Goal: Information Seeking & Learning: Check status

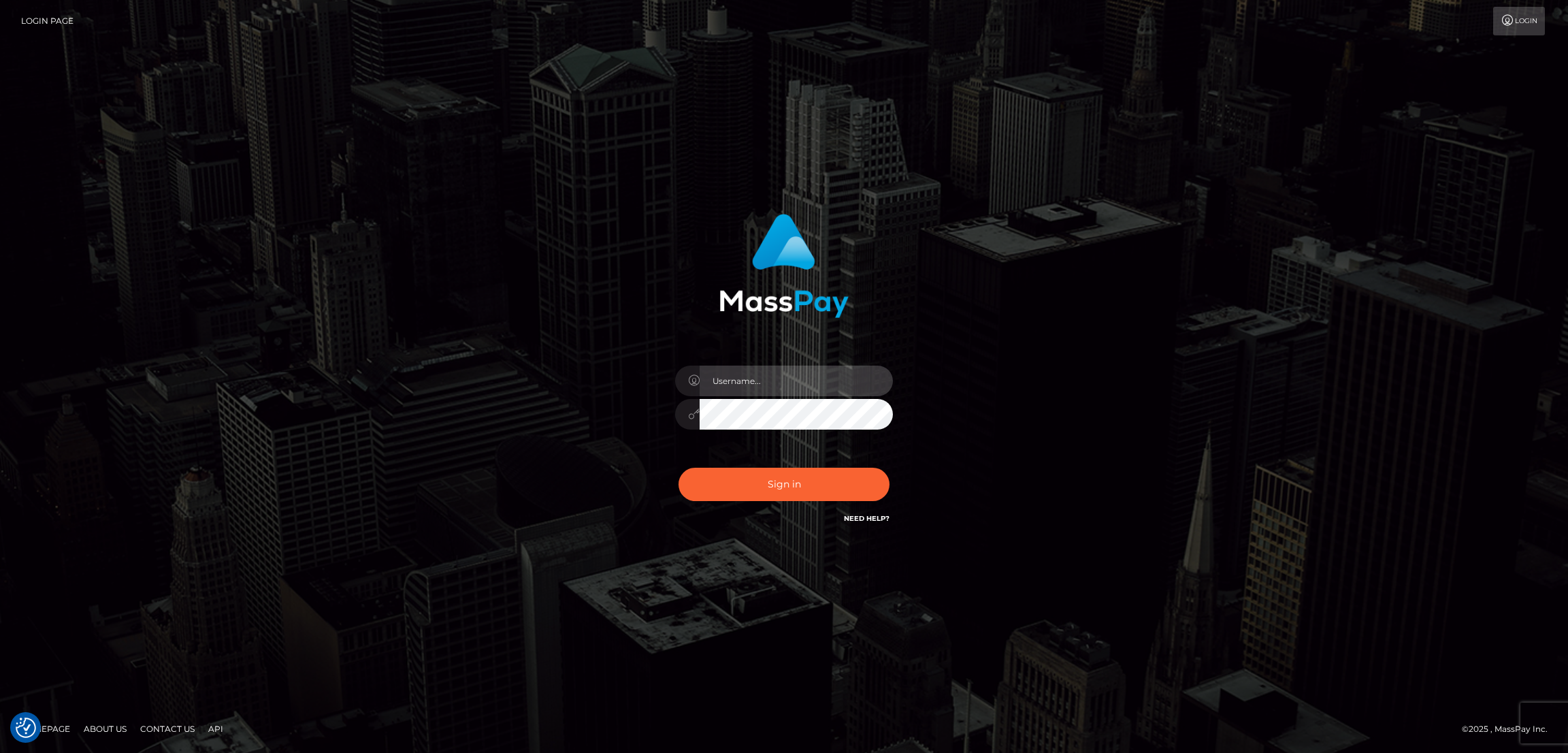
type input "alexstef"
click at [751, 482] on button "Sign in" at bounding box center [784, 484] width 211 height 34
type input "alexstef"
click at [773, 485] on button "Sign in" at bounding box center [784, 484] width 211 height 34
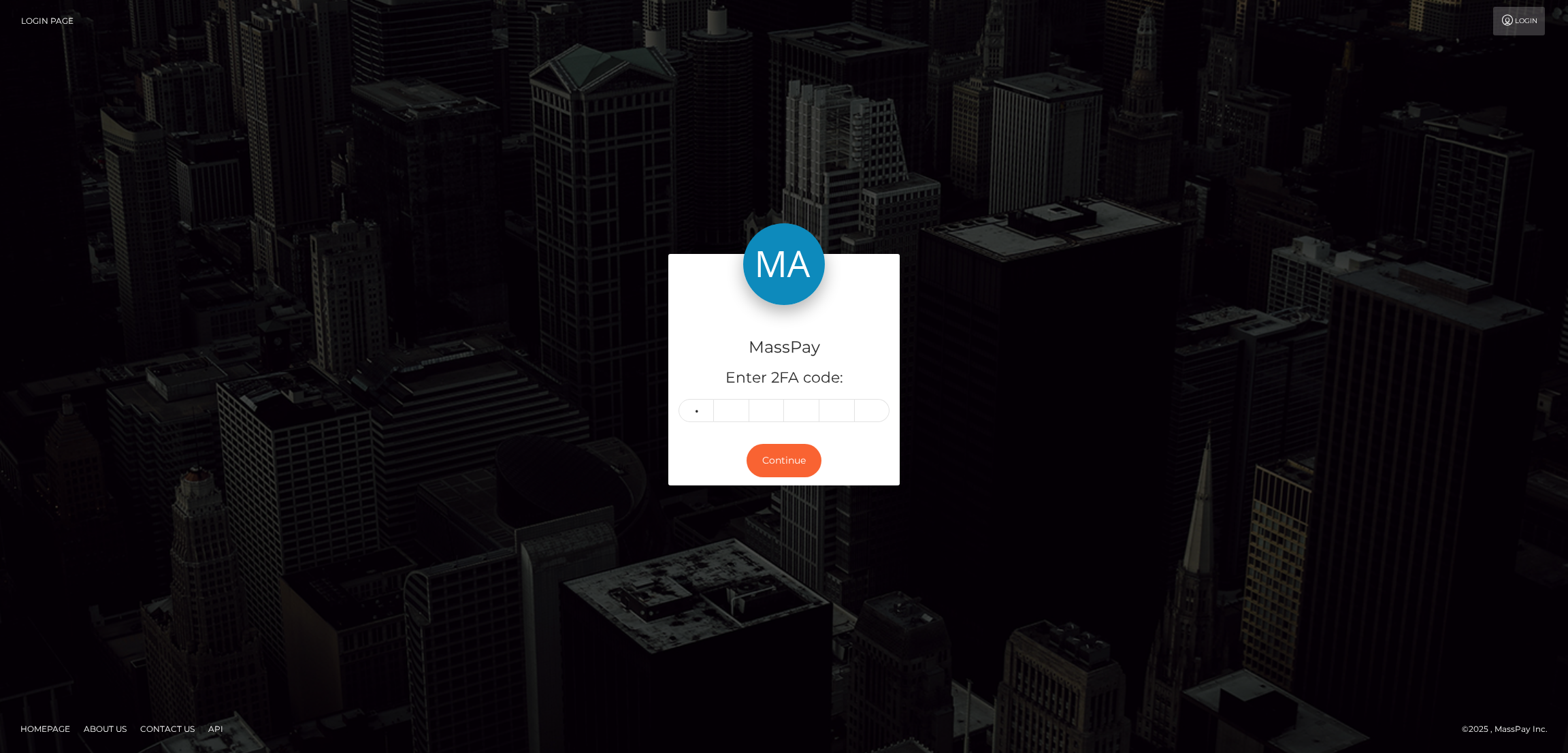
type input "1"
type input "9"
type input "1"
type input "6"
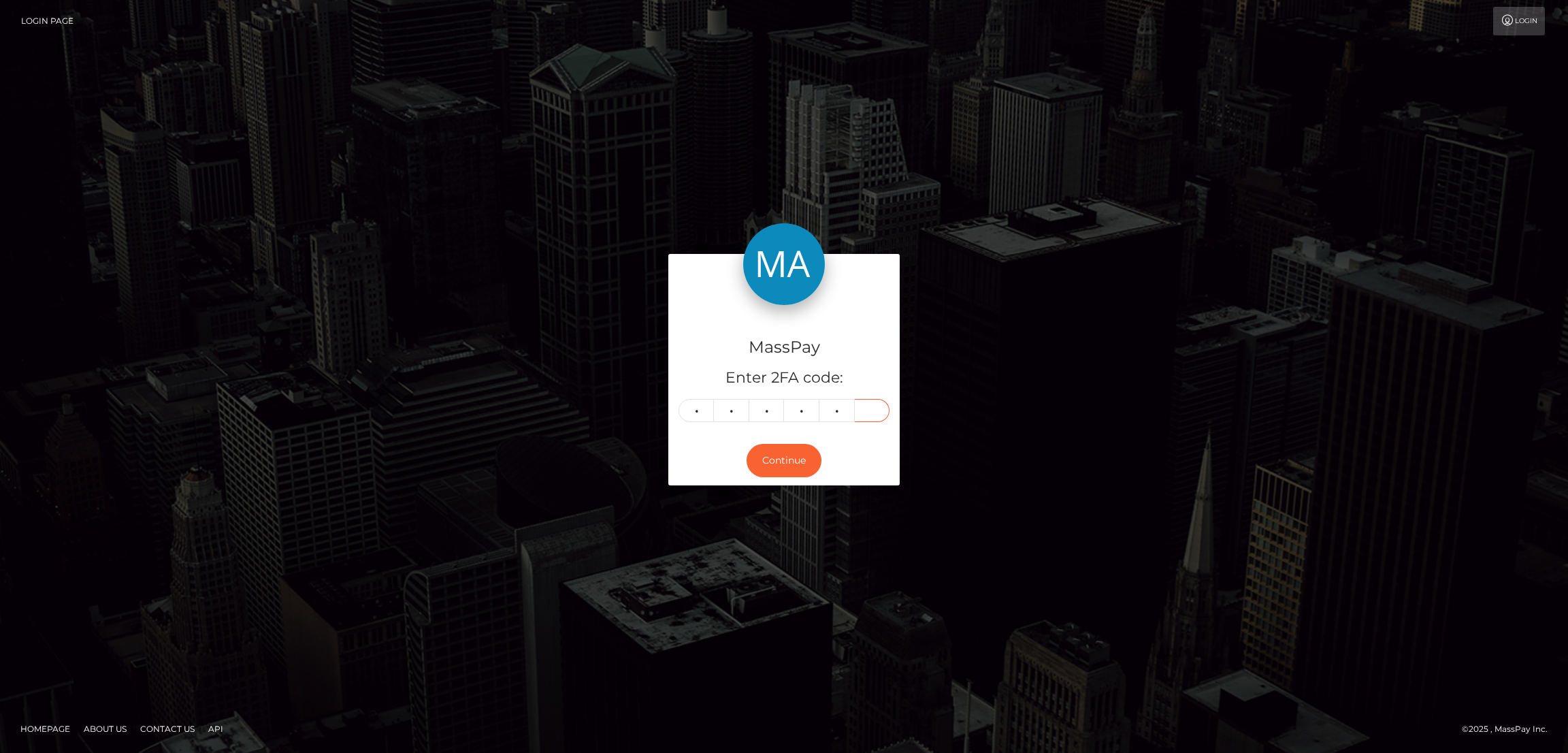
type input "9"
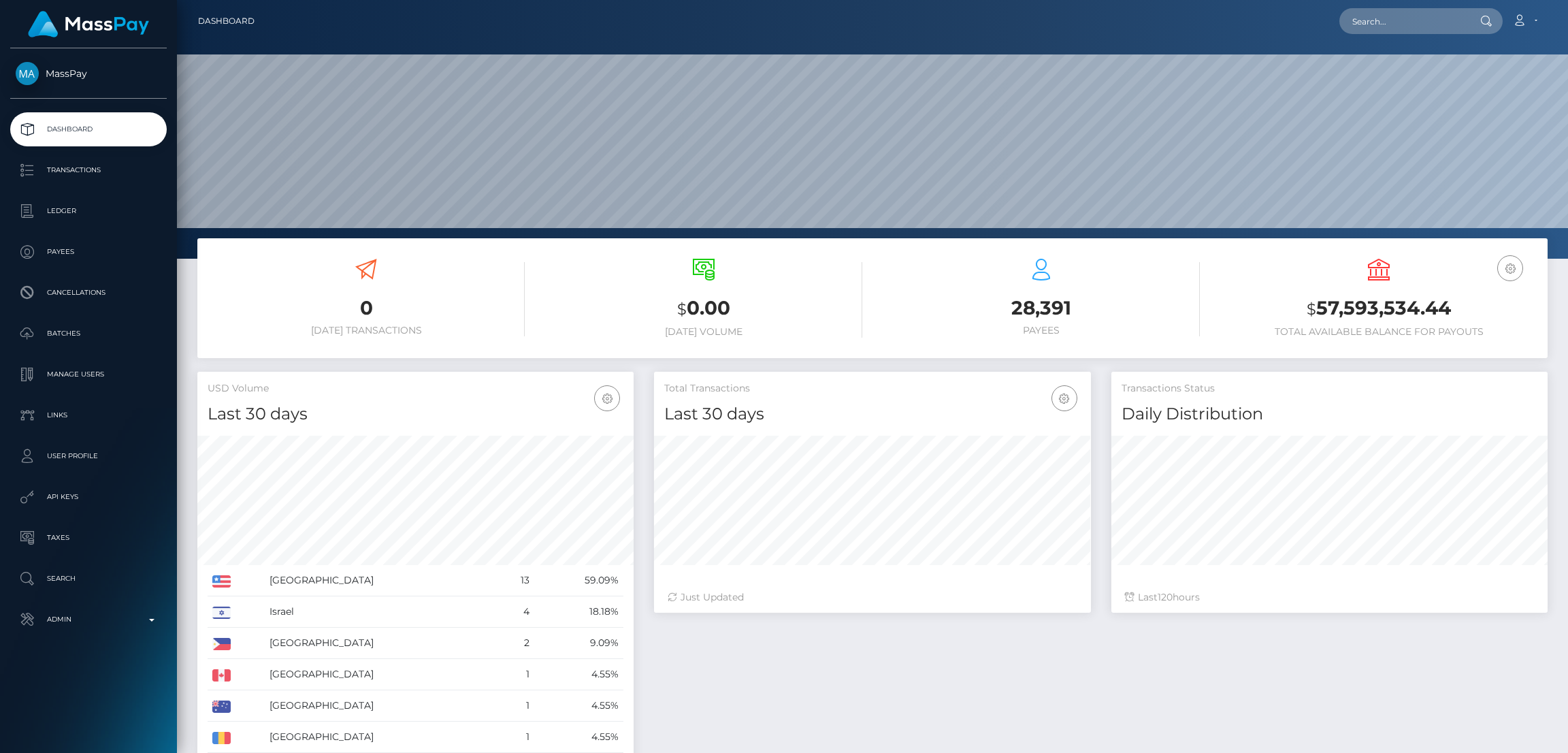
scroll to position [241, 436]
click at [1359, 29] on input "text" at bounding box center [1404, 21] width 128 height 26
paste input "f29c5551-8e7d-11f0-bd85-0694aced620b"
type input "f29c5551-8e7d-11f0-bd85-0694aced620b"
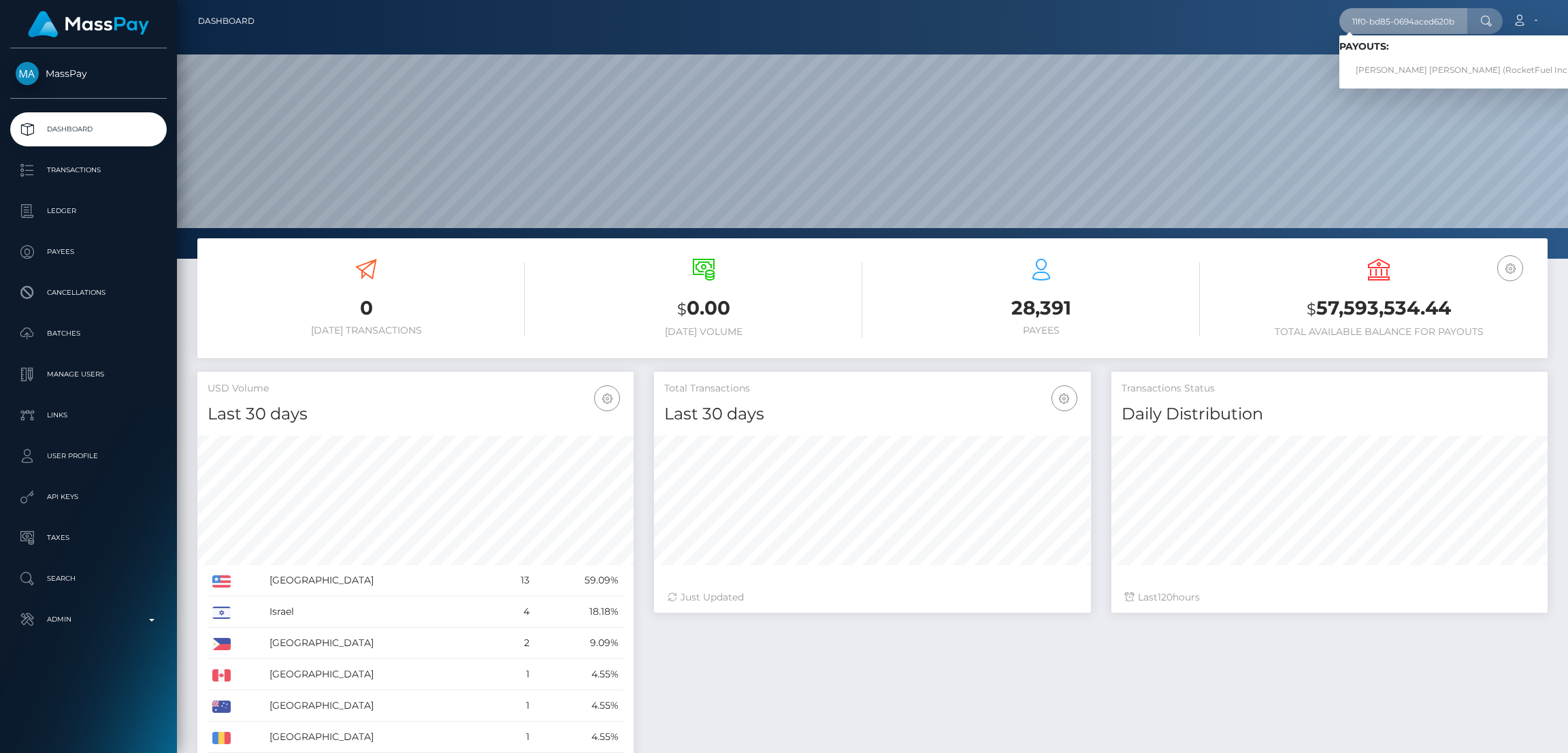
scroll to position [0, 0]
click at [1368, 74] on link "lilian greice santiago lopes (RocketFuel Inc - )" at bounding box center [1467, 70] width 255 height 26
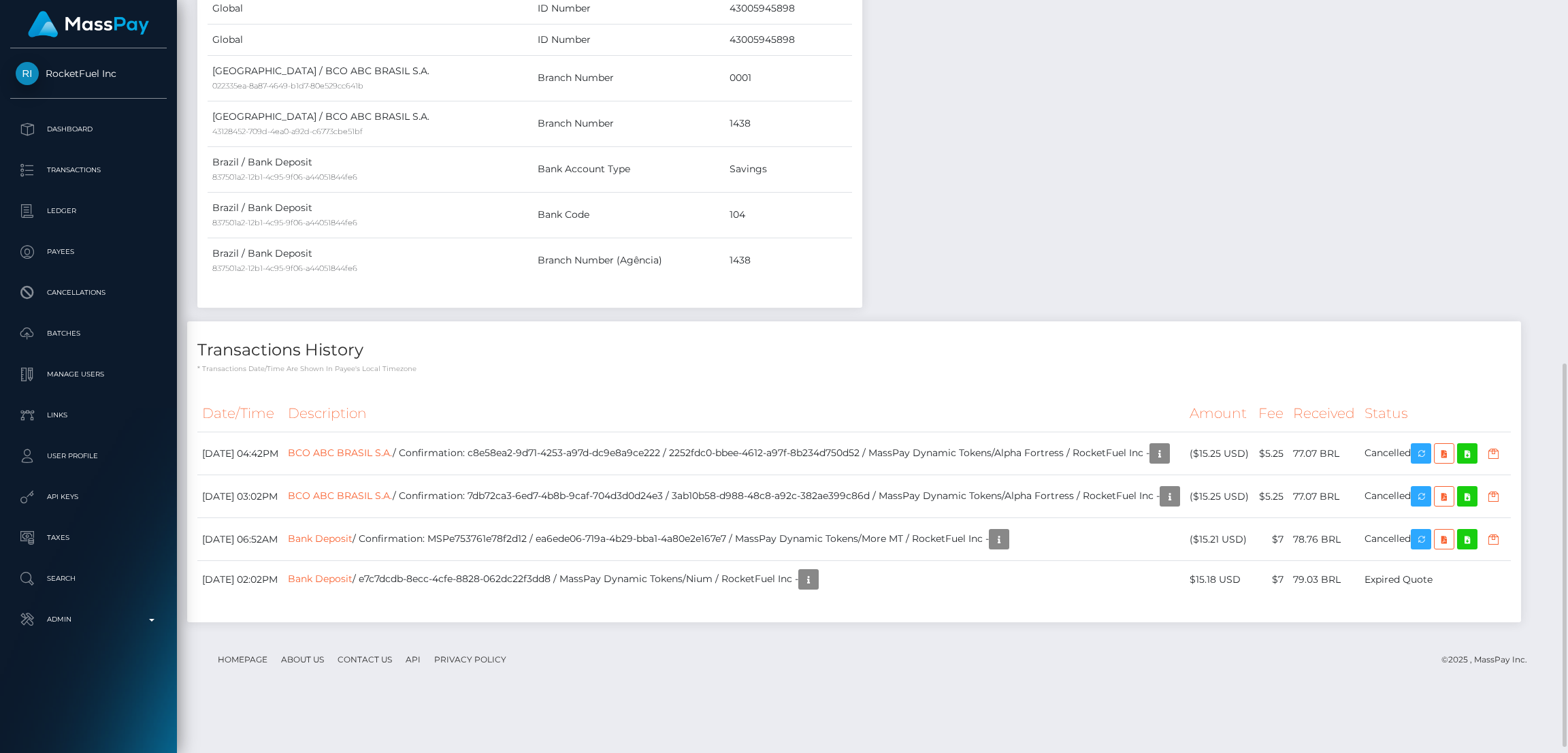
scroll to position [727, 0]
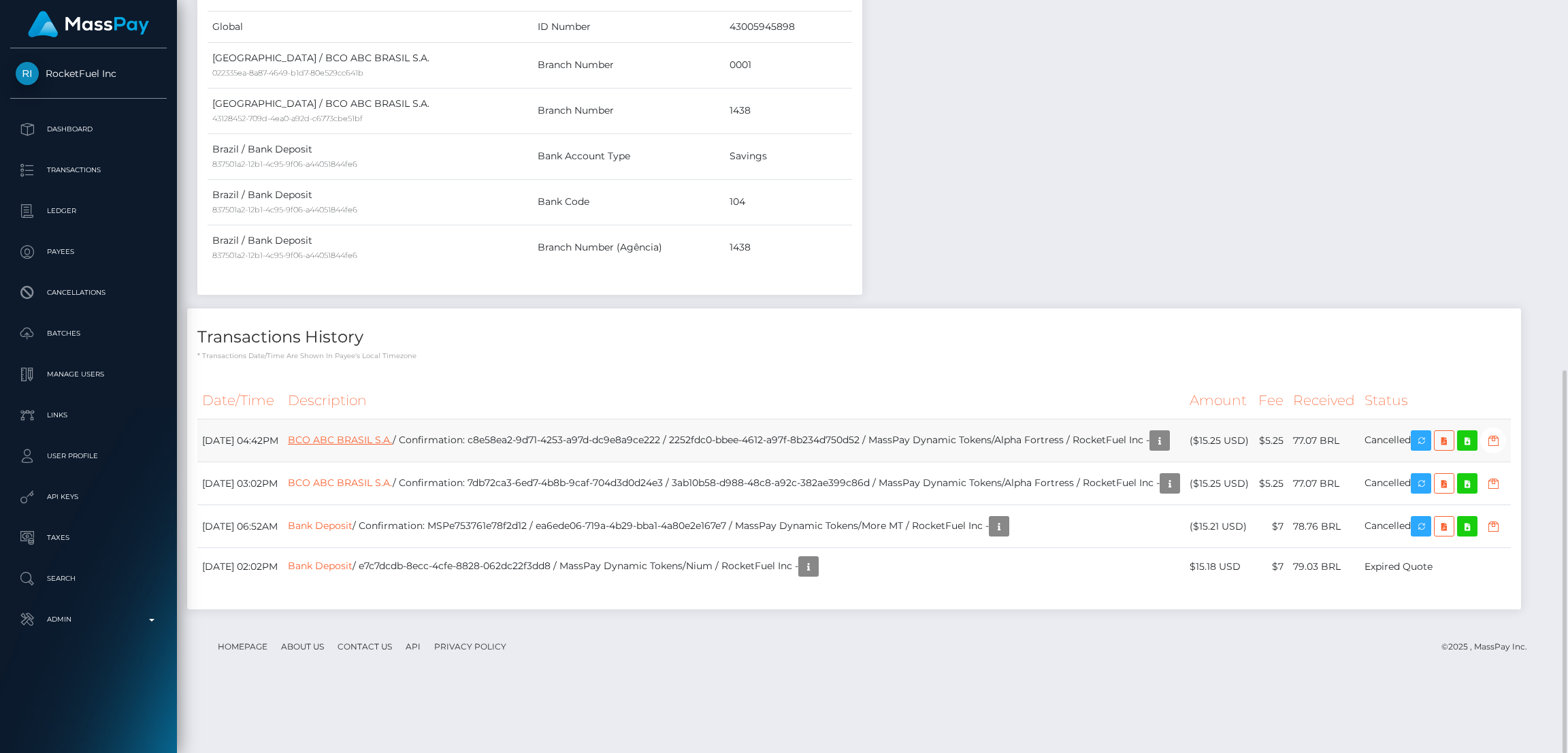
click at [393, 437] on link "BCO ABC BRASIL S.A." at bounding box center [340, 440] width 105 height 12
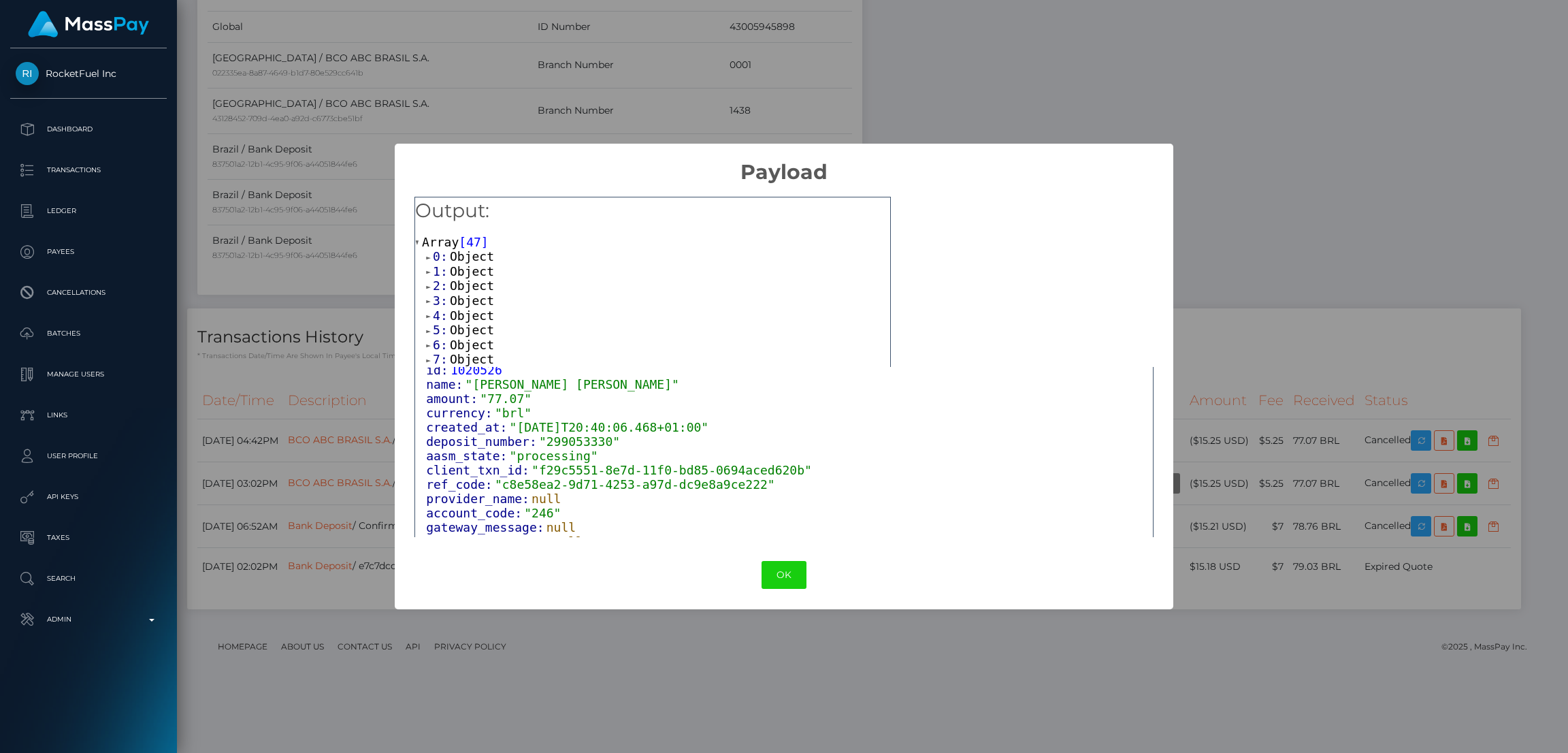
scroll to position [103, 0]
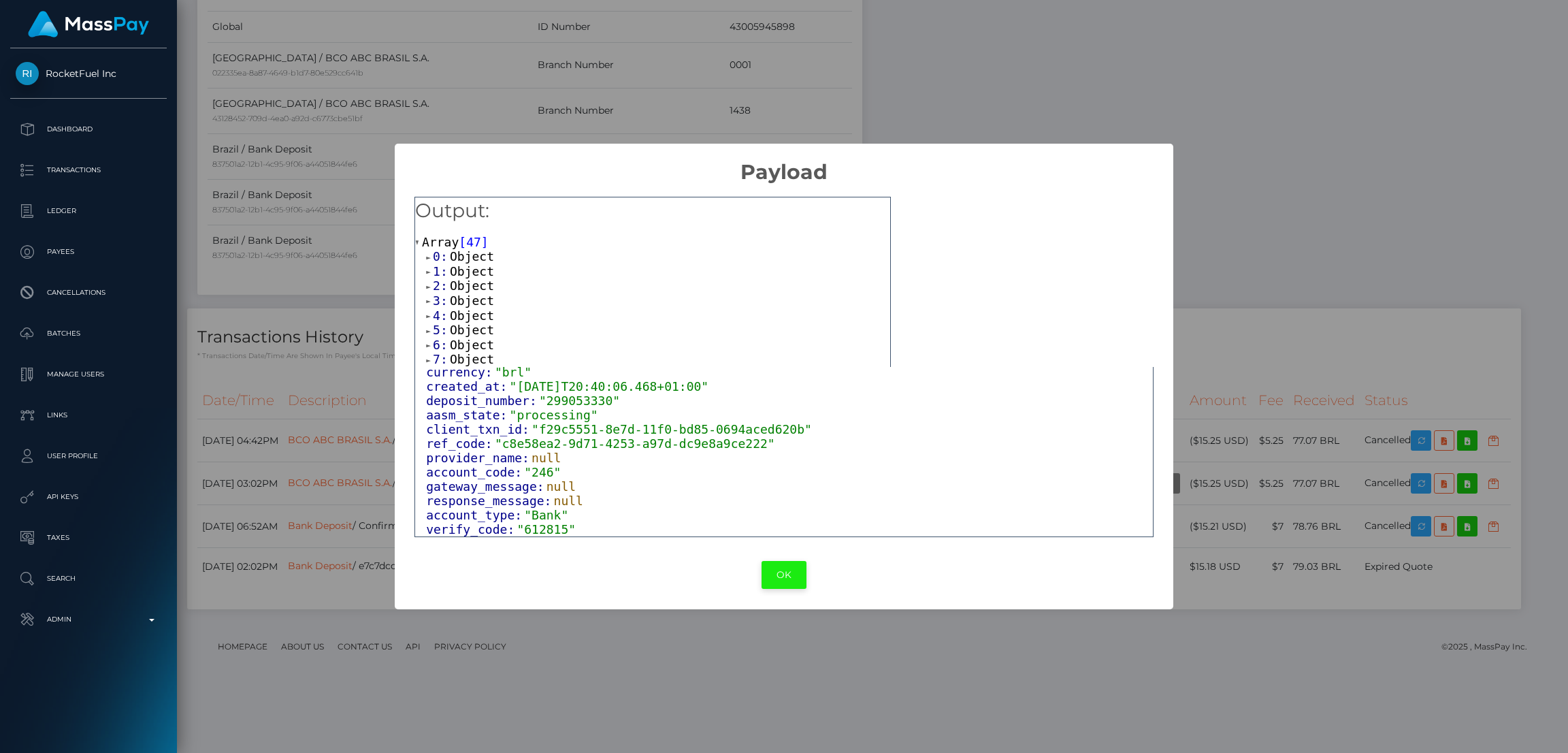
click at [769, 566] on button "OK" at bounding box center [784, 575] width 45 height 28
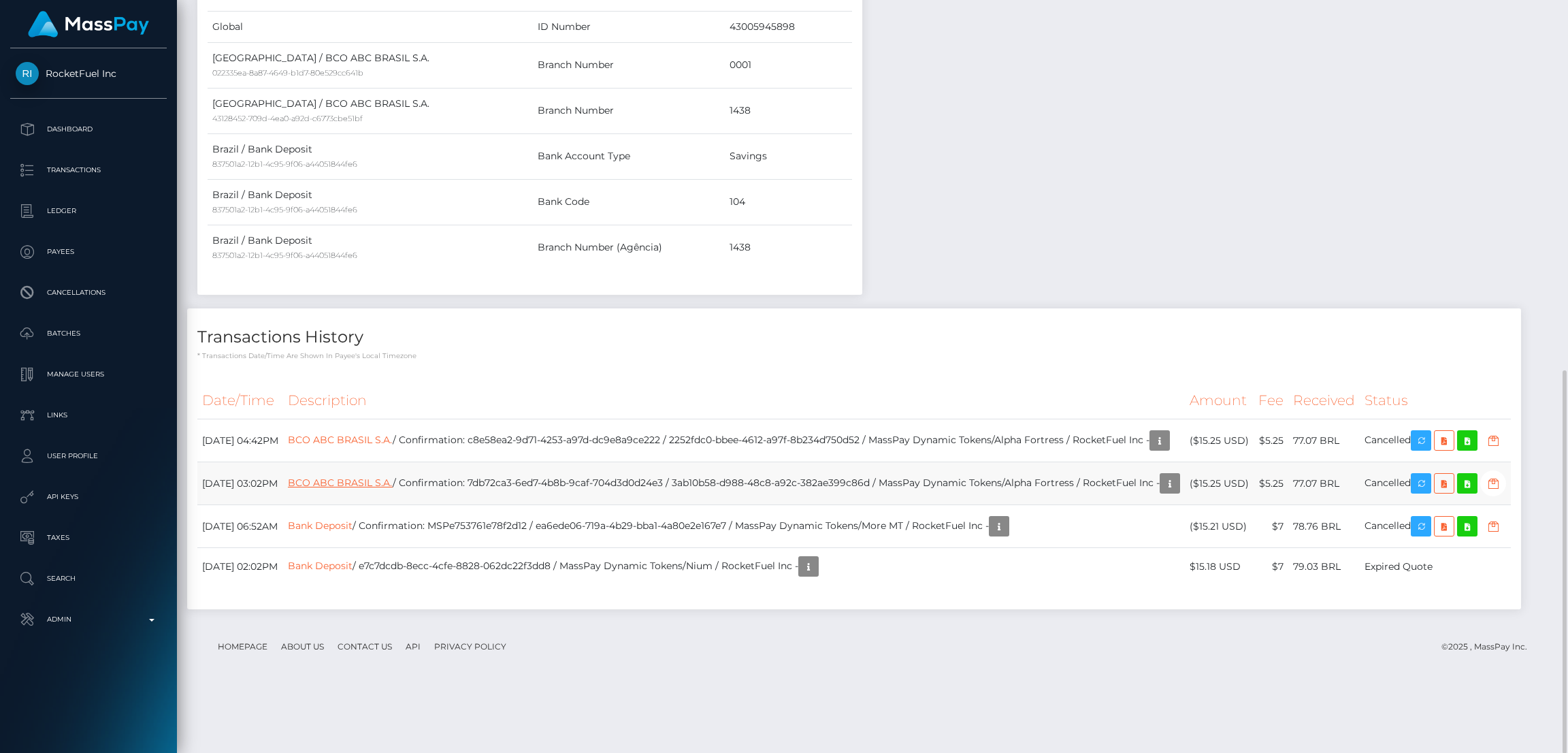
click at [393, 489] on link "BCO ABC BRASIL S.A." at bounding box center [340, 482] width 105 height 12
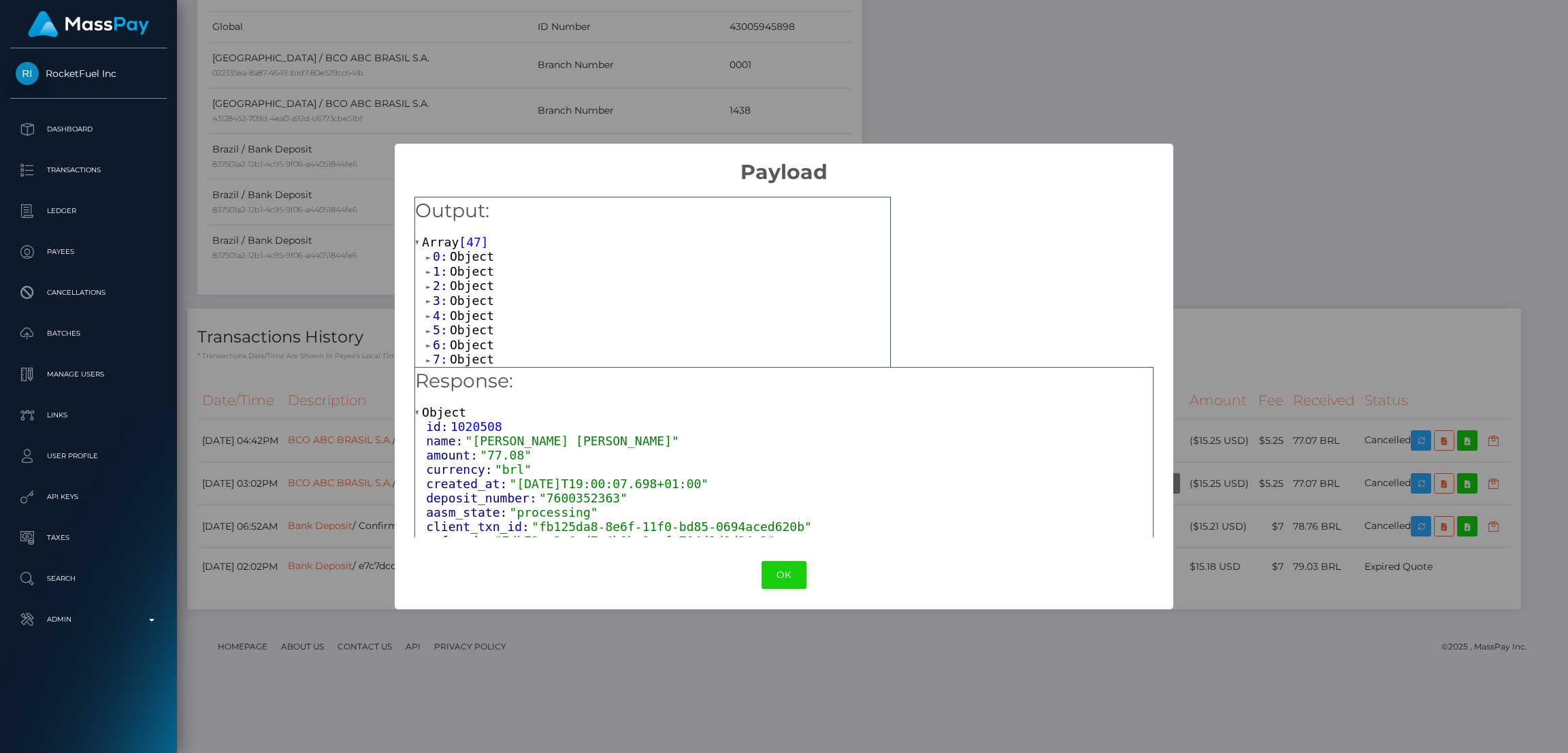
drag, startPoint x: 779, startPoint y: 577, endPoint x: 782, endPoint y: 551, distance: 26.2
click at [779, 577] on button "OK" at bounding box center [784, 575] width 45 height 28
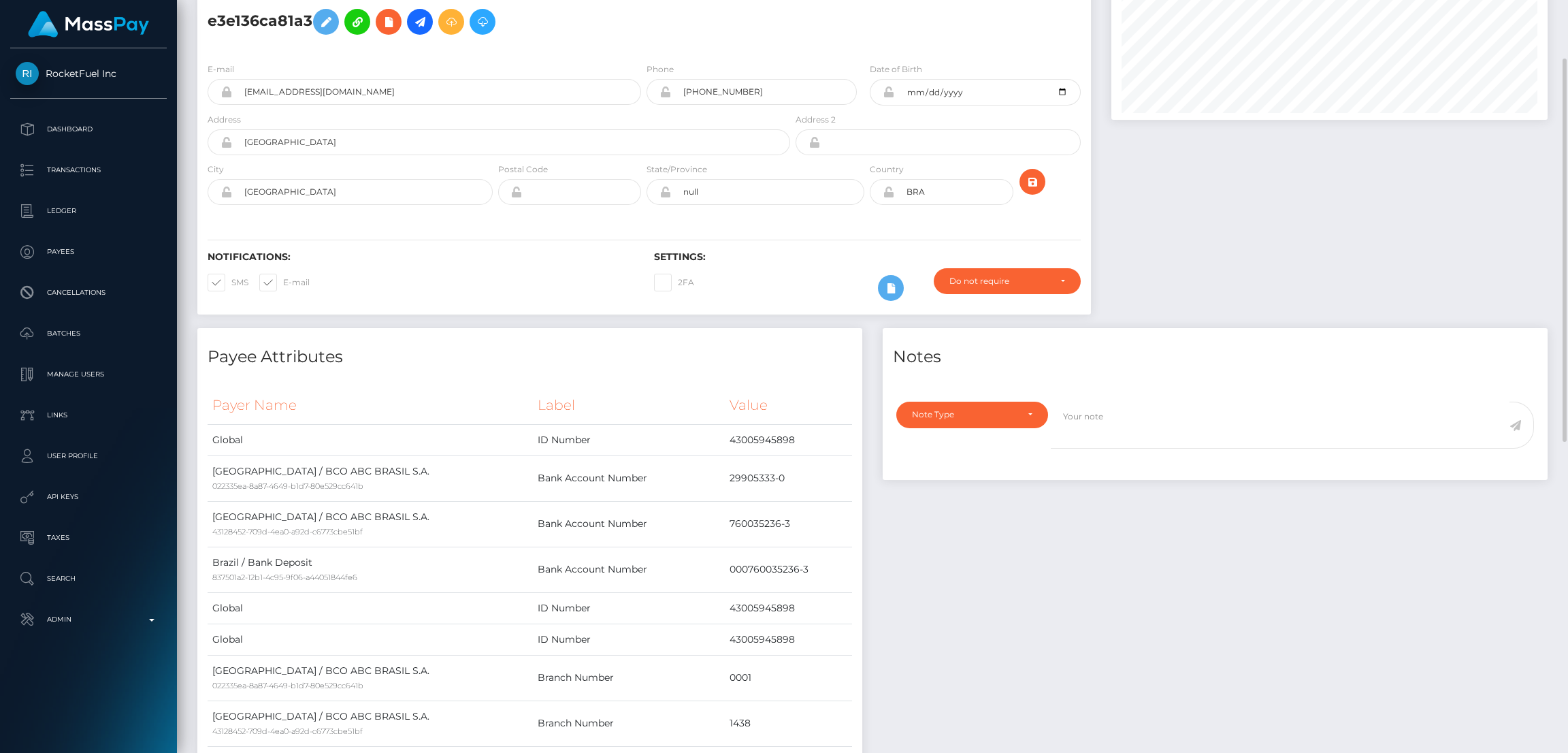
scroll to position [0, 0]
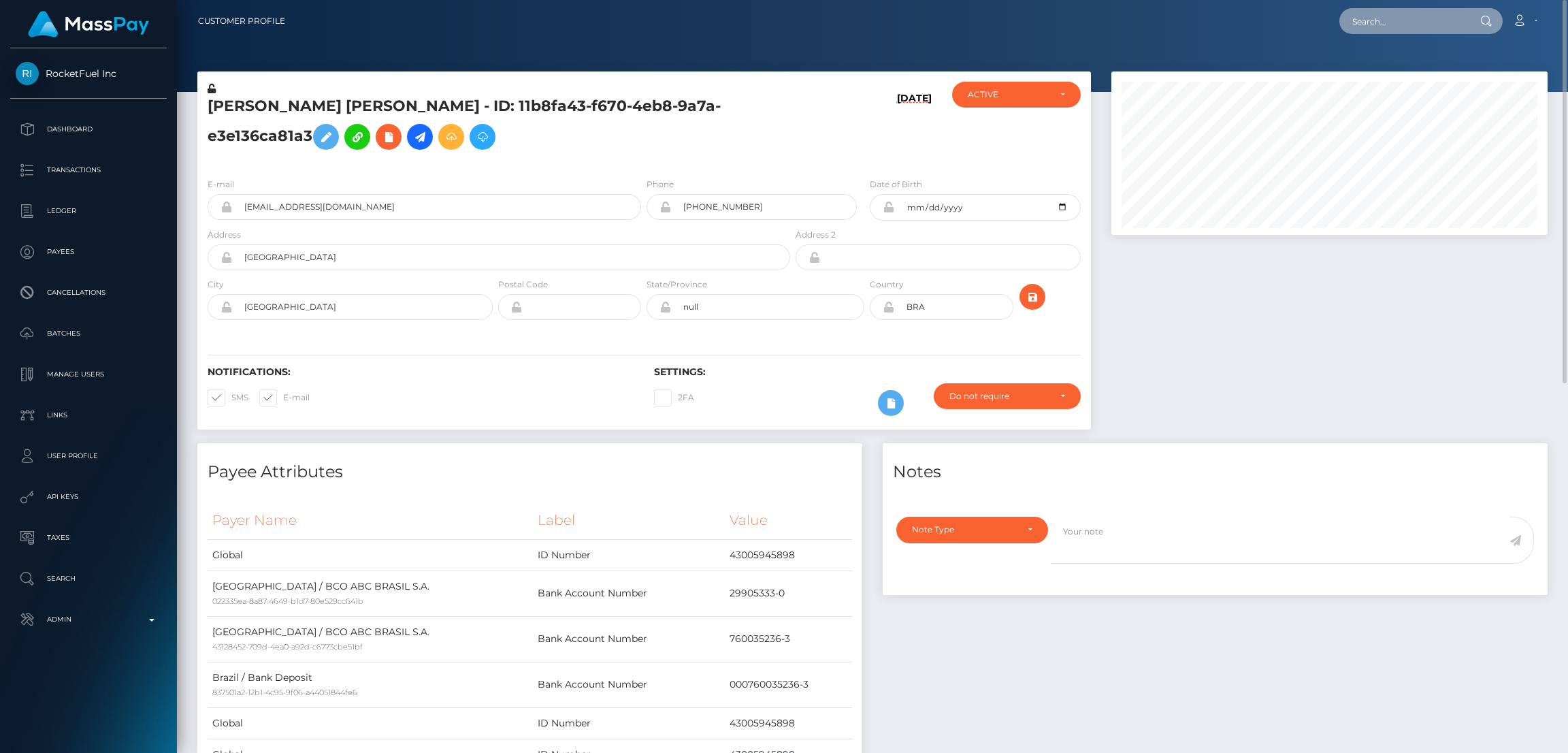
click at [1408, 21] on input "text" at bounding box center [1404, 21] width 128 height 26
paste input "poact_vu5Cg8vKC8Qv"
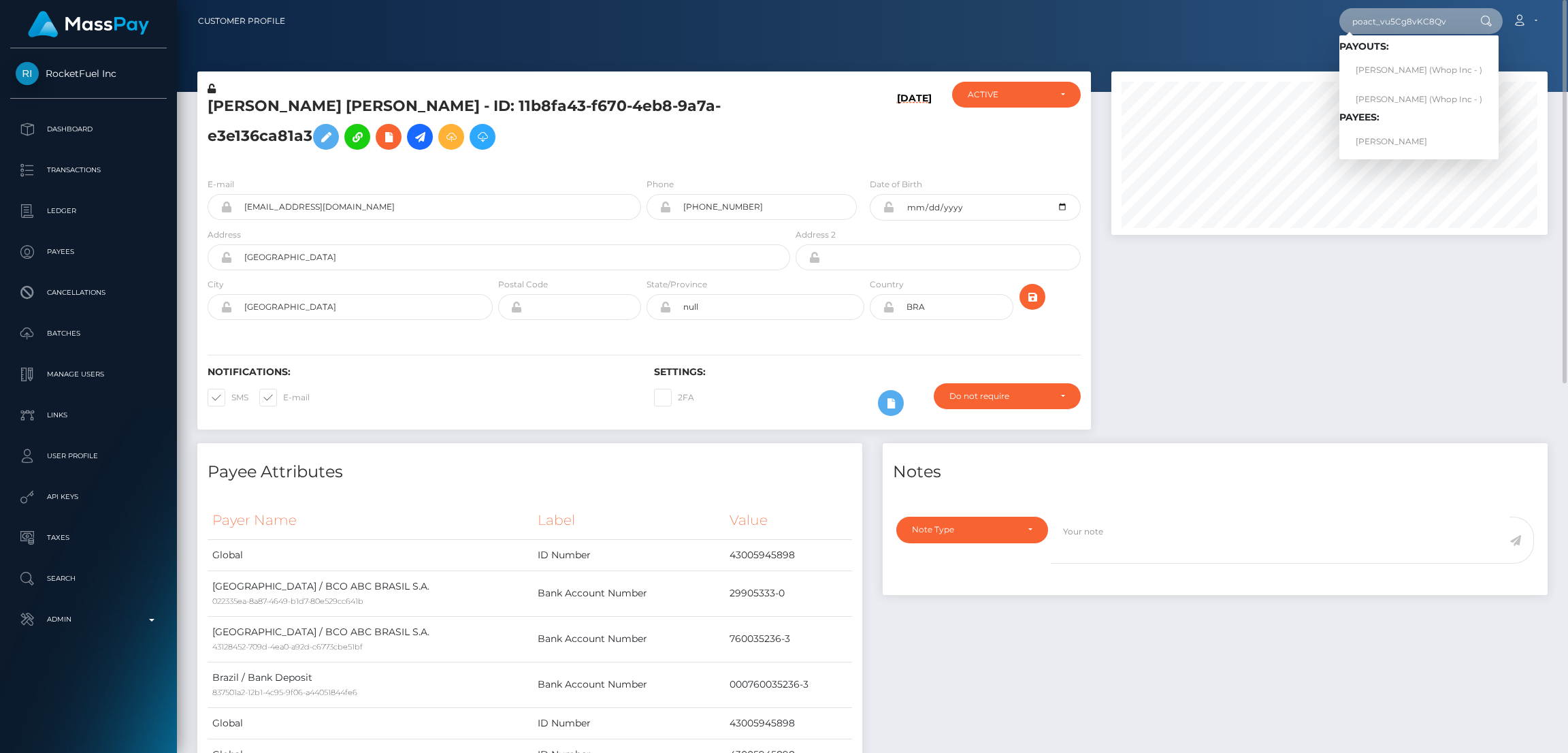
type input "poact_vu5Cg8vKC8Qv"
drag, startPoint x: 1395, startPoint y: 68, endPoint x: 1403, endPoint y: 69, distance: 8.1
click at [1403, 69] on link "THEMISTOCLES KOUKOS (Whop Inc - )" at bounding box center [1419, 70] width 159 height 26
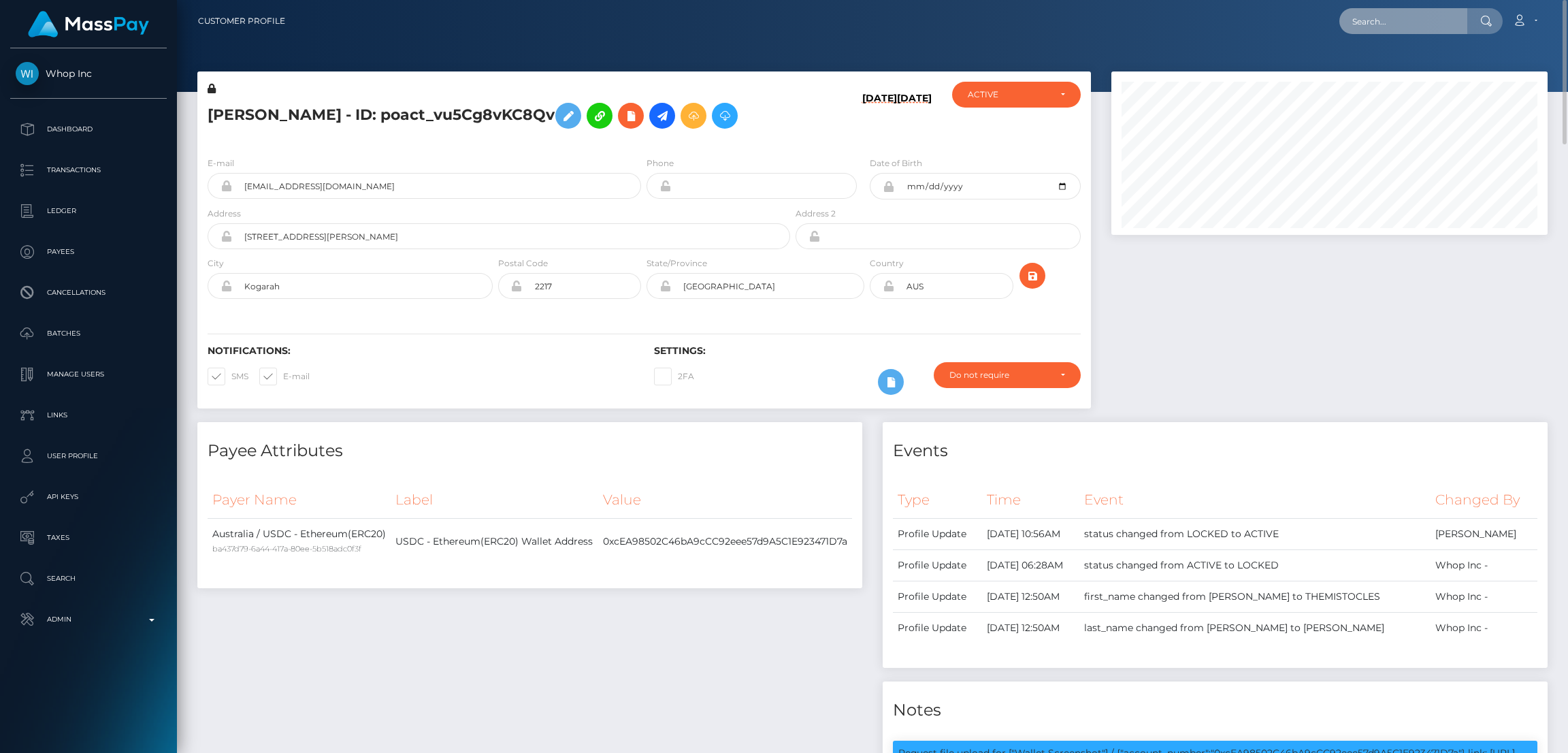
drag, startPoint x: 1436, startPoint y: 15, endPoint x: 1397, endPoint y: 17, distance: 39.1
click at [1436, 15] on input "text" at bounding box center [1404, 21] width 128 height 26
paste input "[EMAIL_ADDRESS][DOMAIN_NAME]"
type input "[EMAIL_ADDRESS][DOMAIN_NAME]"
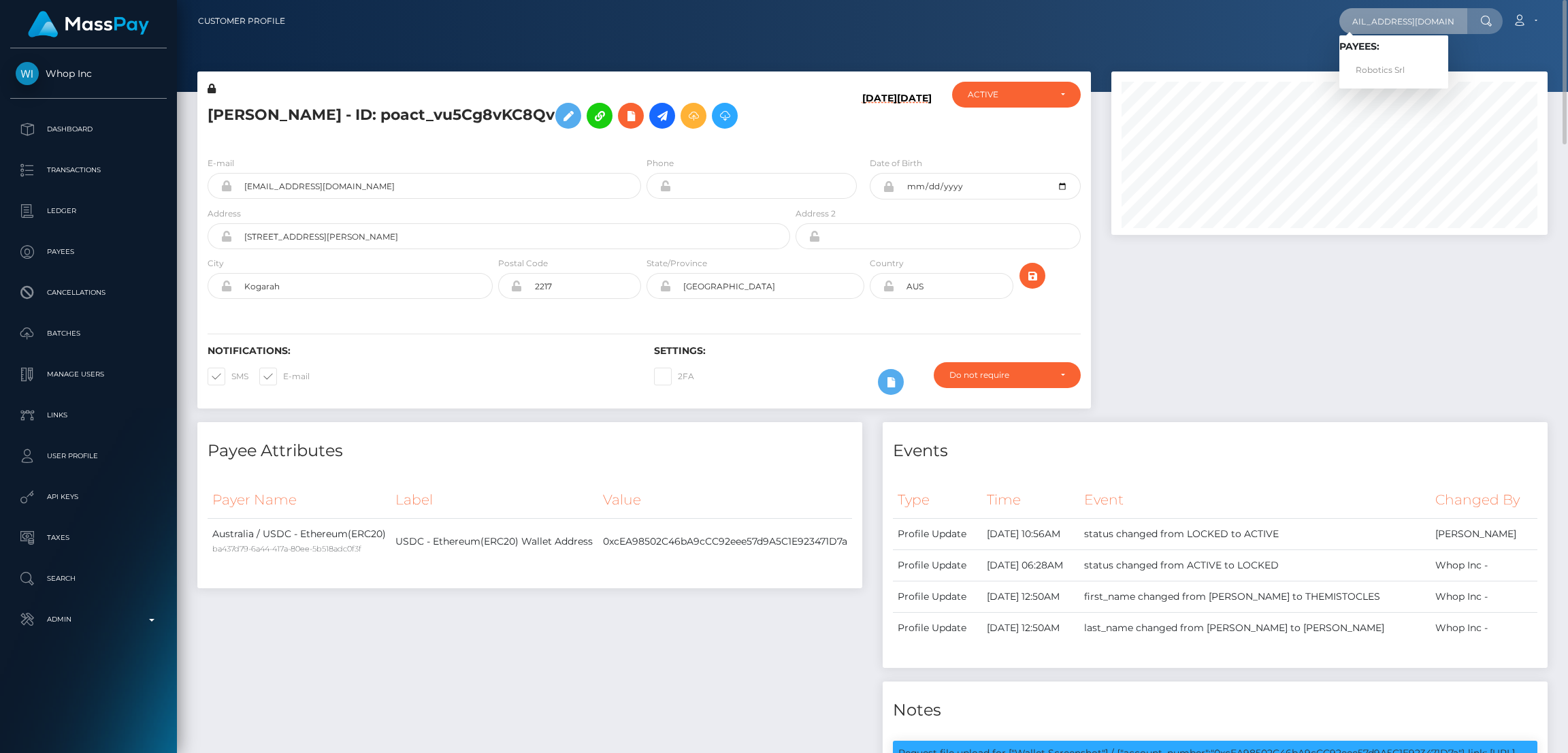
scroll to position [0, 0]
click at [1381, 73] on link "Robotics Srl" at bounding box center [1393, 70] width 109 height 26
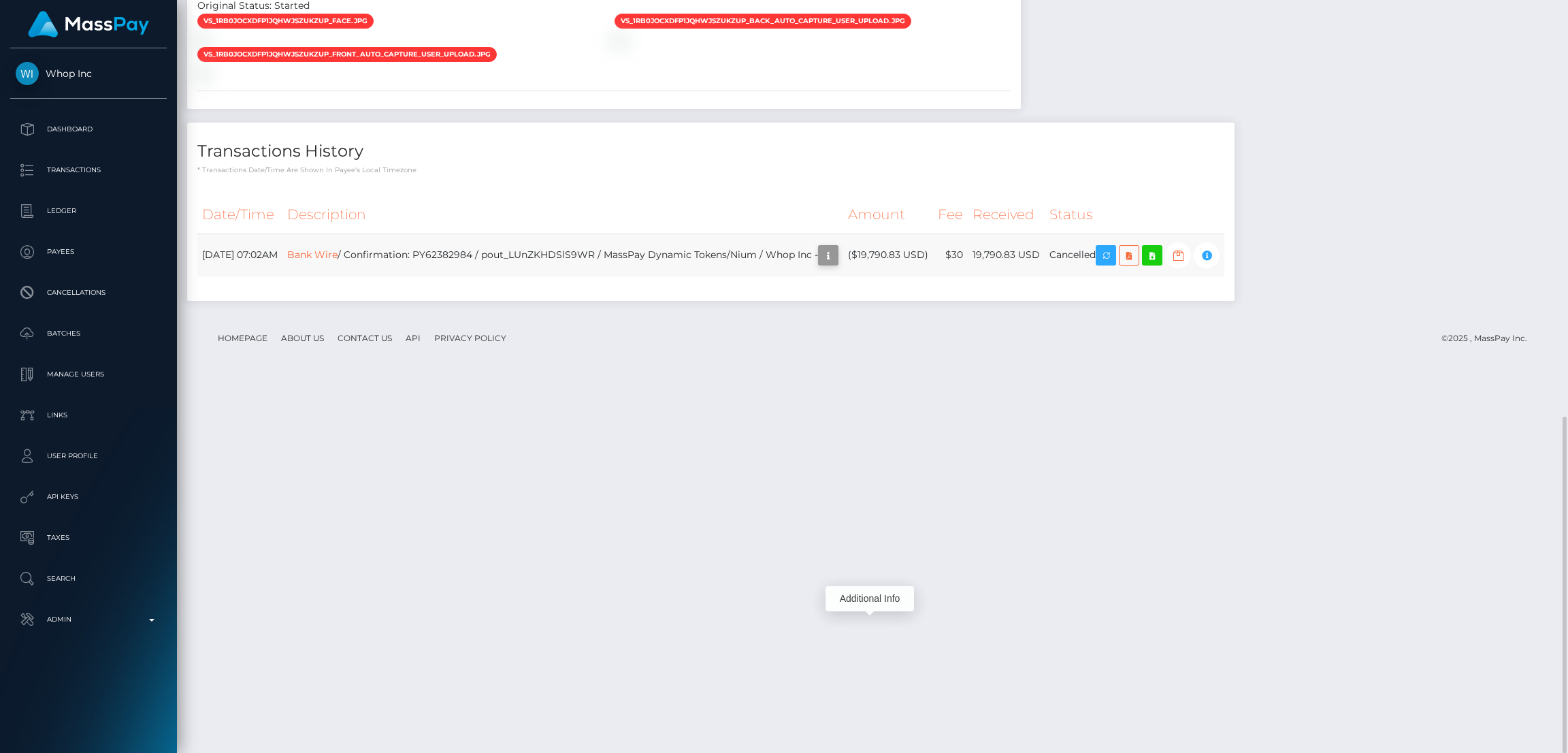
scroll to position [163, 436]
click at [836, 264] on icon "button" at bounding box center [829, 255] width 16 height 17
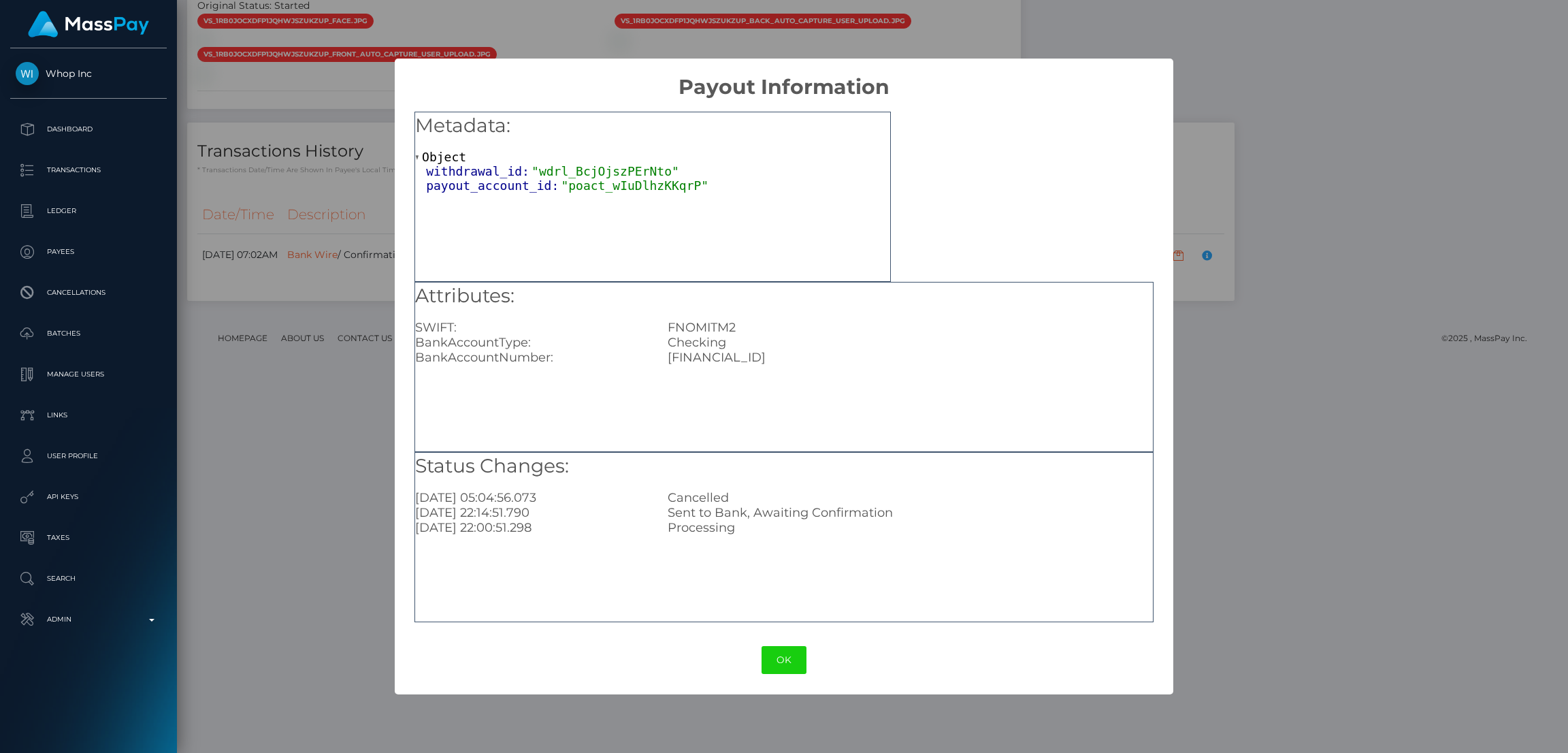
click at [733, 357] on div "IT87E1810301600080225857472" at bounding box center [910, 357] width 505 height 15
click at [1258, 303] on div "× Payout Information Metadata: Object withdrawal_id: "wdrl_BcjOjszPErNto" payou…" at bounding box center [784, 376] width 1568 height 753
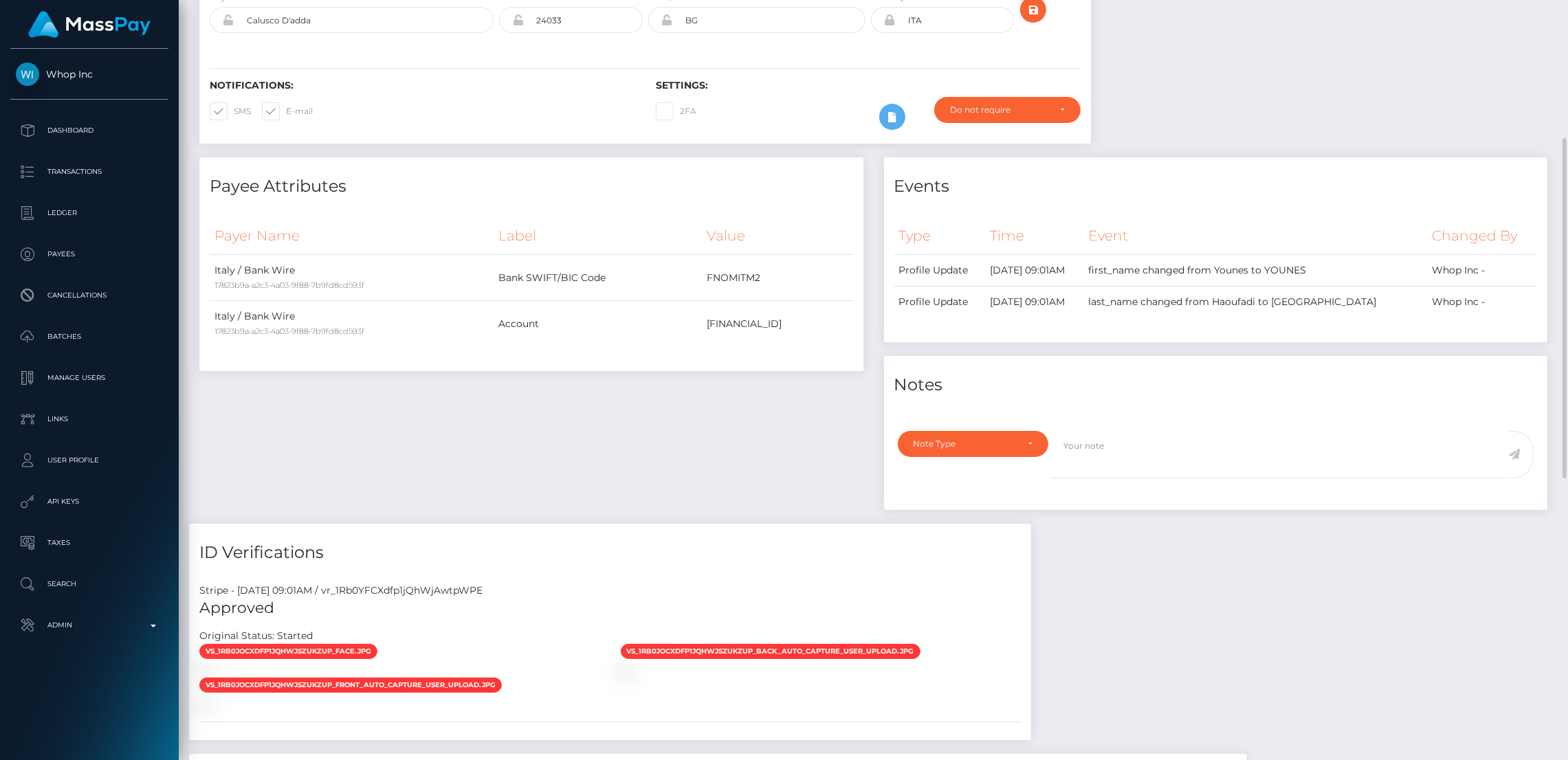
scroll to position [0, 0]
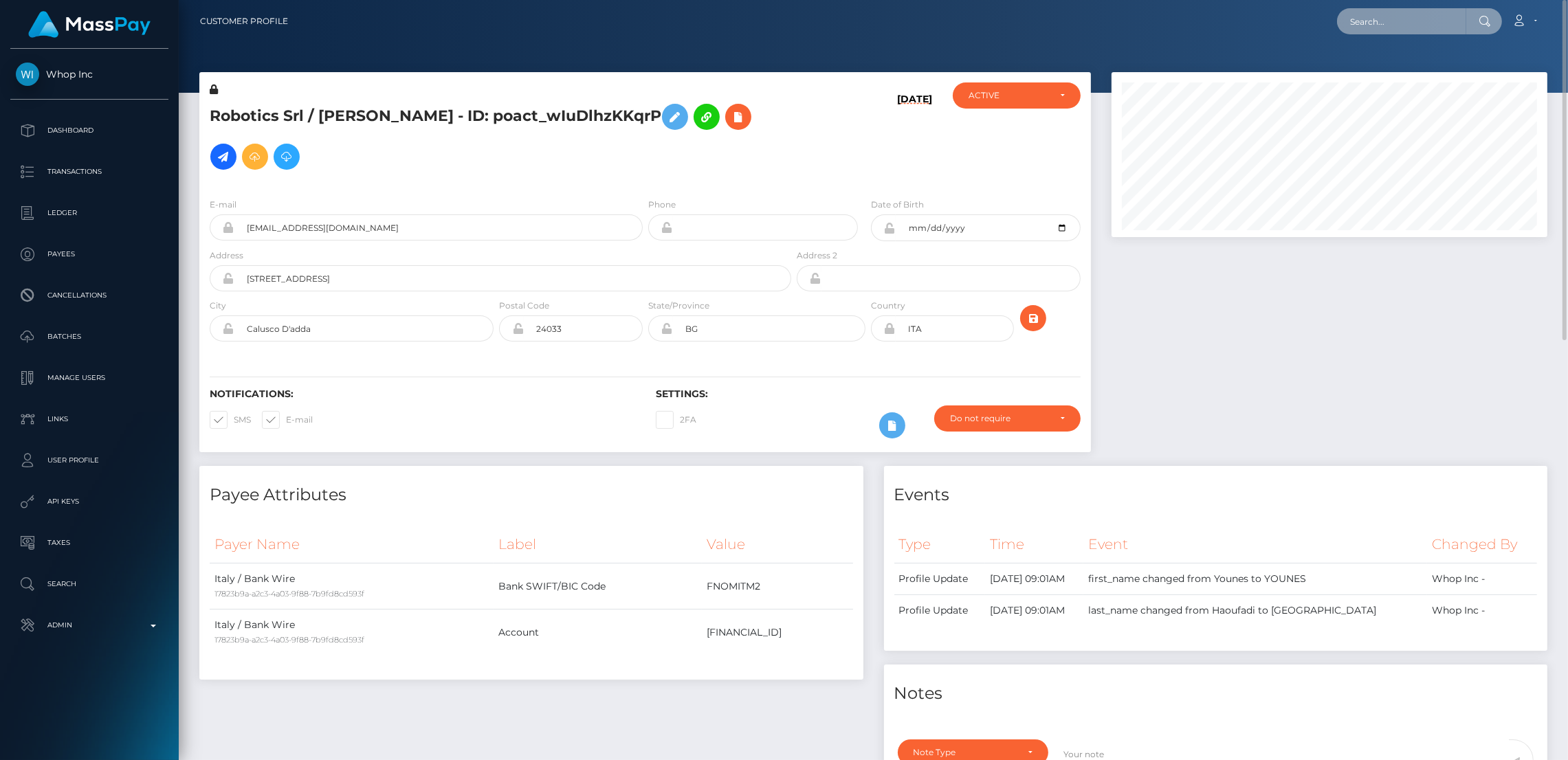
click at [1392, 24] on input "text" at bounding box center [1402, 21] width 129 height 26
paste input "pout_CGRWSamGnBFRN"
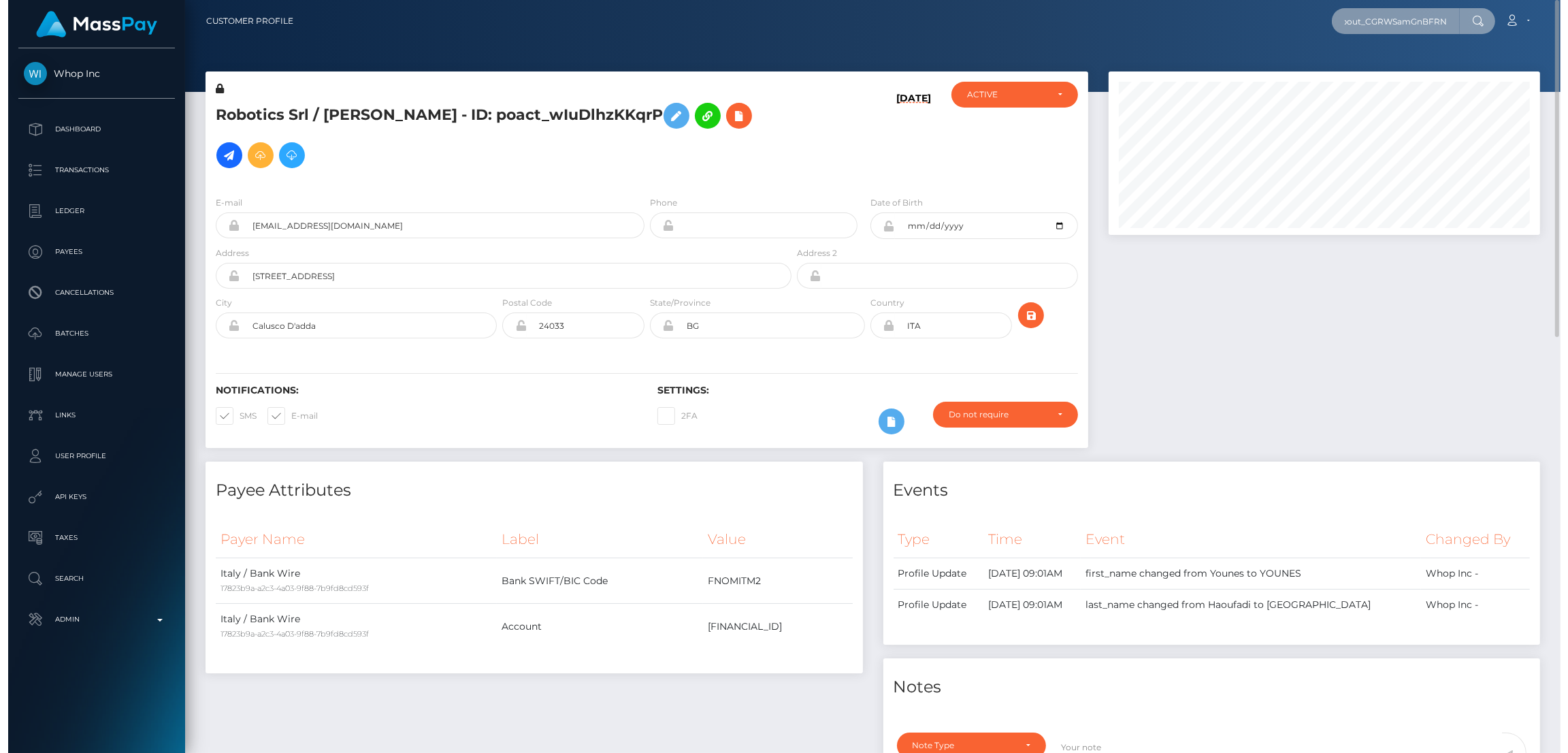
scroll to position [163, 436]
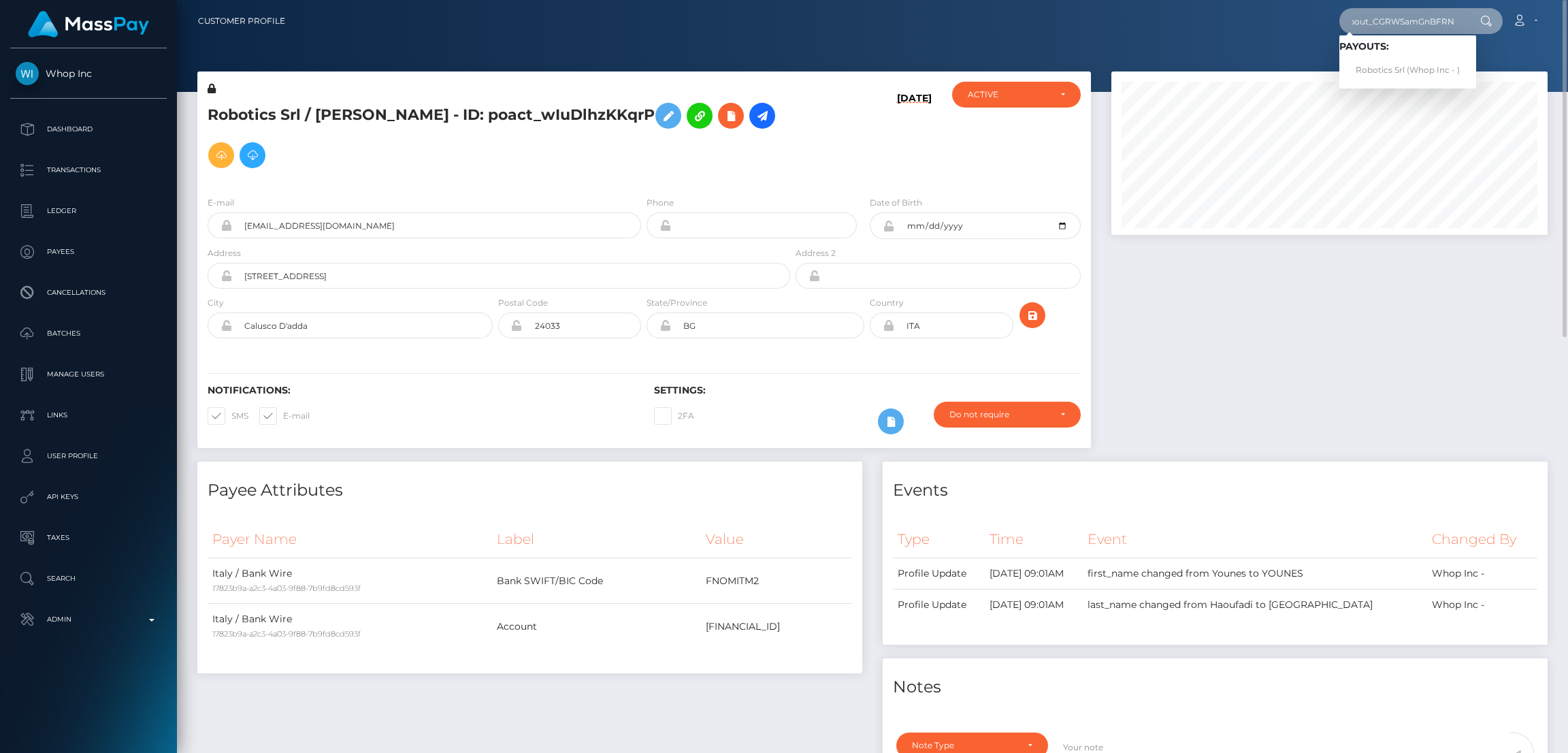
type input "pout_CGRWSamGnBFRN"
click at [1383, 70] on link "Robotics Srl (Whop Inc - )" at bounding box center [1408, 70] width 137 height 26
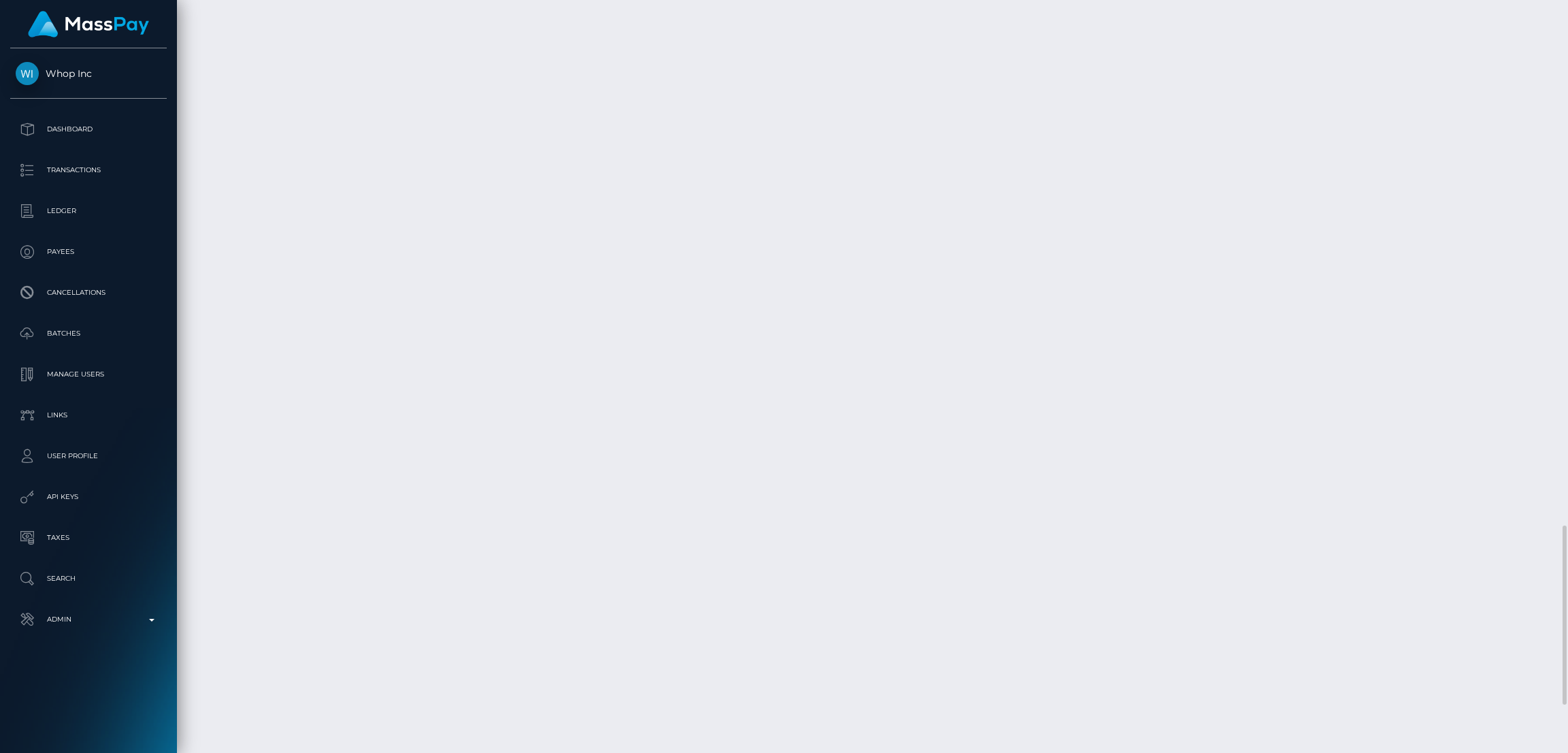
scroll to position [2408, 0]
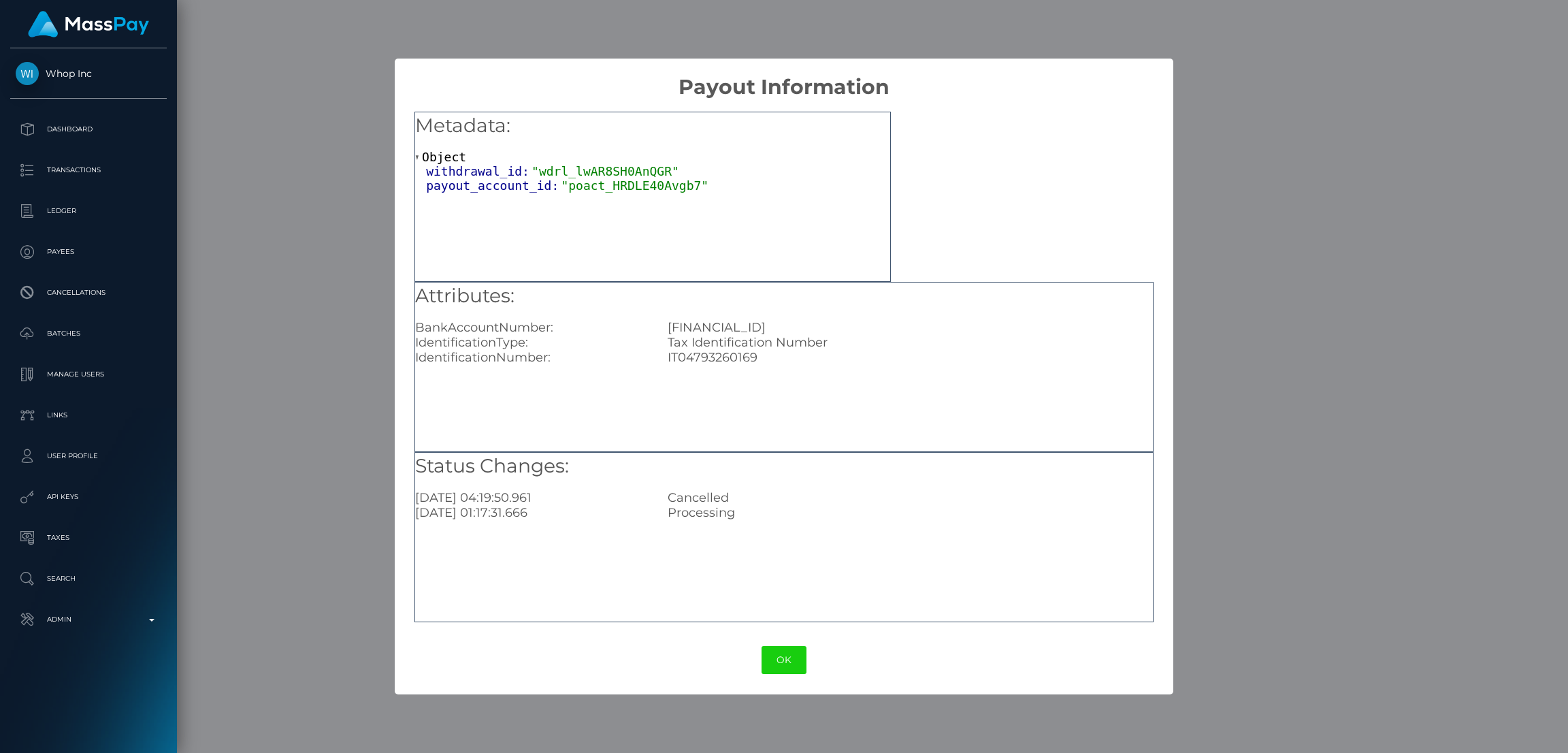
click at [789, 331] on div "DE37202208000056181128" at bounding box center [910, 327] width 505 height 15
click at [737, 363] on div "IT04793260169" at bounding box center [910, 357] width 505 height 15
click at [818, 324] on div "DE37202208000056181128" at bounding box center [910, 327] width 505 height 15
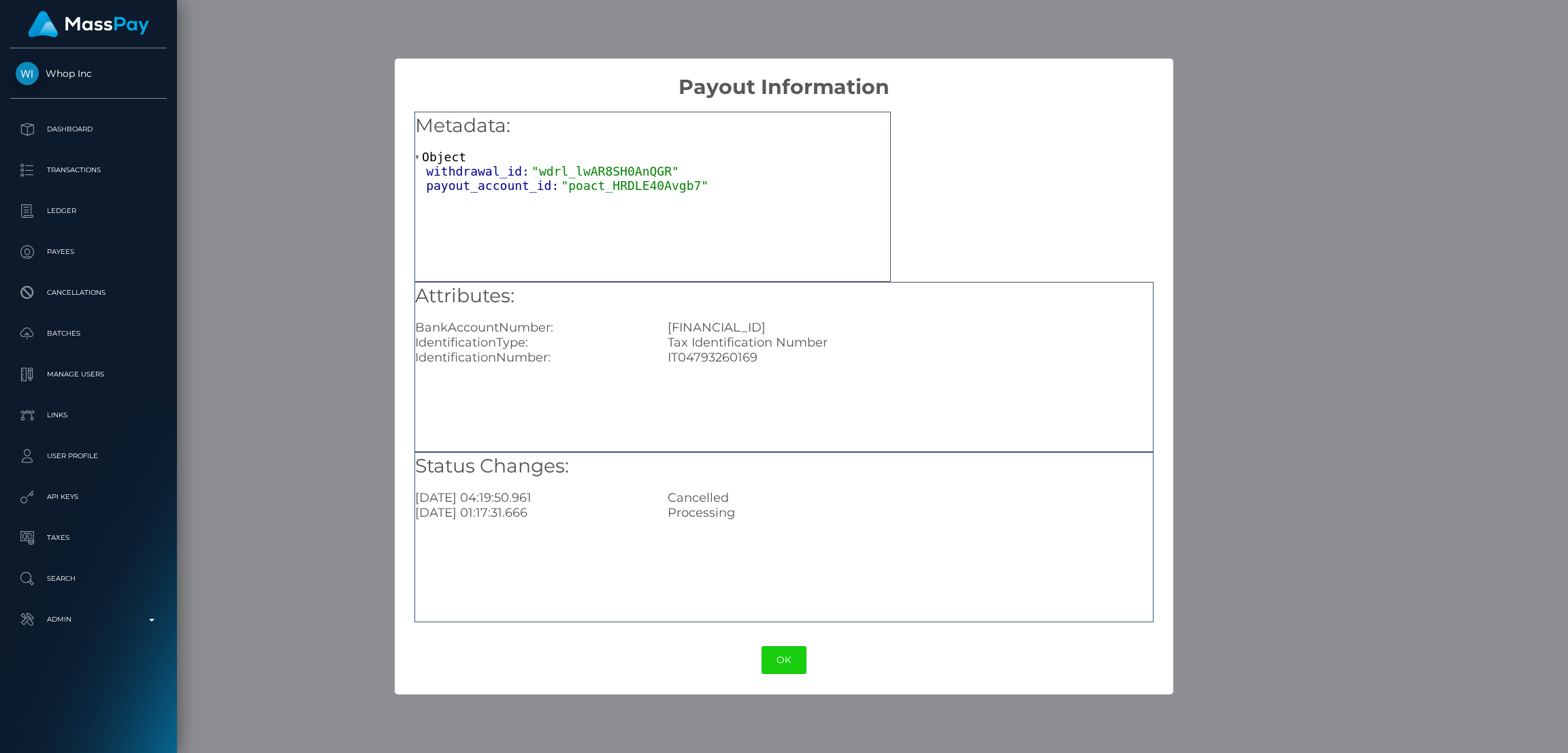
click at [818, 324] on div "DE37202208000056181128" at bounding box center [910, 327] width 505 height 15
click at [284, 351] on div "× Payout Information Metadata: Object withdrawal_id: "wdrl_lwAR8SH0AnQGR" payou…" at bounding box center [784, 376] width 1568 height 753
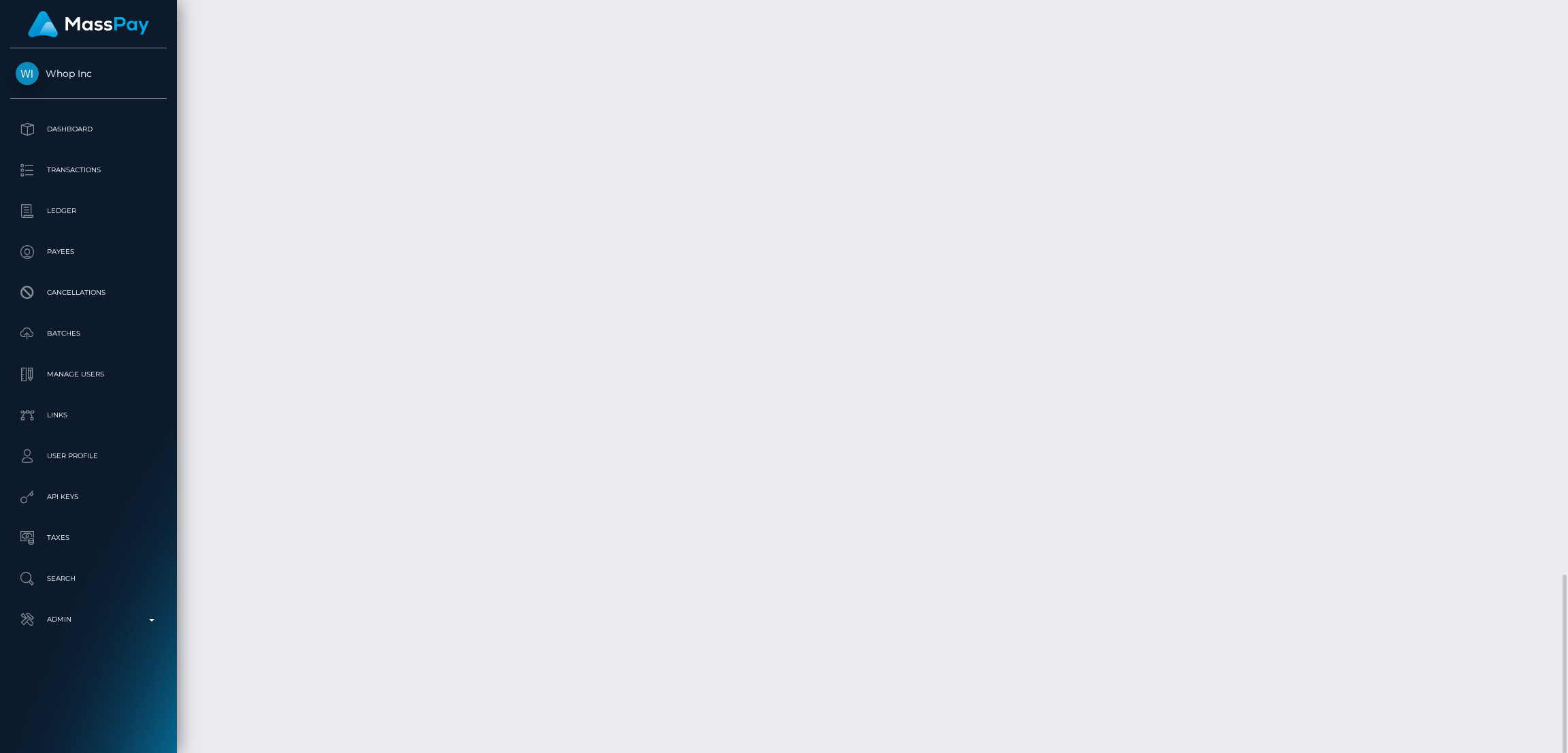
drag, startPoint x: 475, startPoint y: 323, endPoint x: 672, endPoint y: 320, distance: 197.0
copy td "7bffb8e9-d5a4-40c9-be42-23d9049769ef"
drag, startPoint x: 662, startPoint y: 365, endPoint x: 475, endPoint y: 368, distance: 187.0
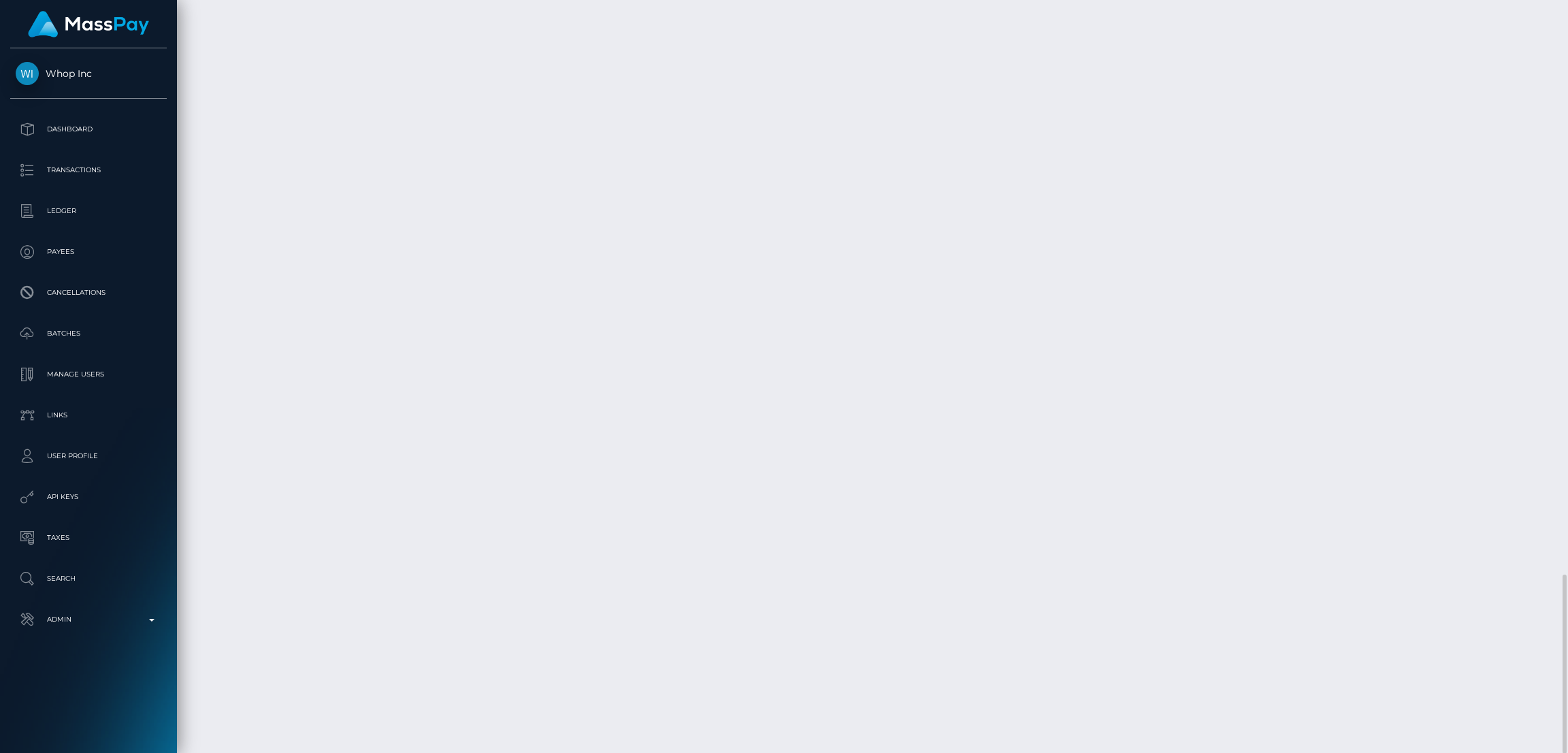
copy td "b9c700d4-123c-4181-9a73-f044810ed25a"
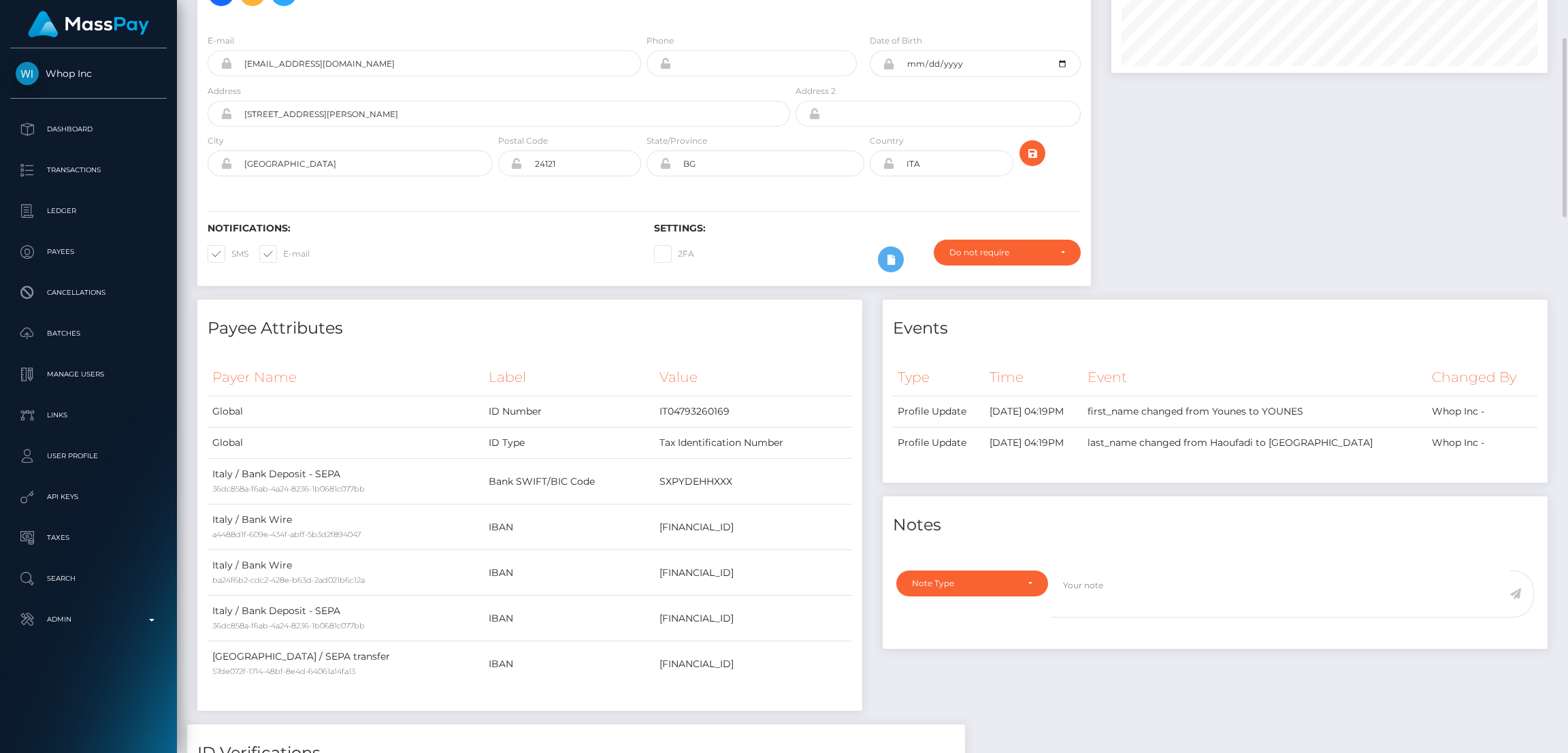
scroll to position [0, 0]
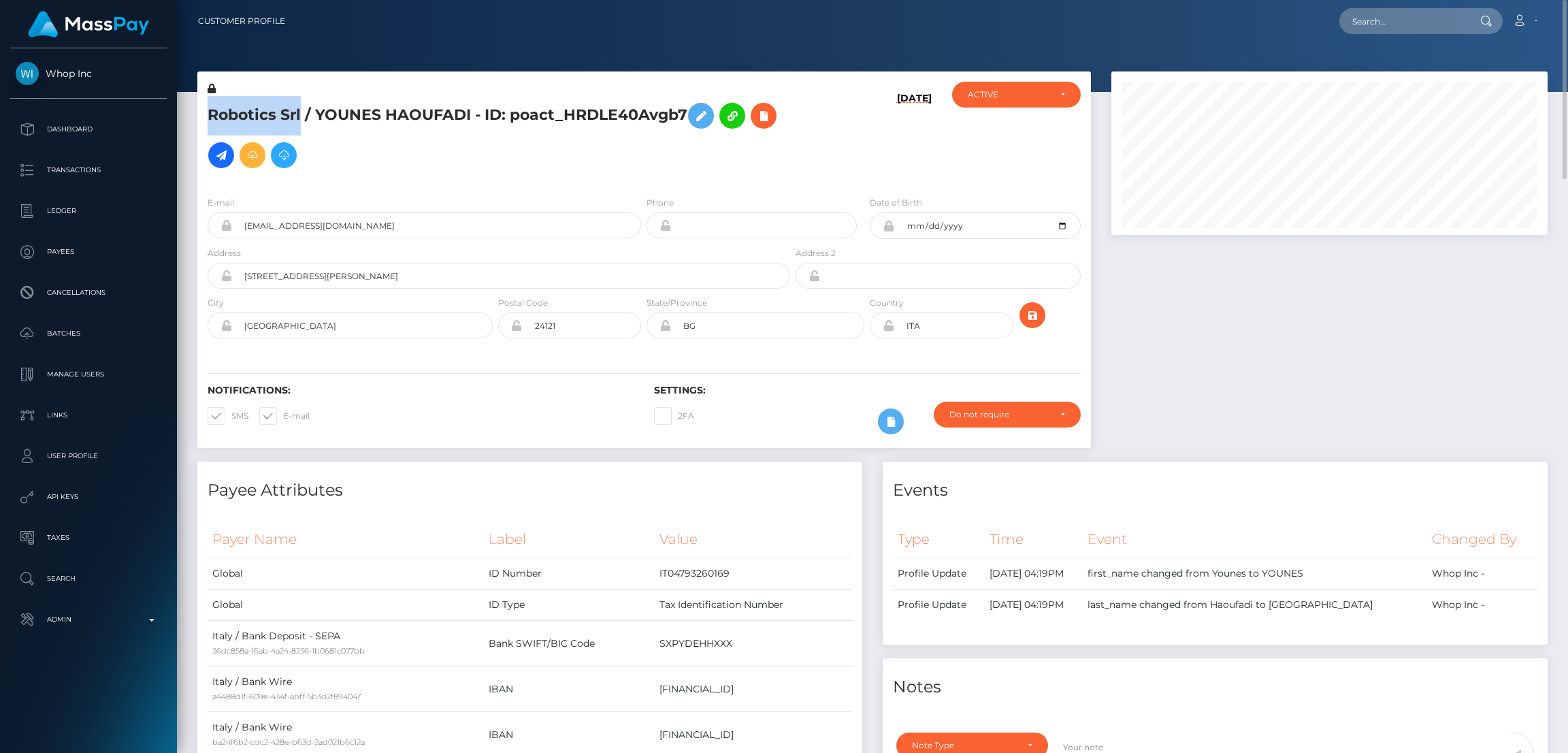
drag, startPoint x: 206, startPoint y: 114, endPoint x: 302, endPoint y: 111, distance: 96.0
click at [302, 111] on div "Robotics Srl / YOUNES HAOUFADI - ID: poact_HRDLE40Avgb7" at bounding box center [495, 133] width 596 height 103
copy h5 "Robotics Srl"
drag, startPoint x: 512, startPoint y: 114, endPoint x: 407, endPoint y: 108, distance: 105.2
click at [517, 114] on h5 "Robotics Srl / YOUNES HAOUFADI - ID: poact_HRDLE40Avgb7" at bounding box center [494, 135] width 575 height 79
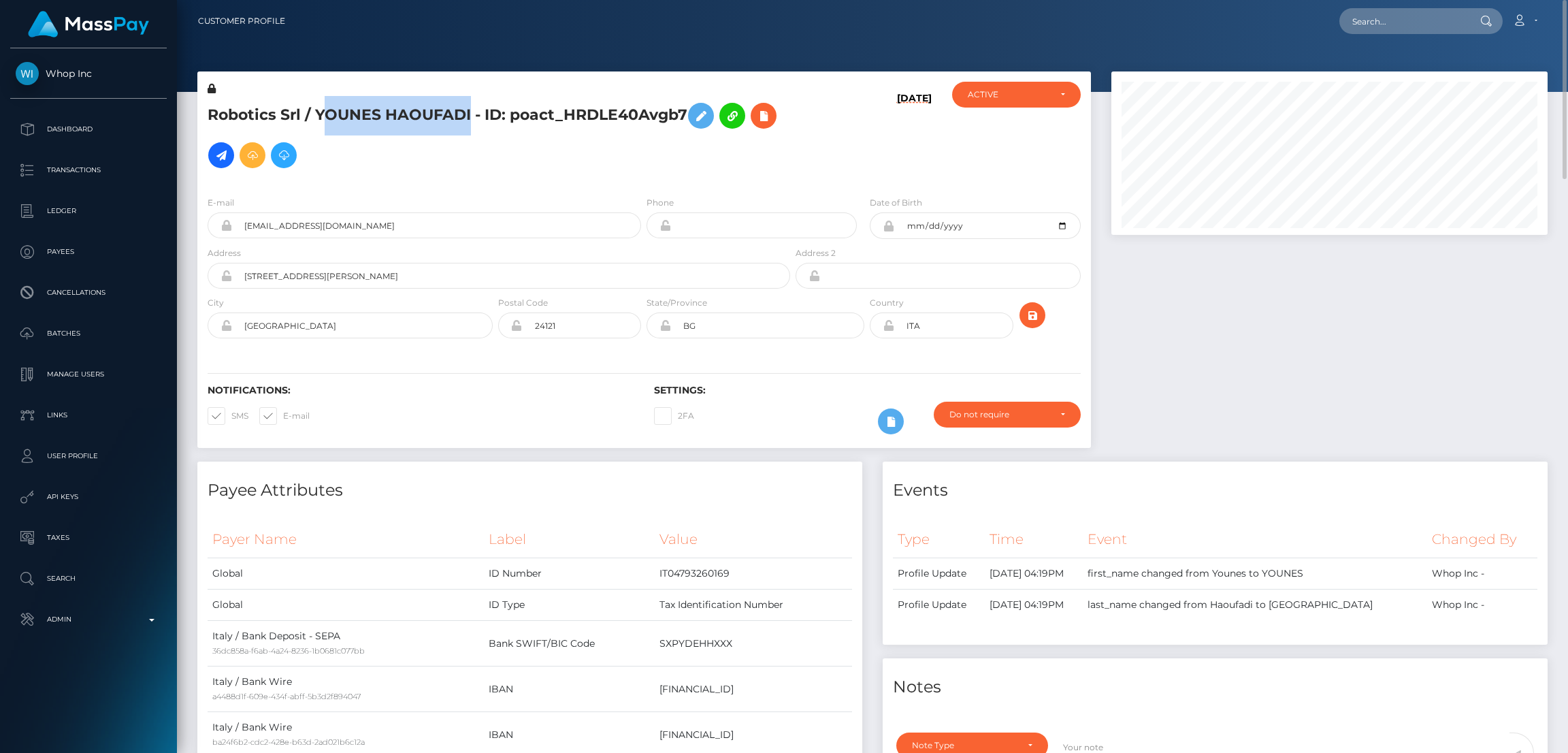
drag, startPoint x: 320, startPoint y: 116, endPoint x: 468, endPoint y: 114, distance: 148.0
click at [468, 114] on h5 "Robotics Srl / YOUNES HAOUFADI - ID: poact_HRDLE40Avgb7" at bounding box center [494, 135] width 575 height 79
copy h5 "OUNES HAOUFADI"
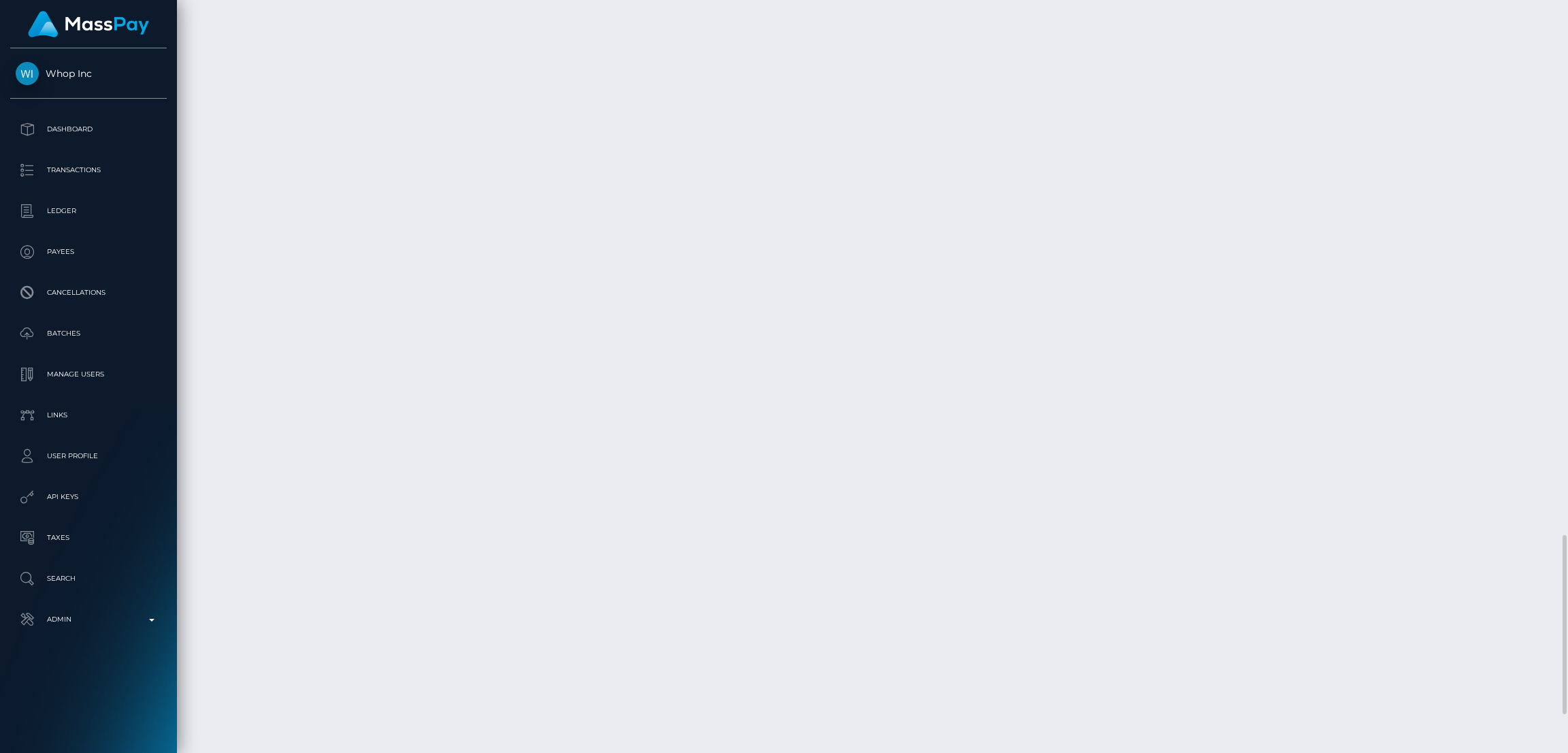
scroll to position [2408, 0]
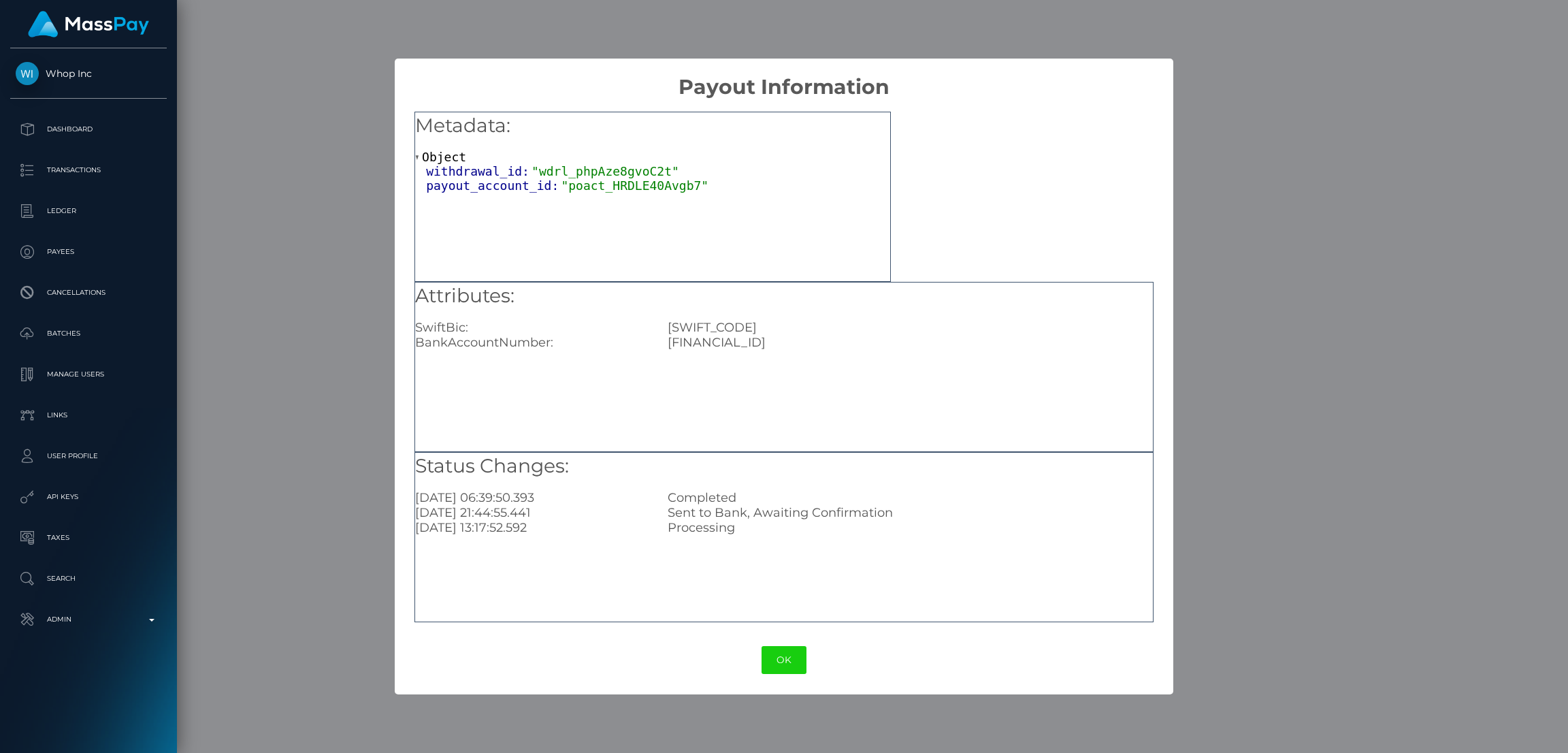
click at [779, 653] on button "OK" at bounding box center [784, 660] width 45 height 28
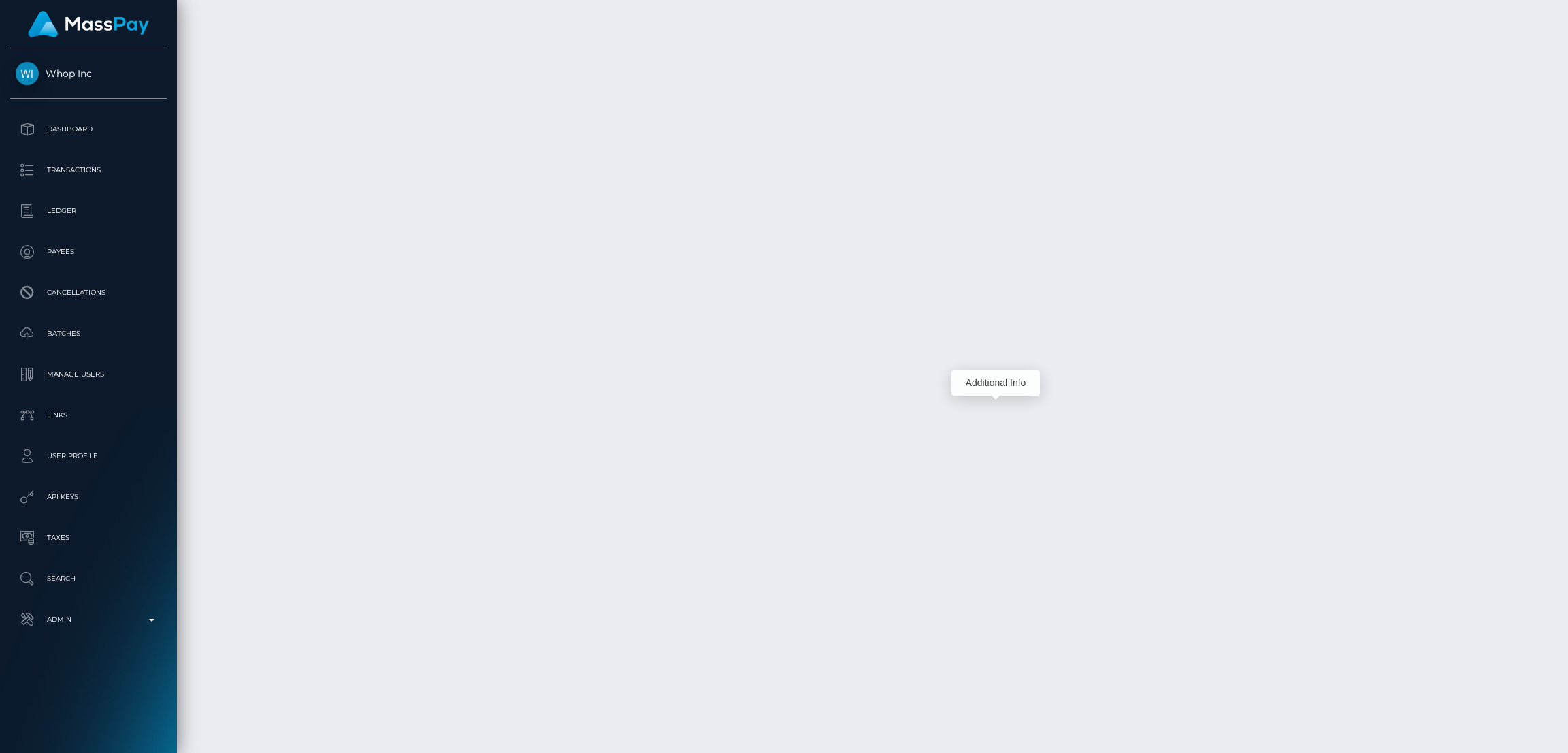
click at [1014, 367] on div "Additional Info" at bounding box center [995, 383] width 89 height 34
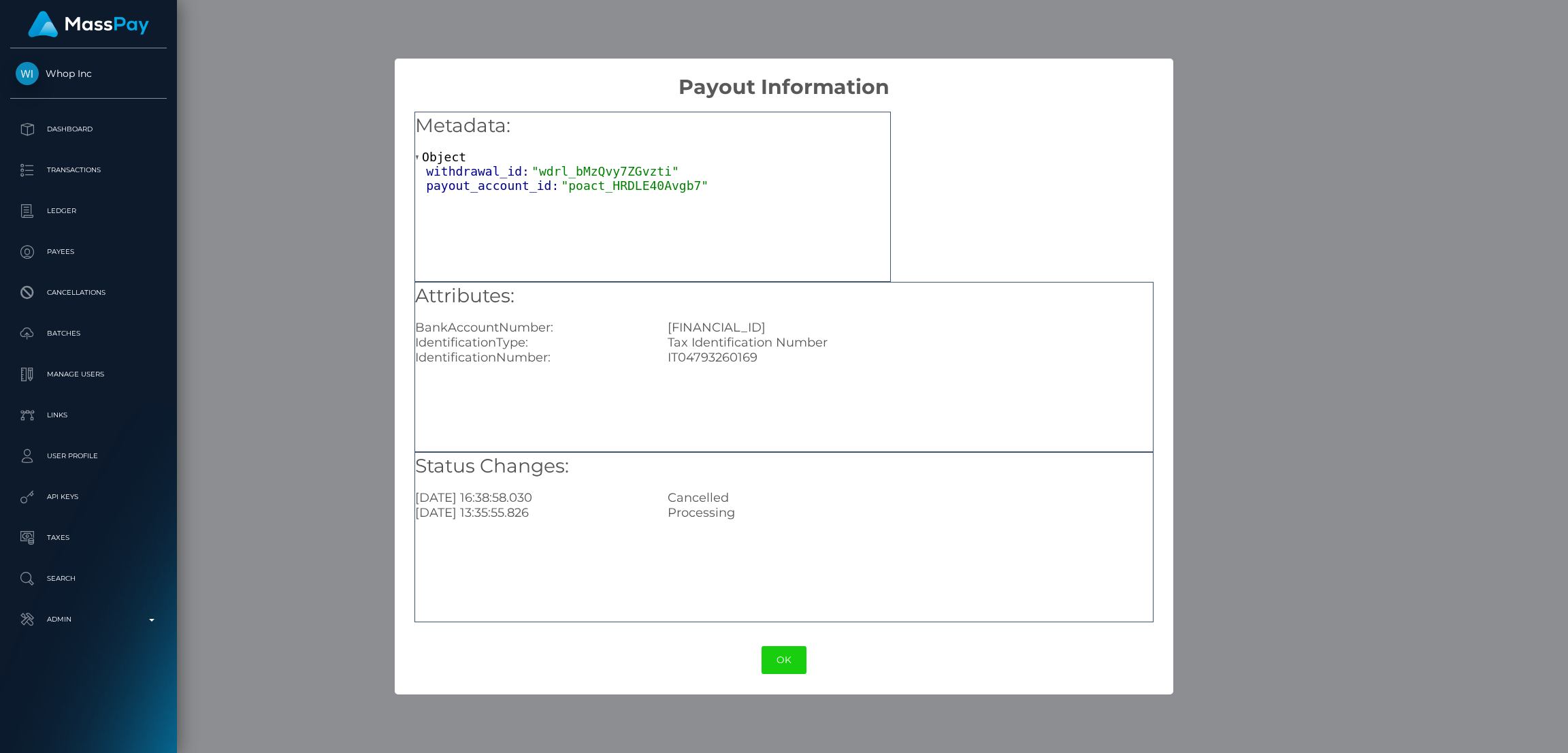
drag, startPoint x: 785, startPoint y: 657, endPoint x: 814, endPoint y: 642, distance: 32.6
click at [783, 658] on button "OK" at bounding box center [784, 660] width 45 height 28
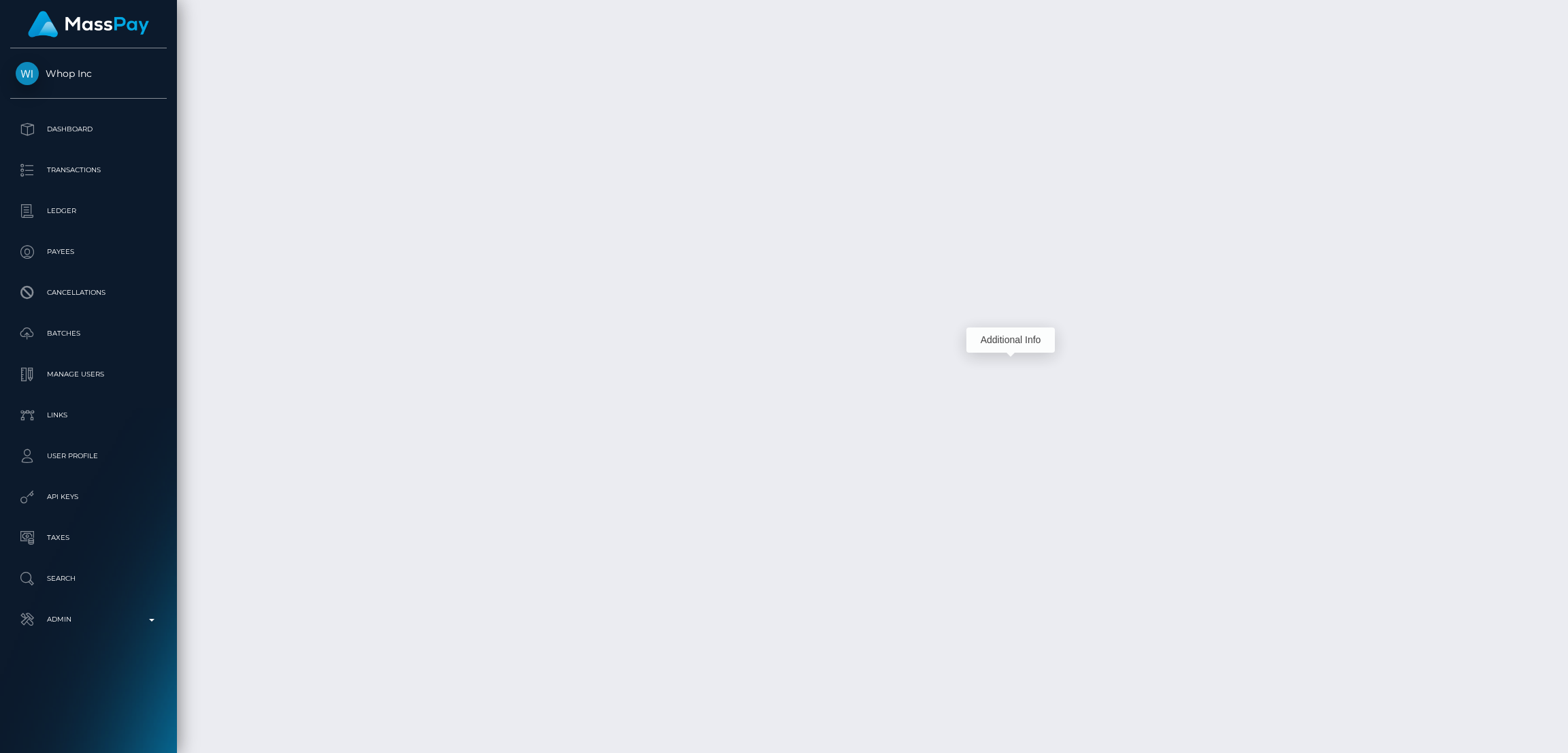
click at [1035, 327] on div "Additional Info" at bounding box center [1011, 340] width 89 height 26
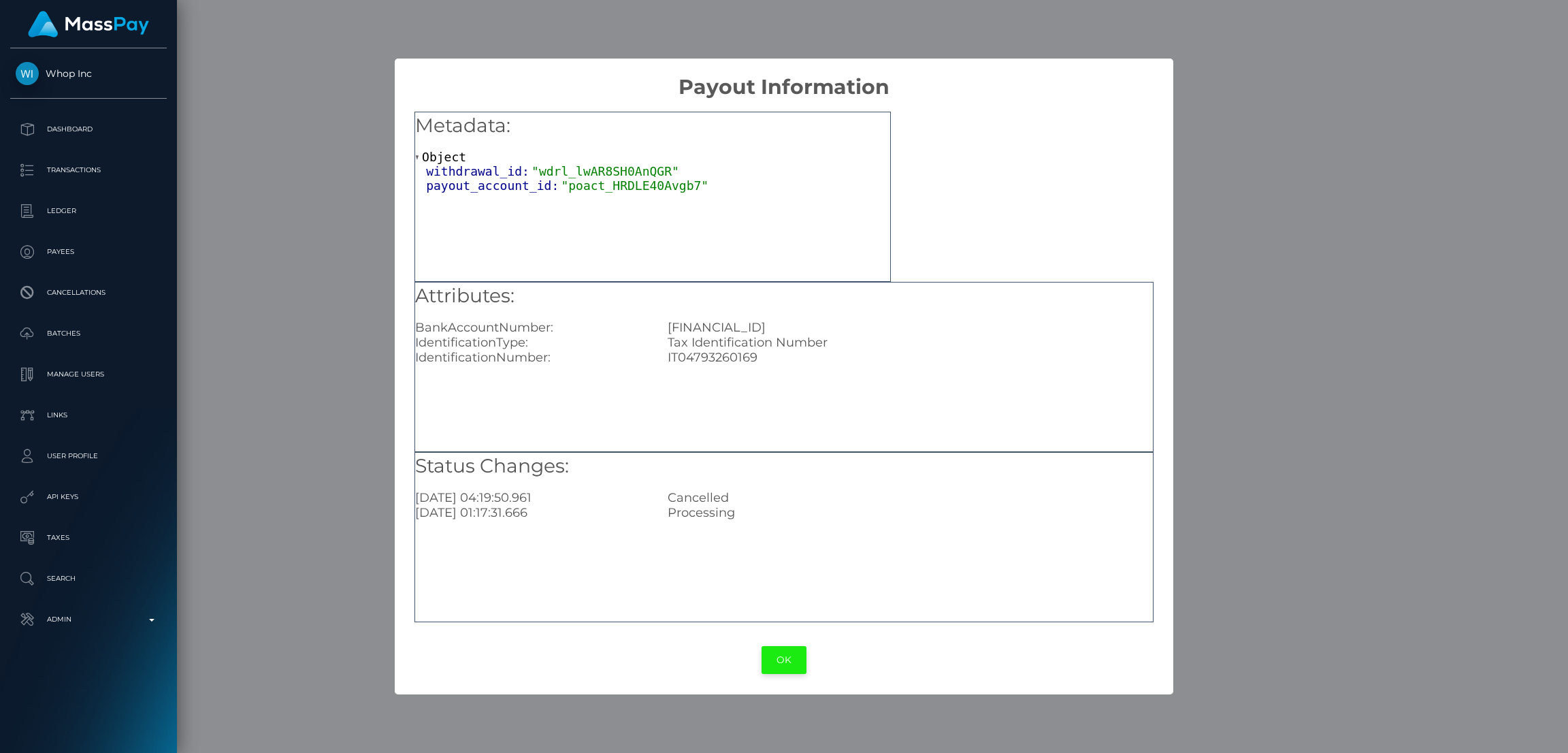
click at [771, 655] on button "OK" at bounding box center [784, 660] width 45 height 28
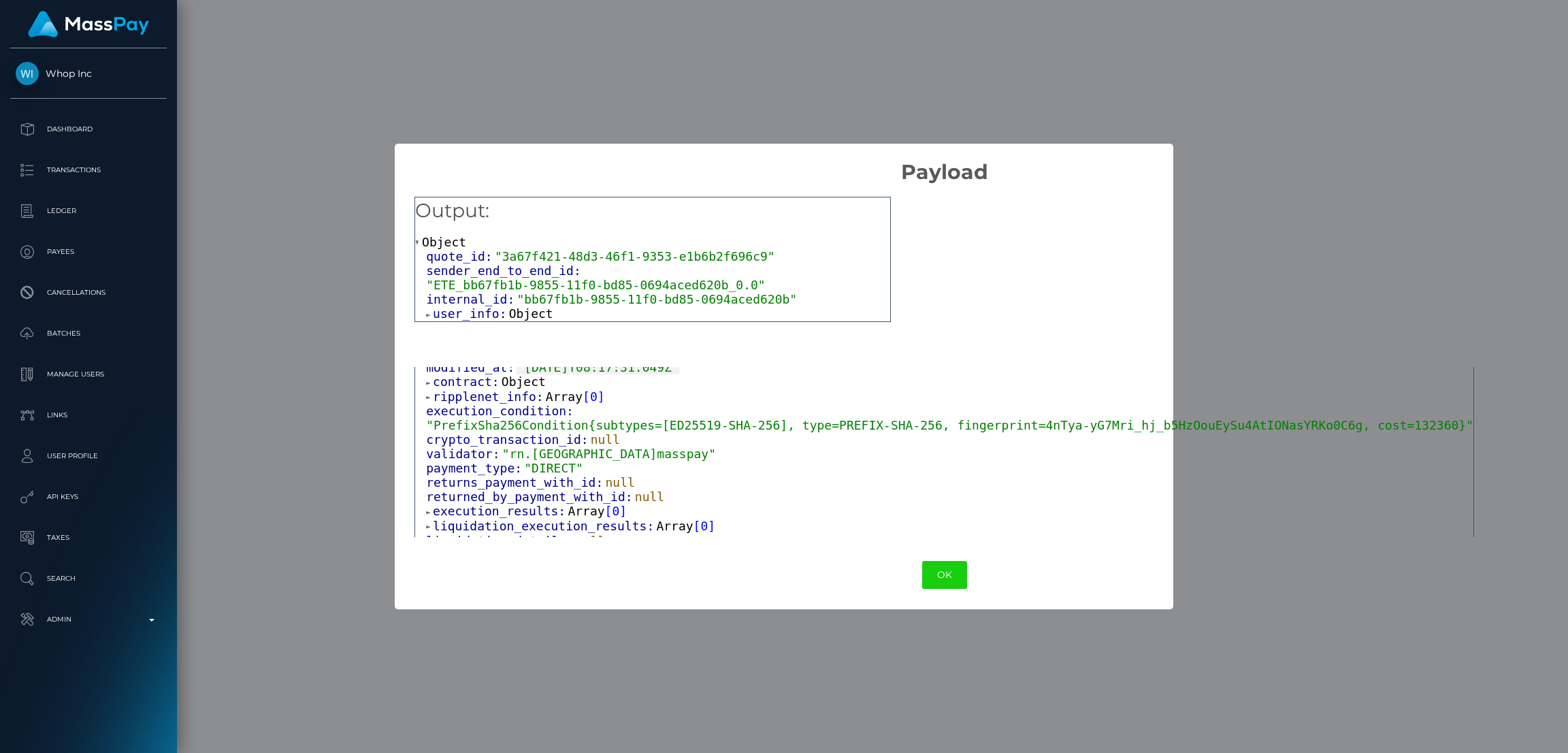
scroll to position [281, 0]
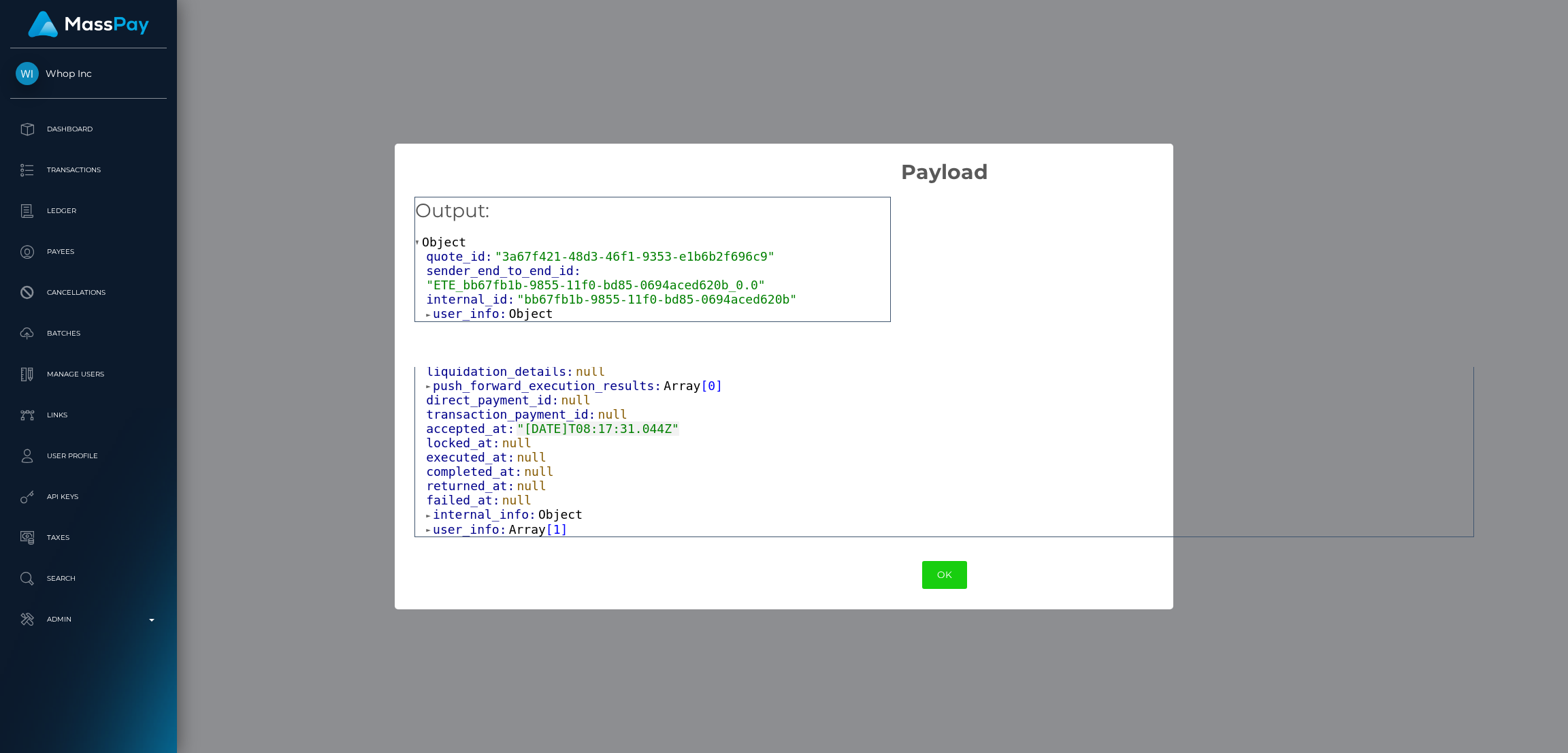
click at [512, 527] on span "Array" at bounding box center [527, 529] width 37 height 15
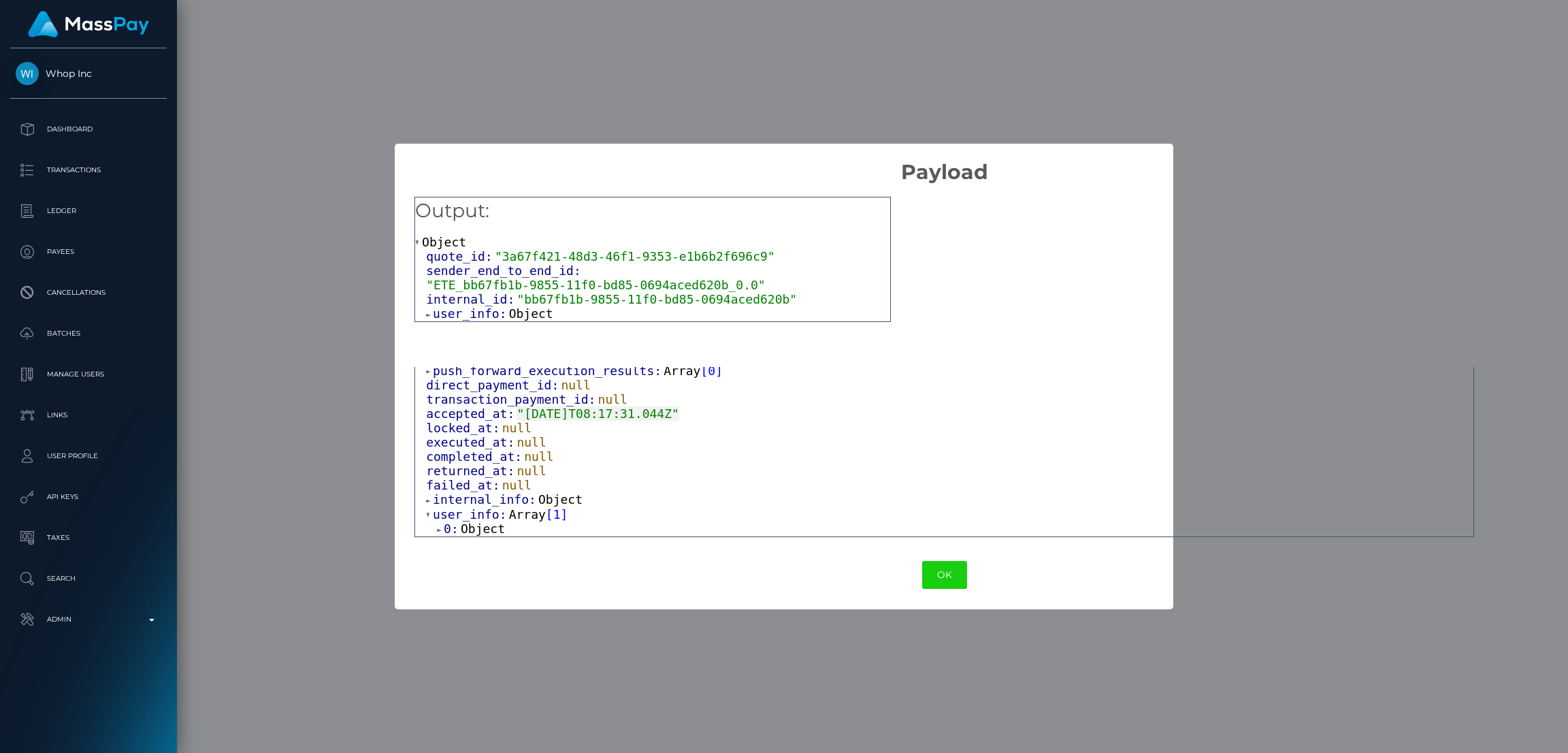
click at [480, 530] on span "Object" at bounding box center [482, 529] width 44 height 15
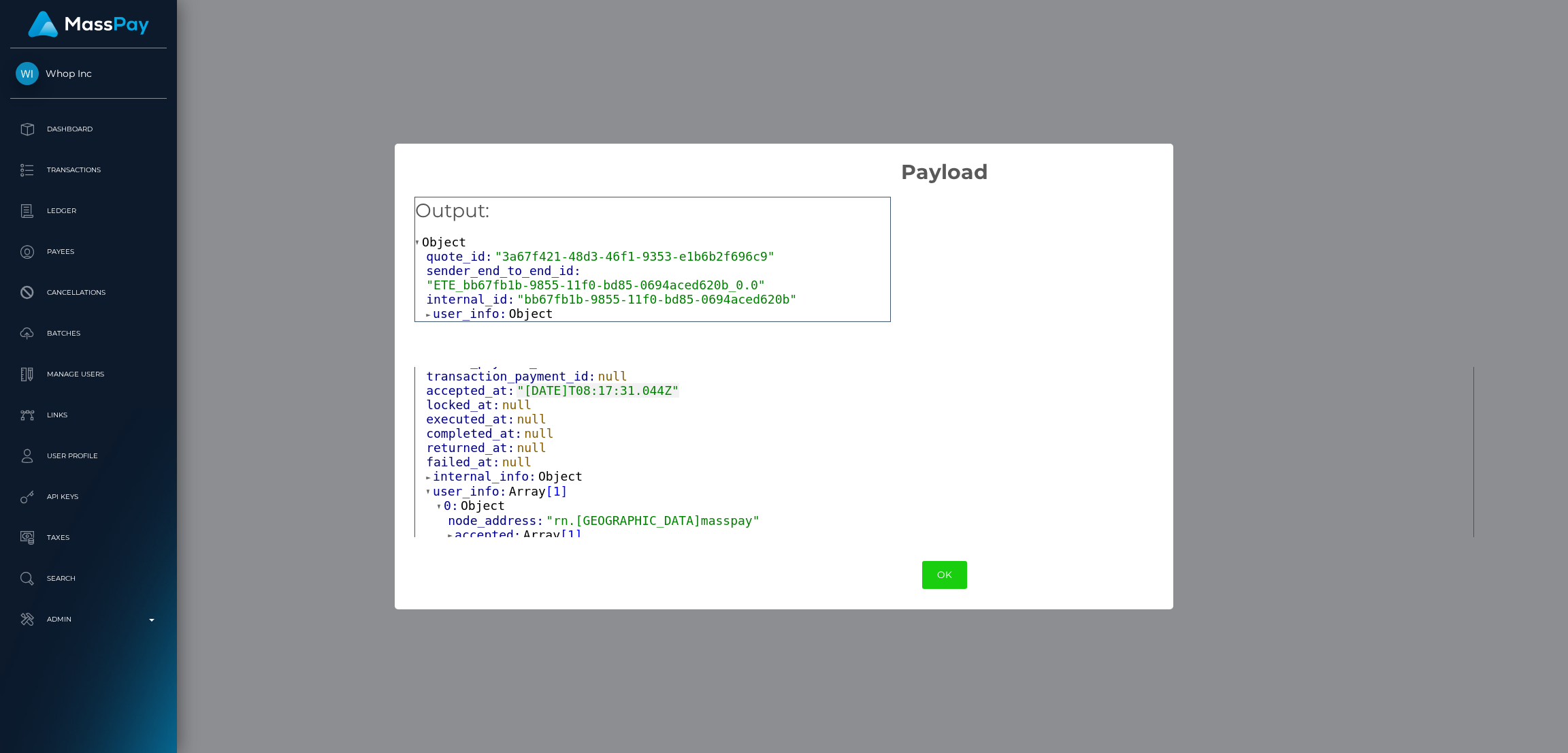
scroll to position [302, 0]
click at [559, 492] on span "Object" at bounding box center [560, 484] width 44 height 15
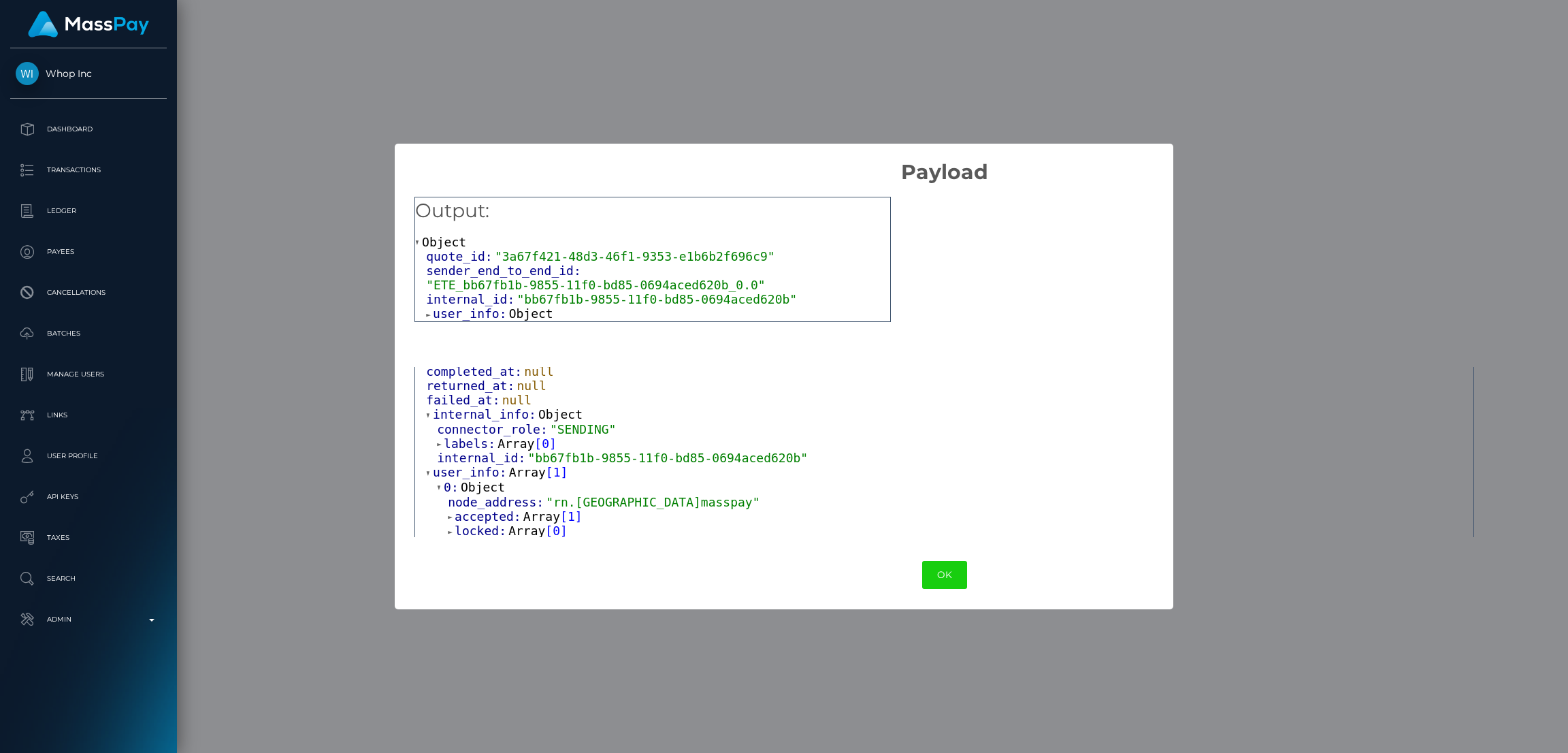
scroll to position [404, 0]
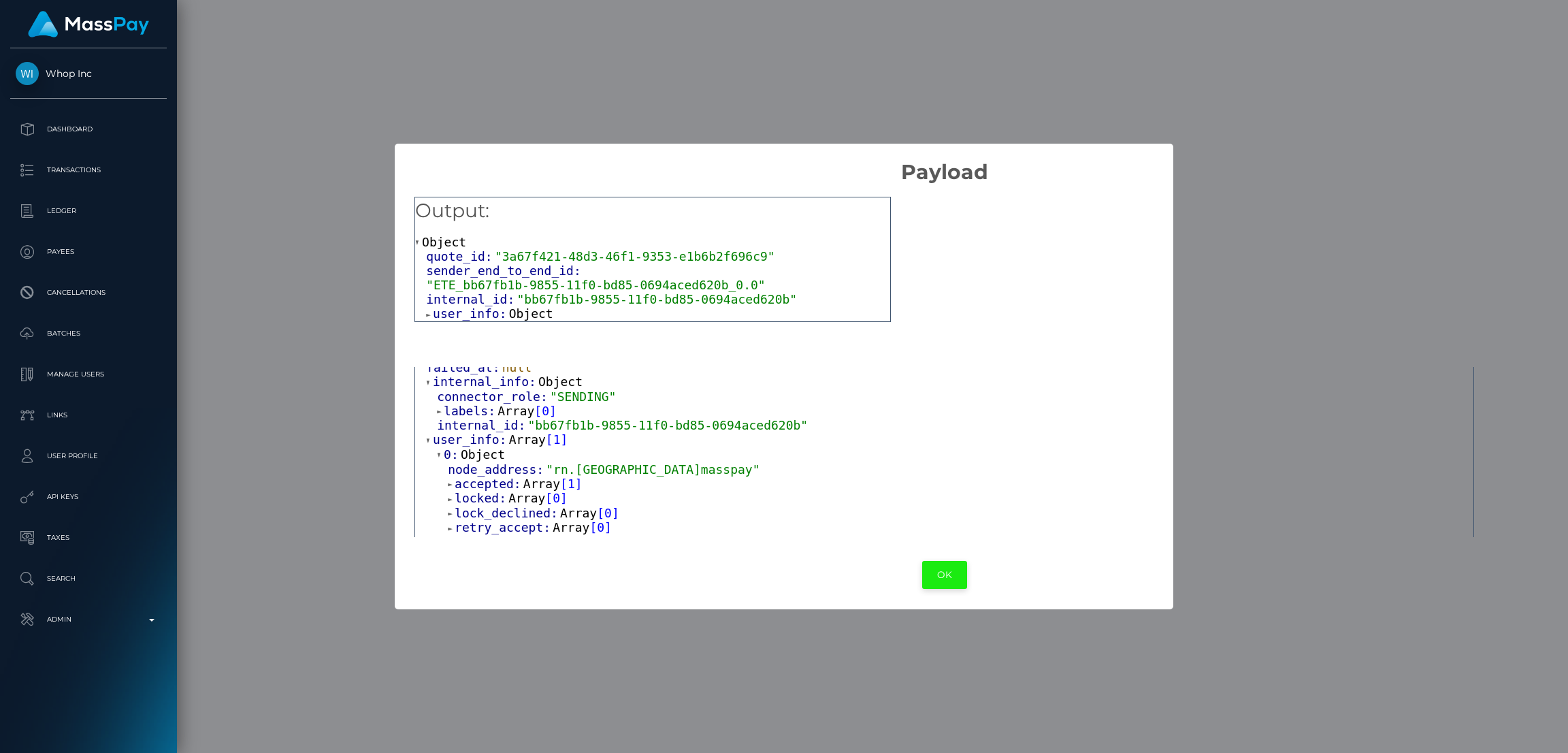
click at [922, 571] on button "OK" at bounding box center [944, 575] width 45 height 28
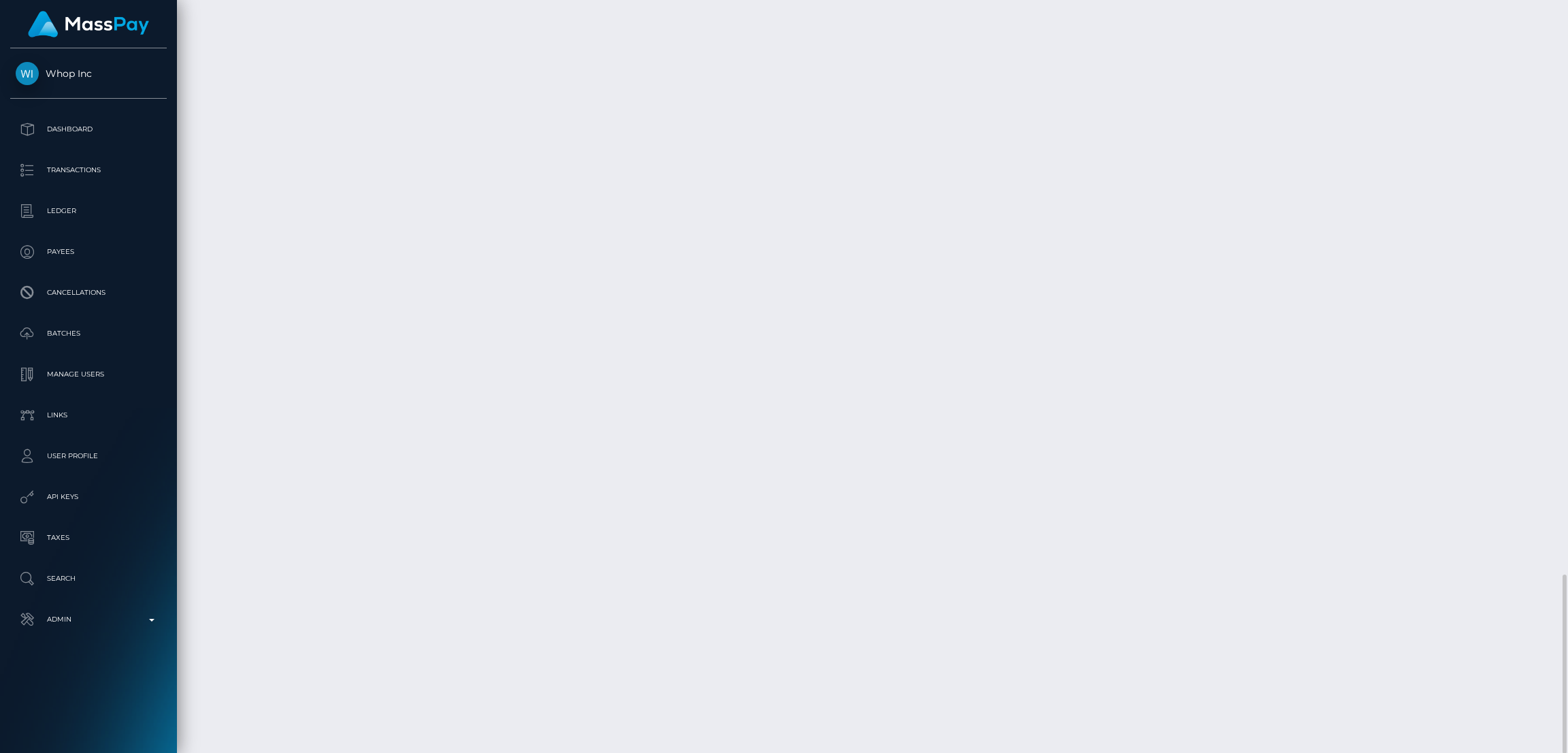
drag, startPoint x: 475, startPoint y: 324, endPoint x: 669, endPoint y: 313, distance: 194.3
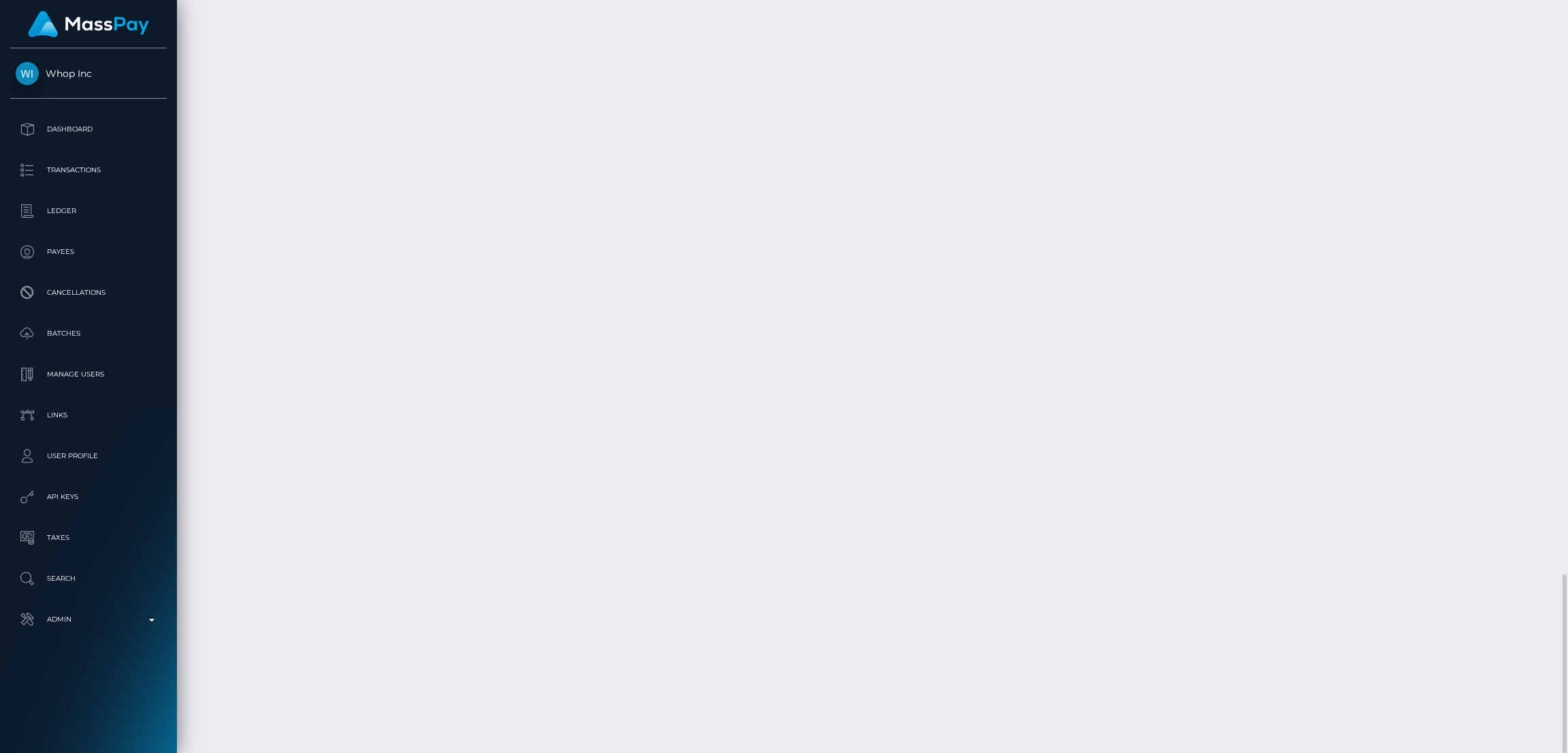
copy td "7bffb8e9-d5a4-40c9-be42-23d9049769ef"
drag, startPoint x: 665, startPoint y: 366, endPoint x: 476, endPoint y: 373, distance: 189.1
copy td "b9c700d4-123c-4181-9a73-f044810ed25a"
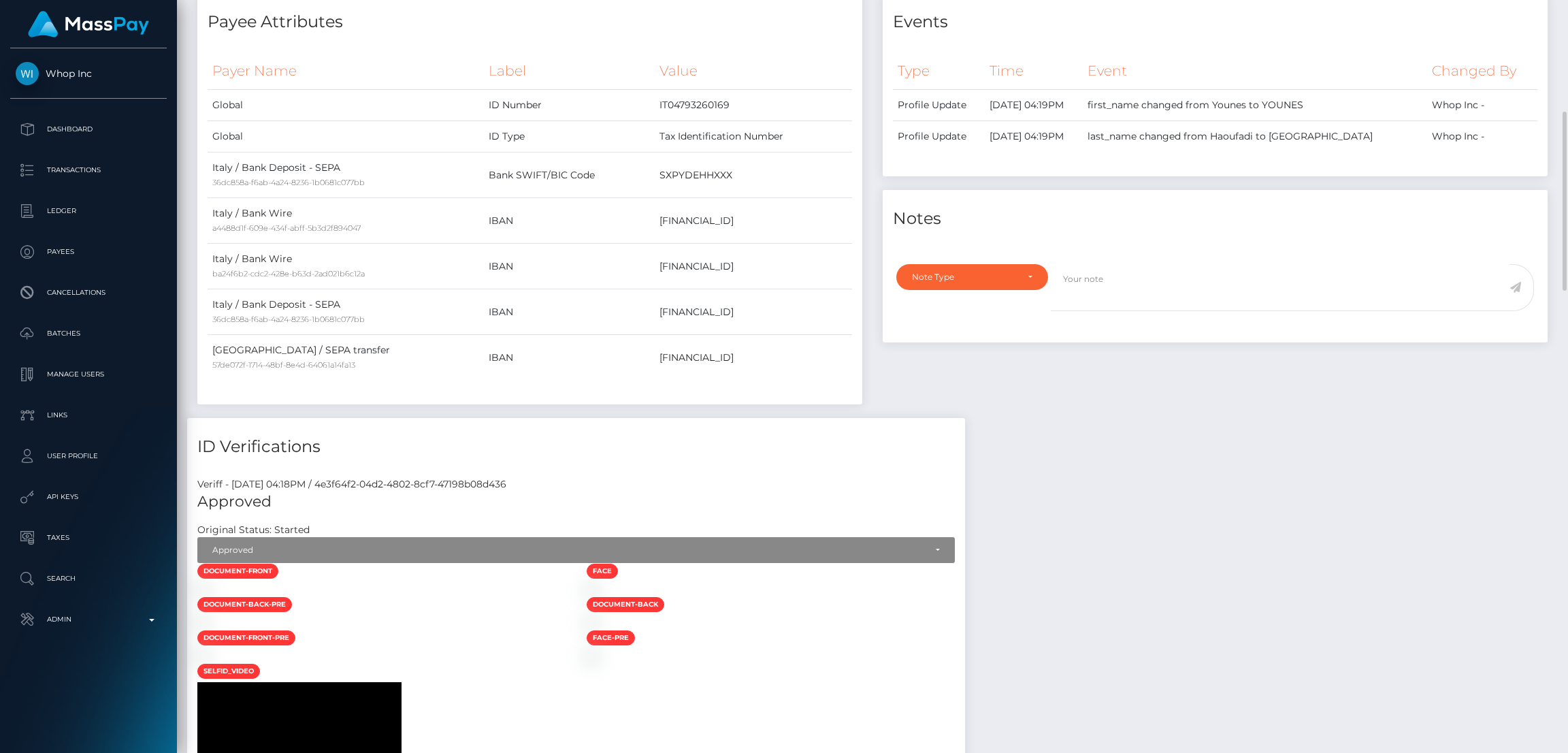
scroll to position [0, 0]
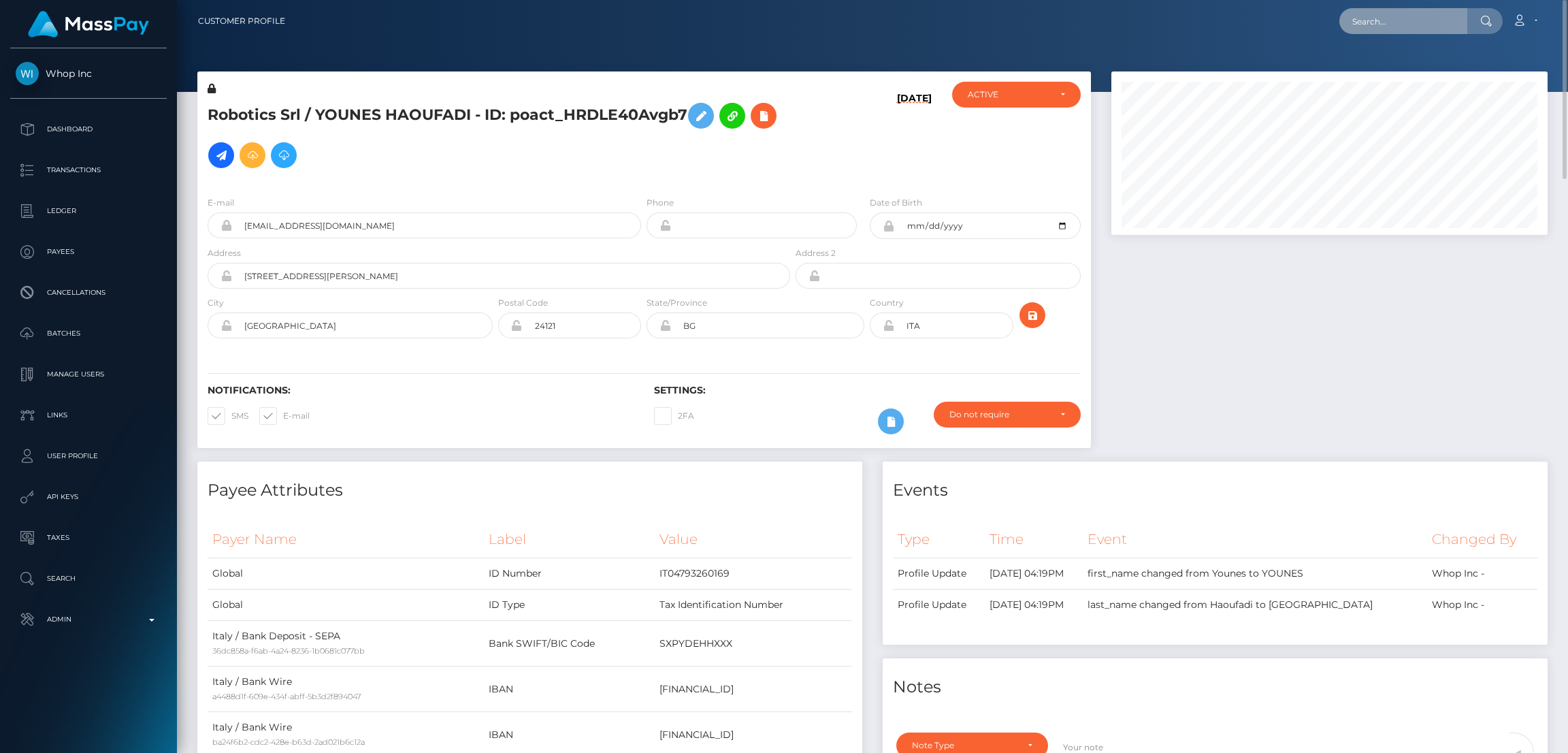
click at [1414, 21] on input "text" at bounding box center [1404, 21] width 128 height 26
paste input "pout_Jb58JSRH5MTUs"
type input "pout_Jb58JSRH5MTUs"
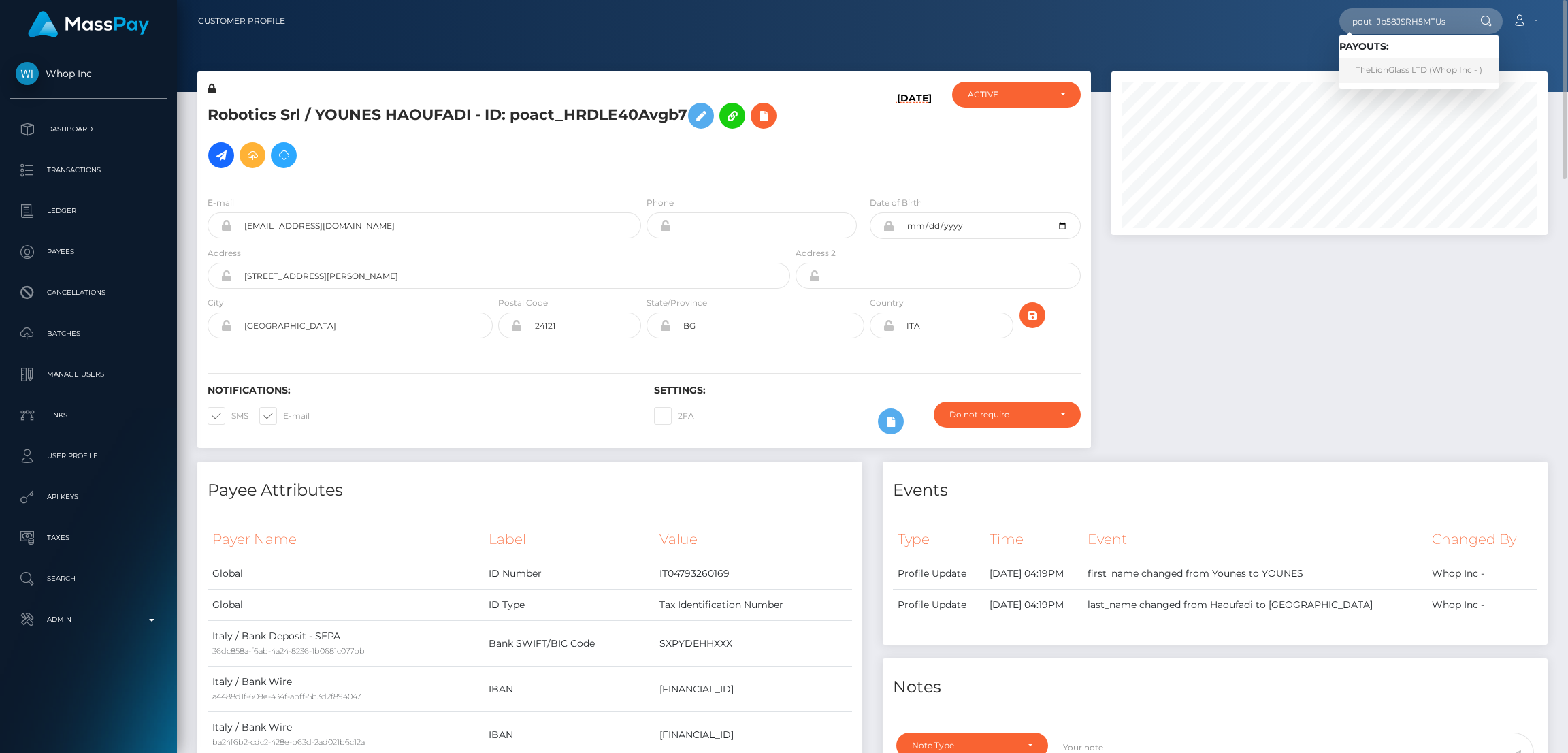
click at [1381, 71] on link "TheLionGlass LTD (Whop Inc - )" at bounding box center [1419, 70] width 159 height 26
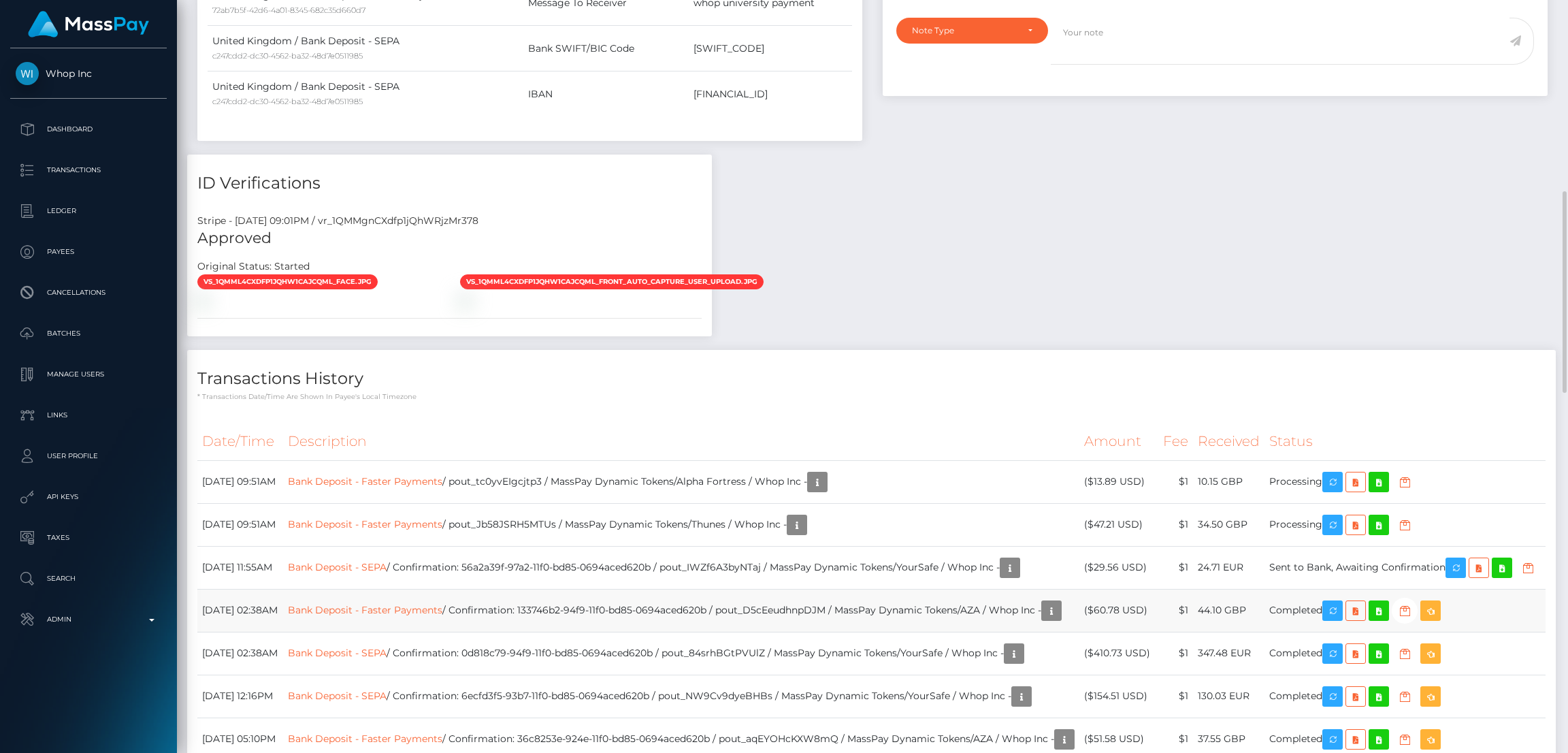
scroll to position [1327, 0]
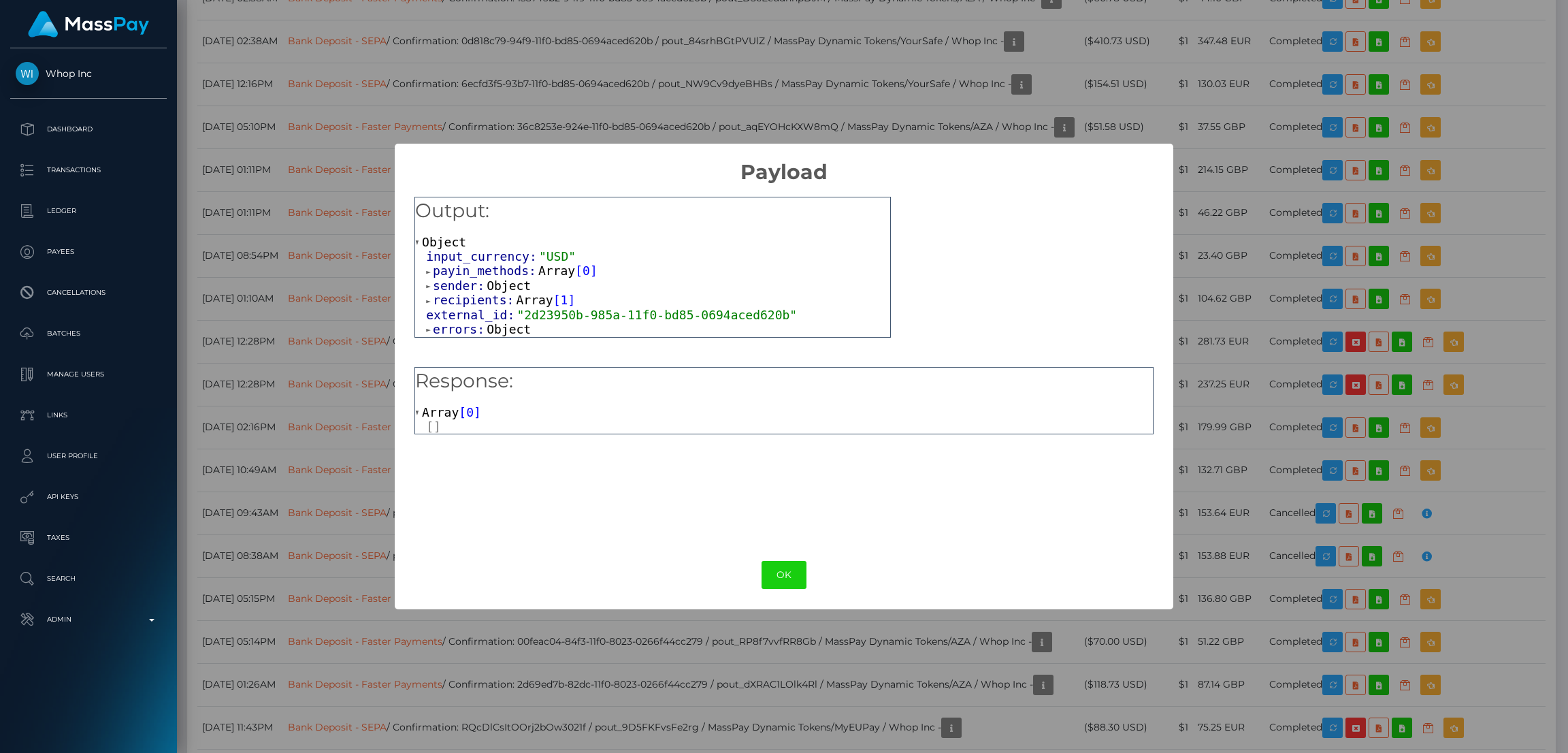
click at [495, 322] on span "external_id:" at bounding box center [471, 315] width 90 height 15
click at [495, 331] on span "Object" at bounding box center [509, 329] width 44 height 15
click at [447, 409] on span "Array" at bounding box center [440, 412] width 37 height 15
click at [444, 410] on span "Array" at bounding box center [440, 412] width 37 height 15
click at [789, 575] on button "OK" at bounding box center [784, 575] width 45 height 28
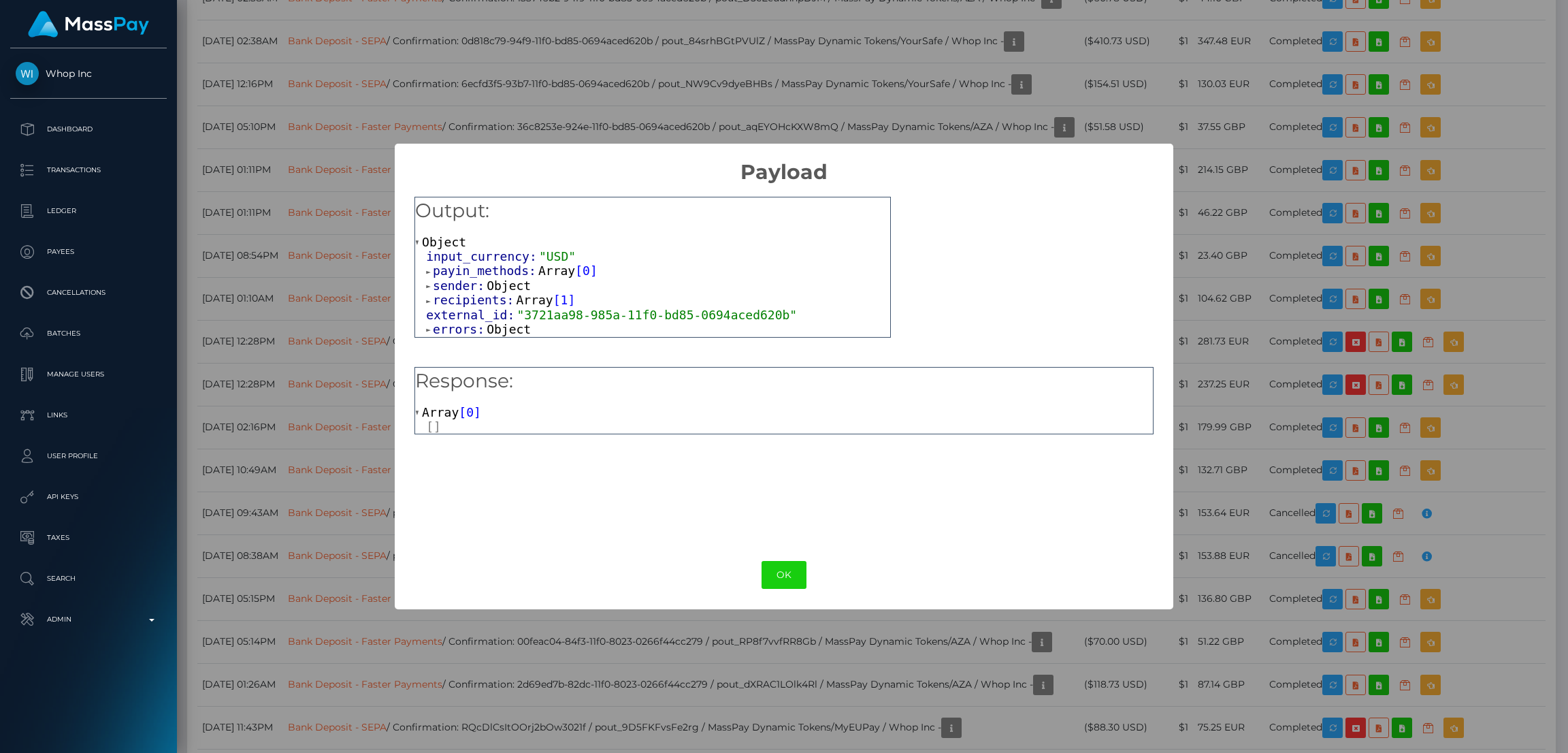
click at [501, 335] on span "Object" at bounding box center [509, 329] width 44 height 15
click at [769, 566] on button "OK" at bounding box center [784, 575] width 45 height 28
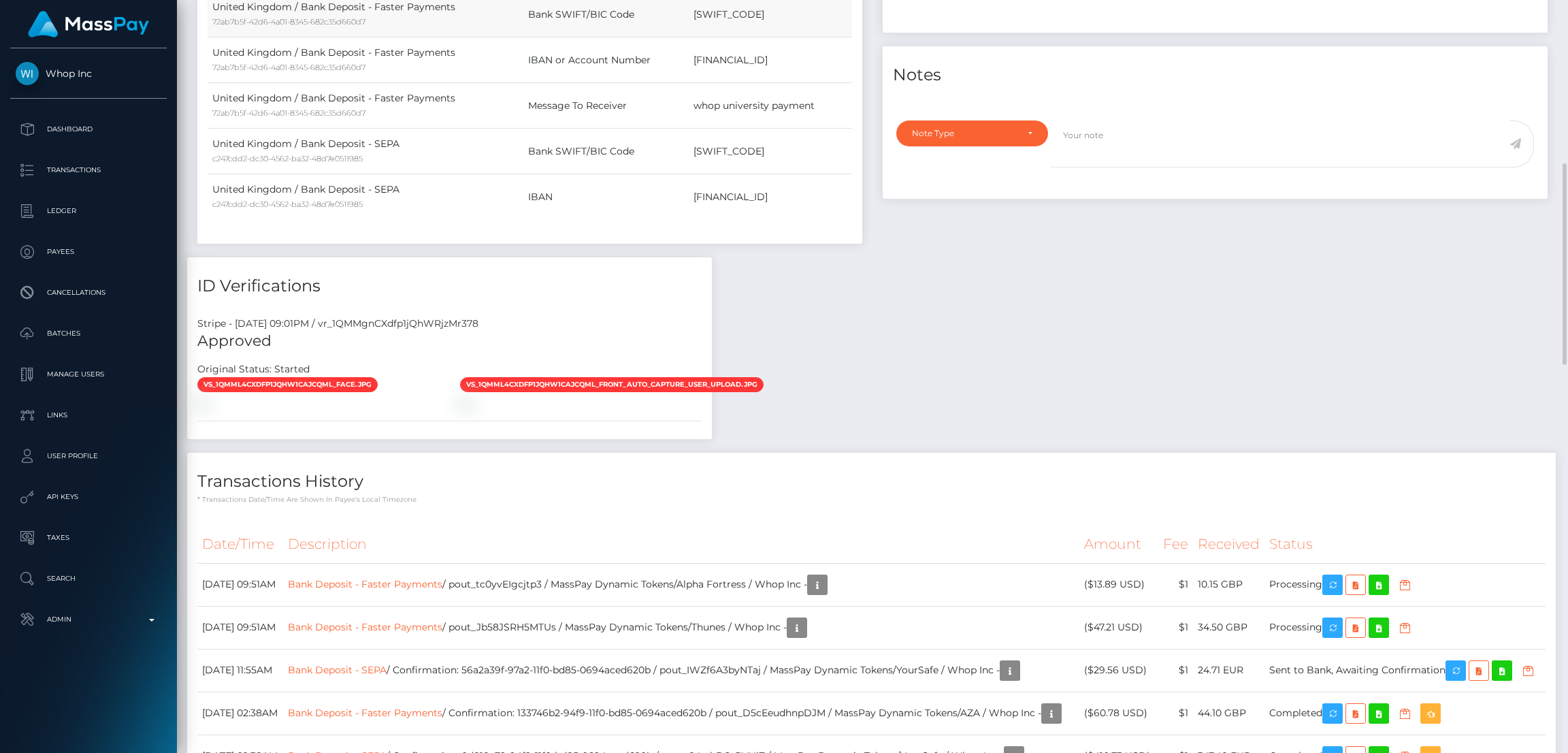
scroll to position [0, 0]
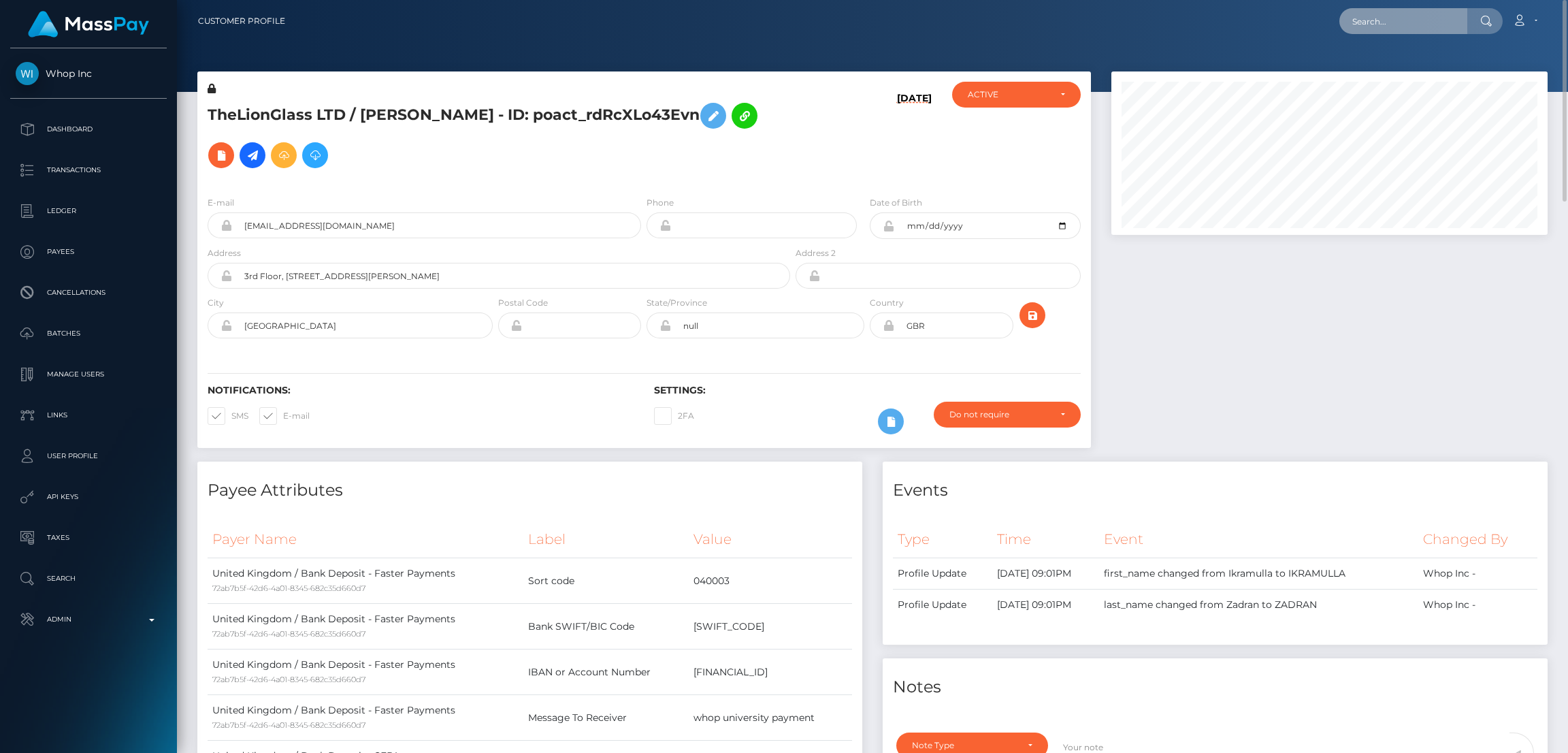
click at [1402, 26] on input "text" at bounding box center [1404, 21] width 128 height 26
paste input "pout_Kkk6cZjR1fE88"
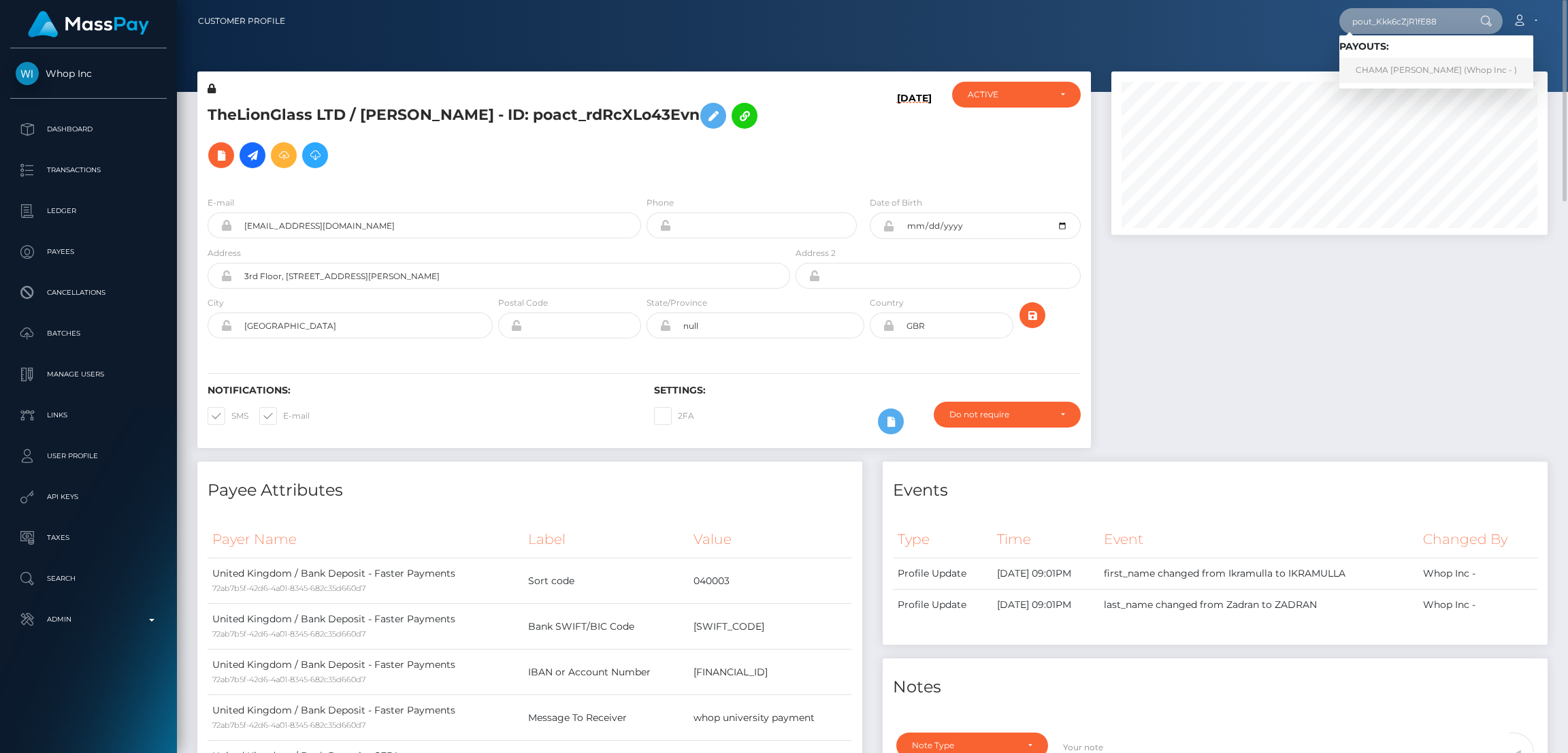
type input "pout_Kkk6cZjR1fE88"
click at [1416, 59] on link "CHAMA BEATRICE KANTU (Whop Inc - )" at bounding box center [1436, 70] width 194 height 26
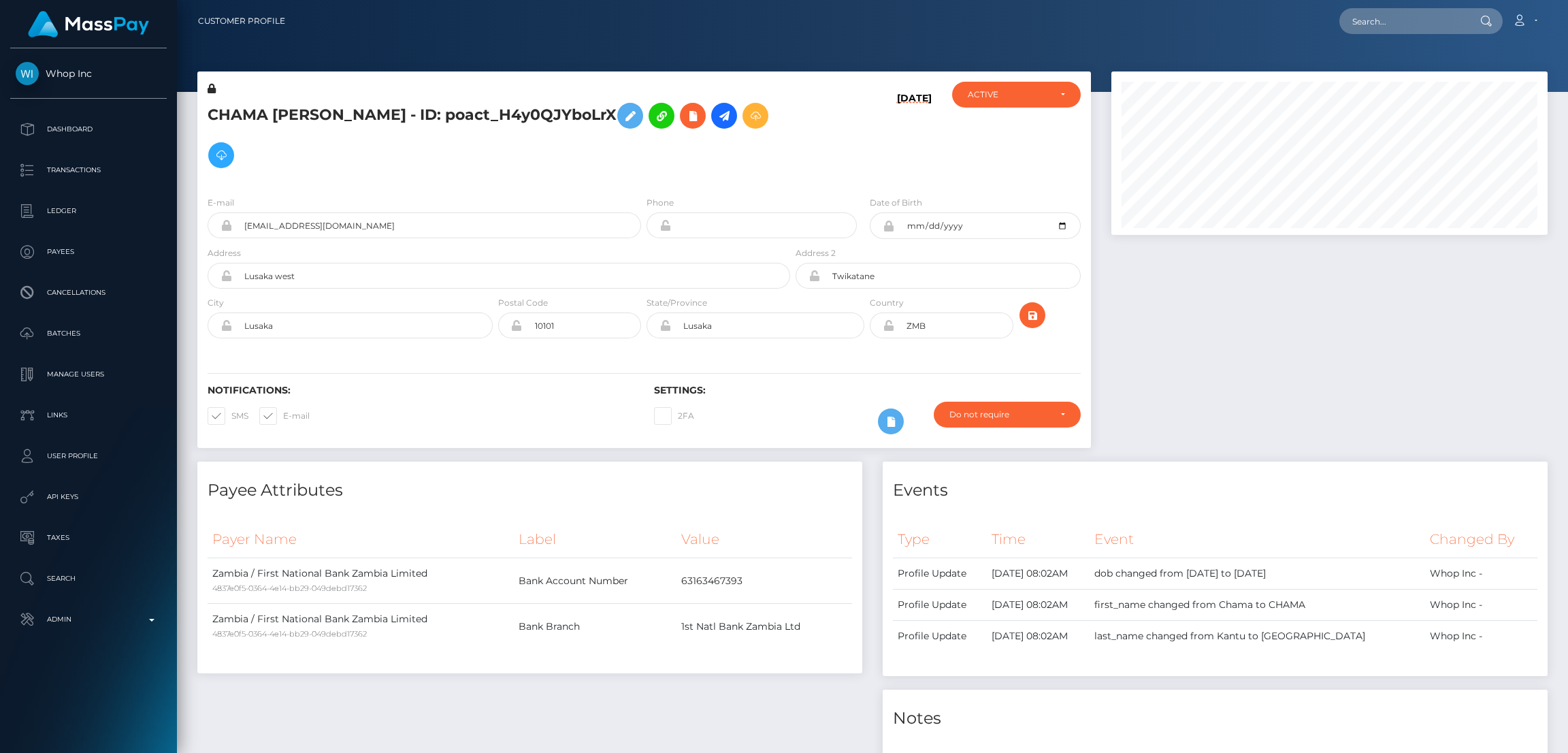
scroll to position [163, 436]
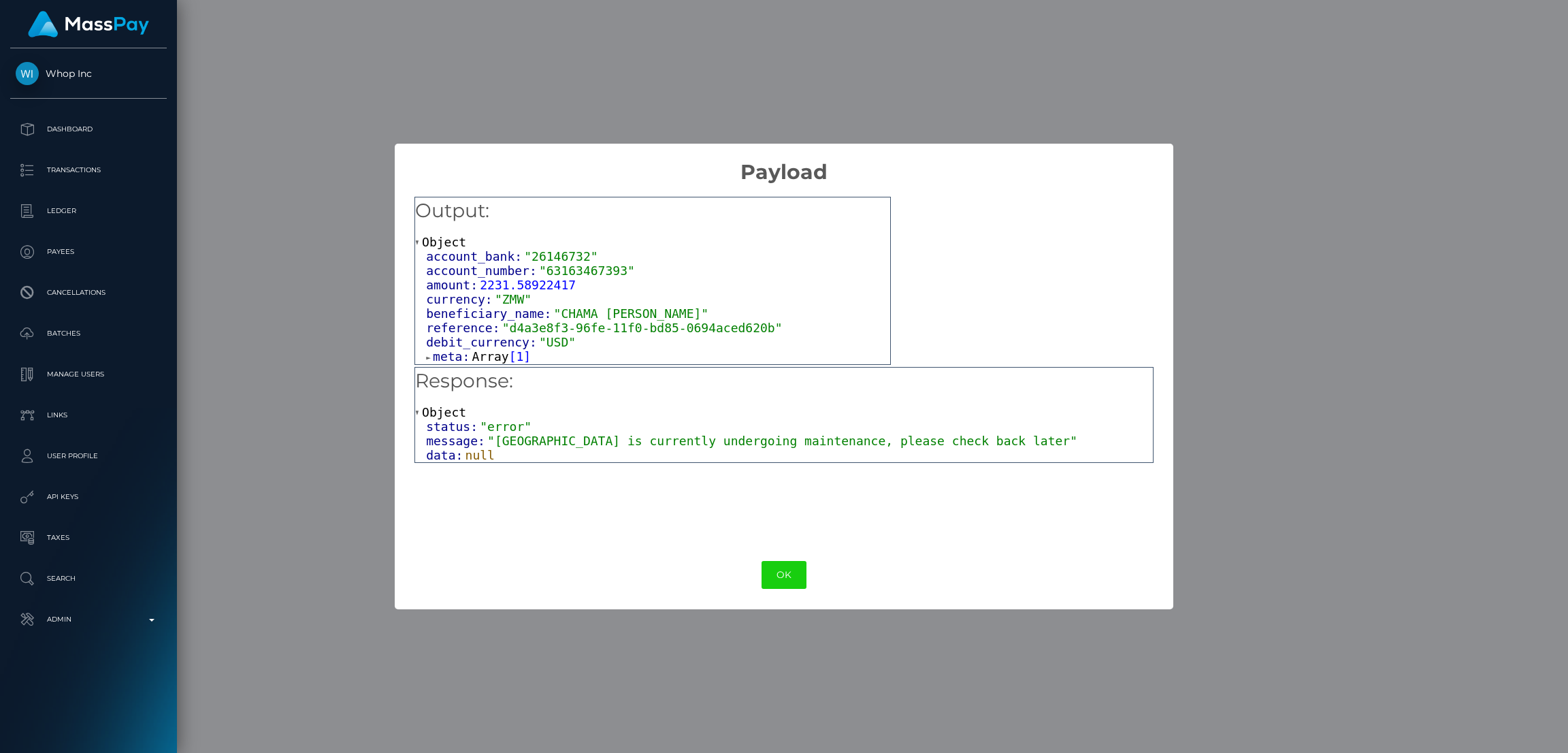
click at [599, 433] on div "status: "error"" at bounding box center [789, 427] width 727 height 15
click at [689, 438] on span ""Zambia is currently undergoing maintenance, please check back later"" at bounding box center [782, 441] width 590 height 15
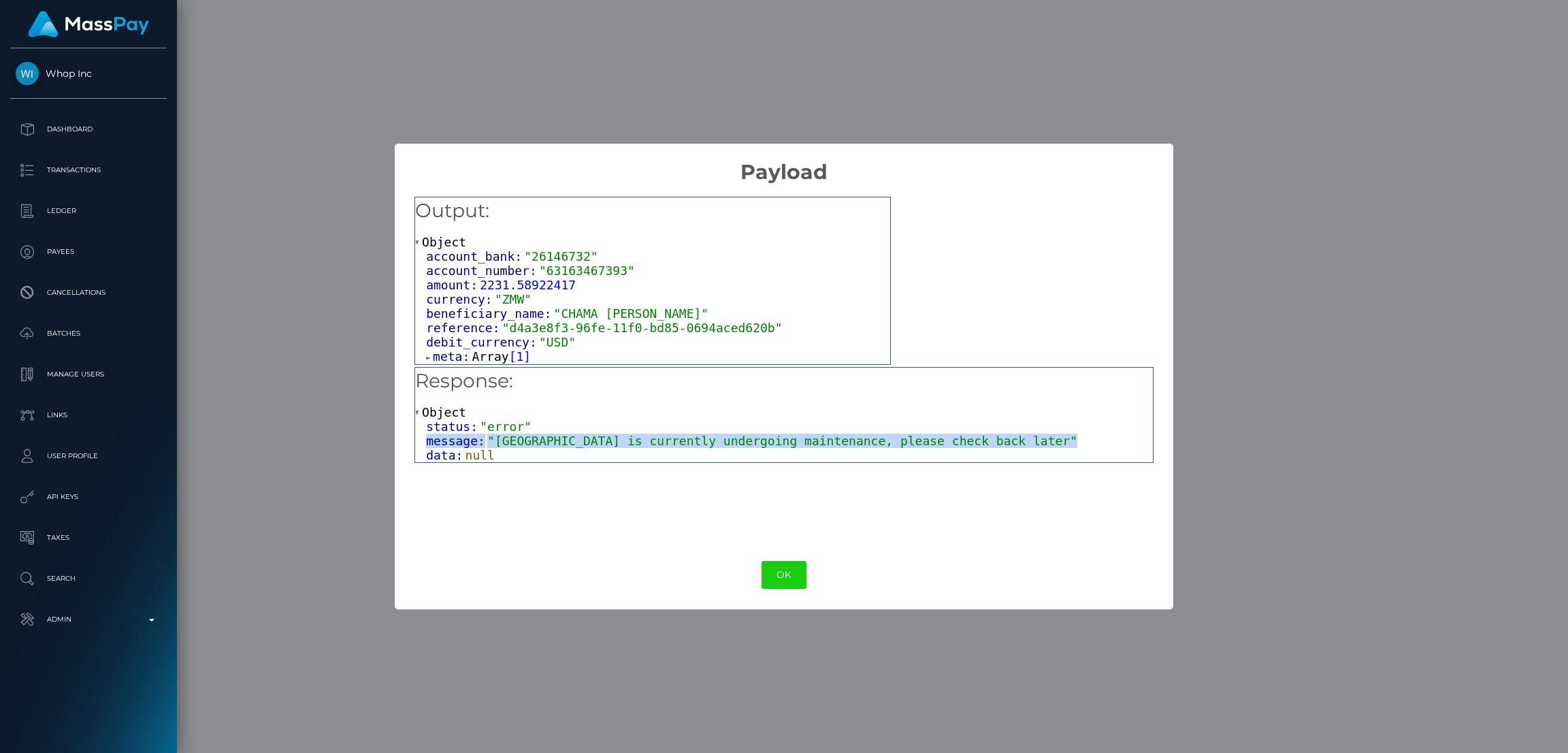
click at [689, 438] on span ""Zambia is currently undergoing maintenance, please check back later"" at bounding box center [782, 441] width 590 height 15
click at [781, 574] on button "OK" at bounding box center [784, 575] width 45 height 28
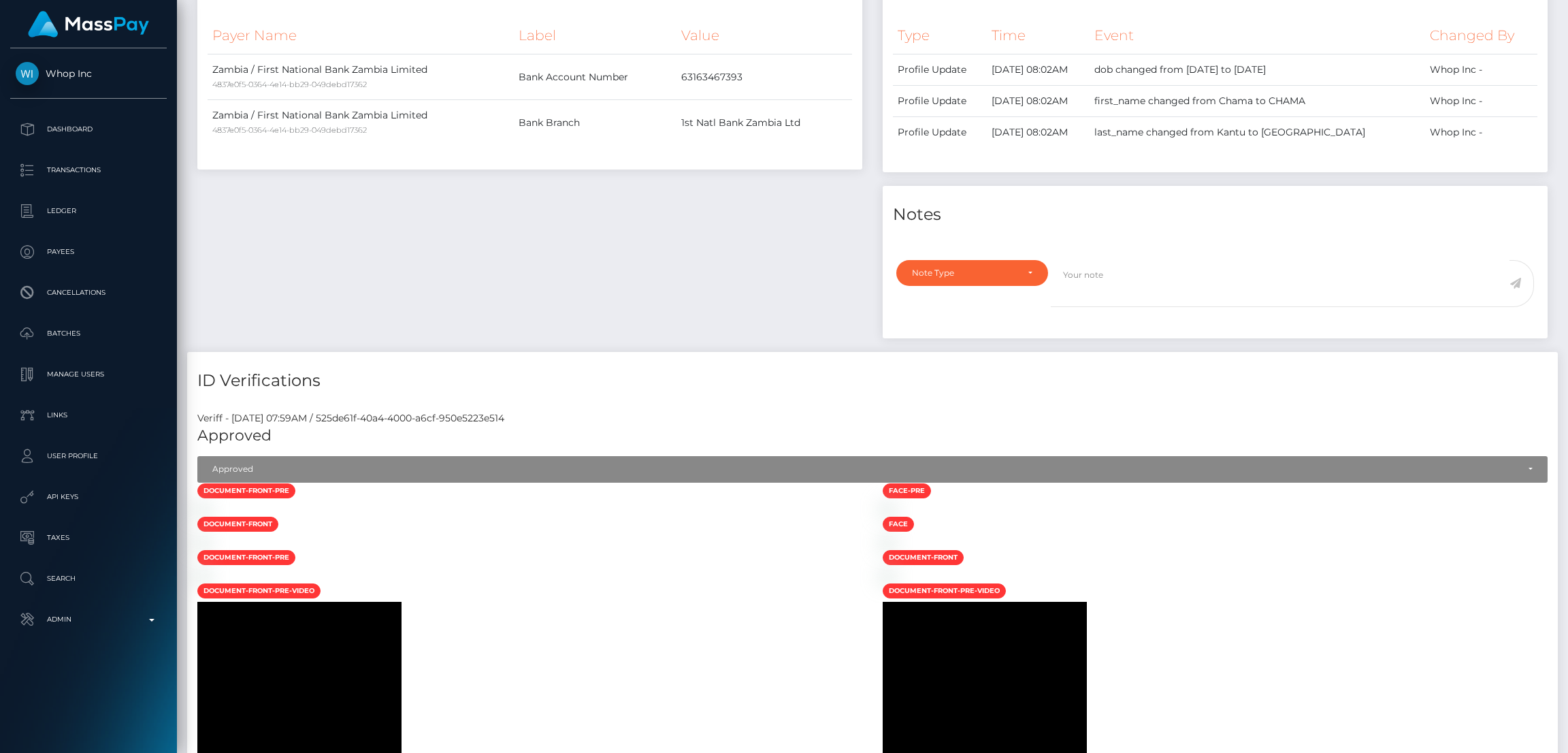
scroll to position [0, 0]
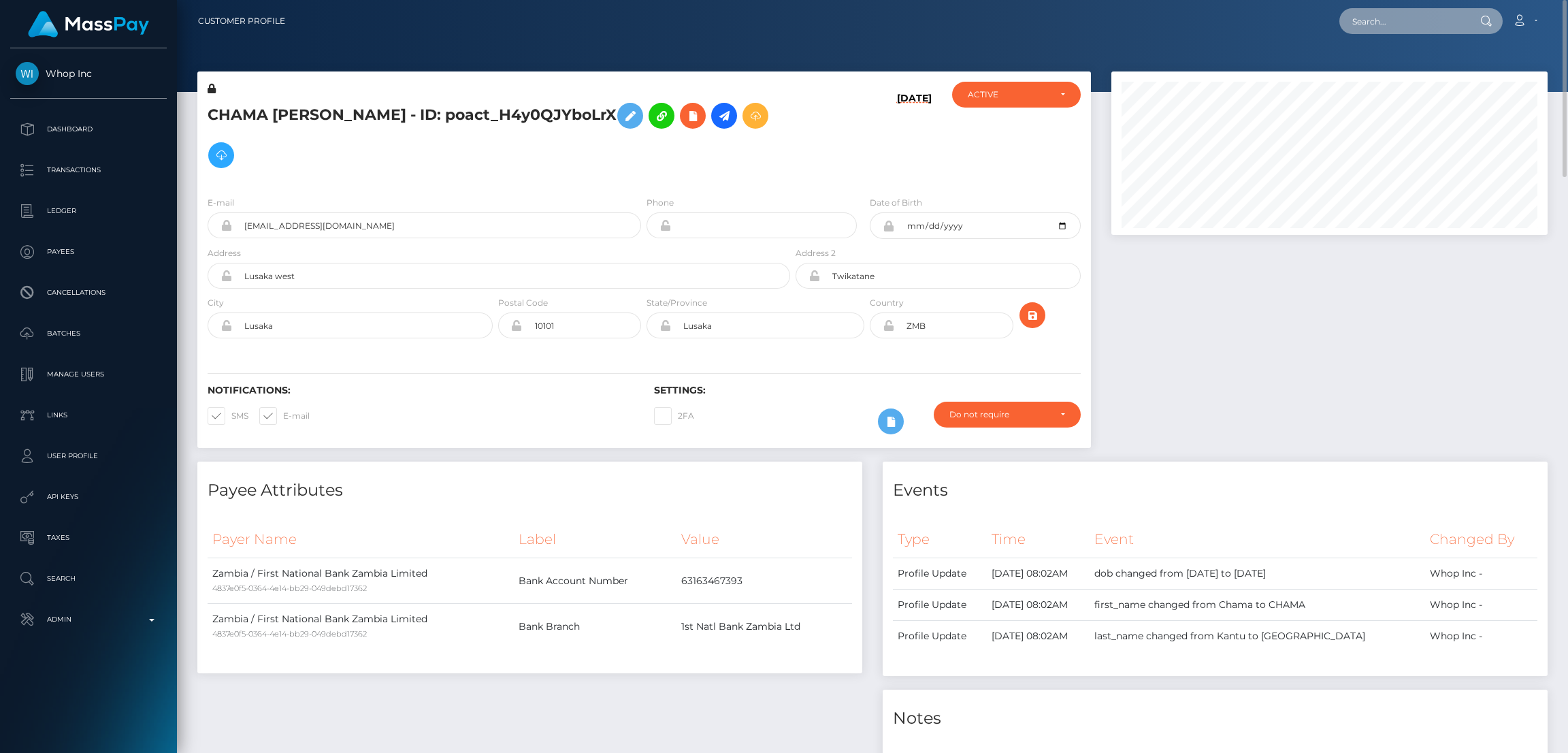
click at [1424, 20] on input "text" at bounding box center [1404, 21] width 128 height 26
paste input "pout_y7r0s37Q43fbK"
type input "pout_y7r0s37Q43fbK"
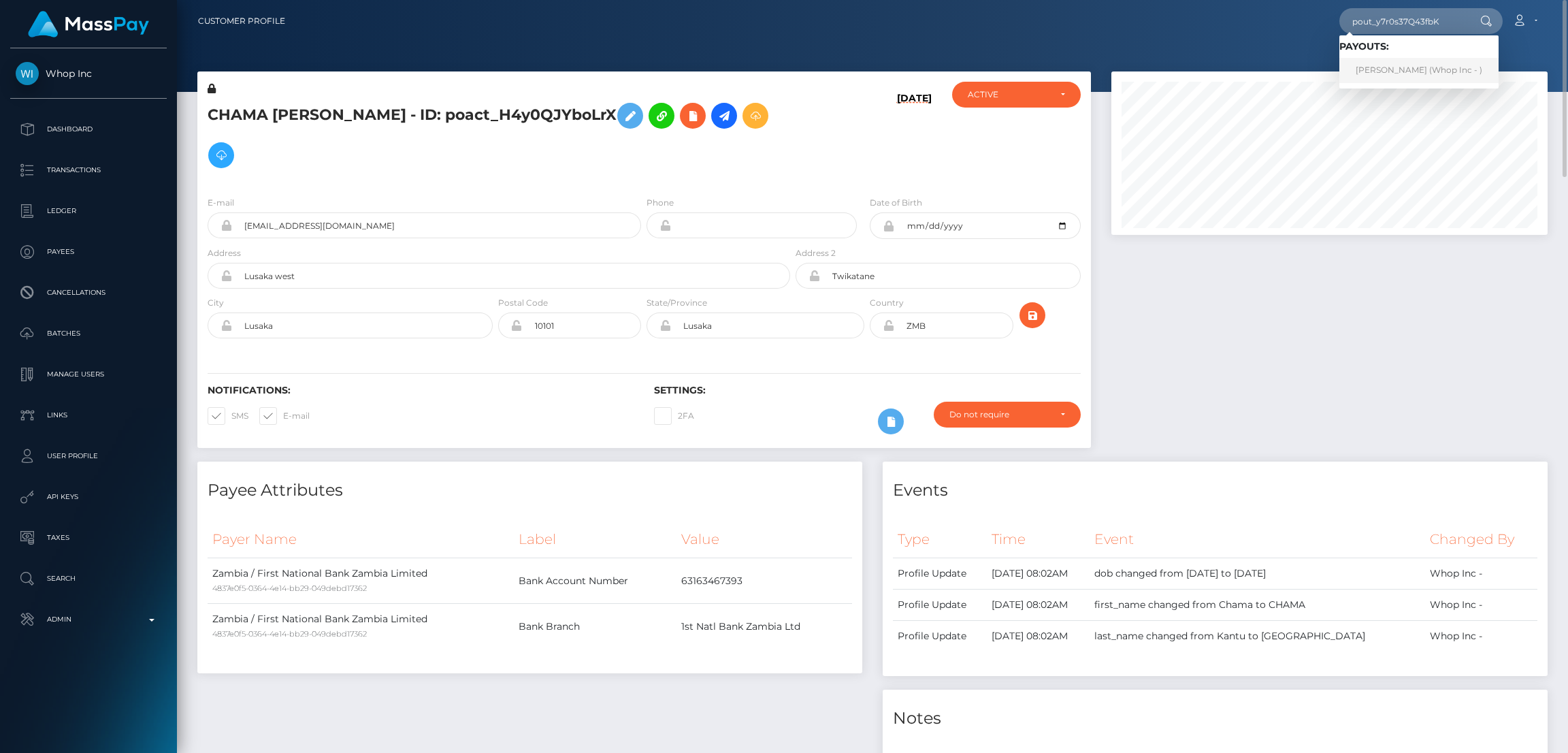
click at [1411, 66] on link "SUNNY WANG (Whop Inc - )" at bounding box center [1419, 70] width 159 height 26
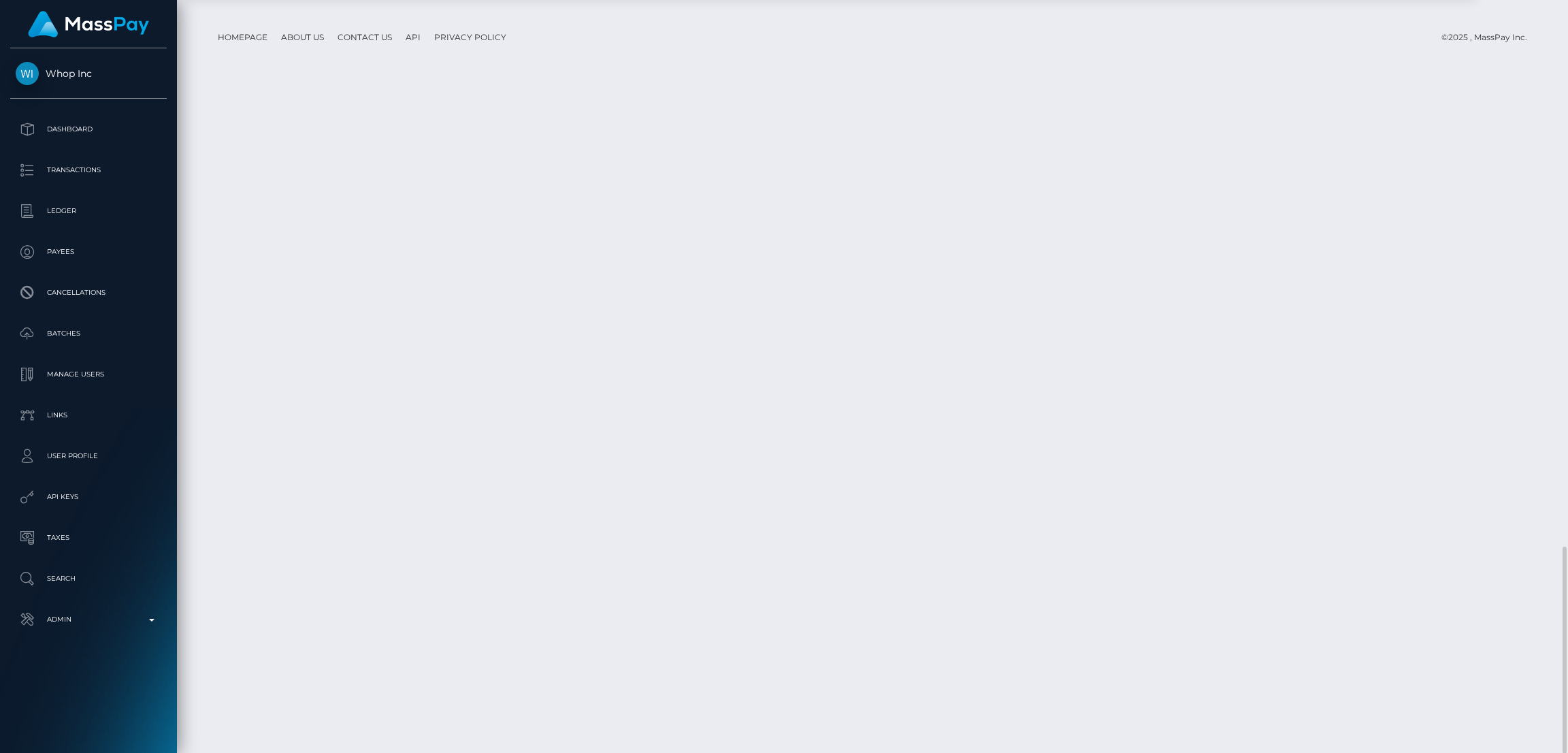
scroll to position [163, 436]
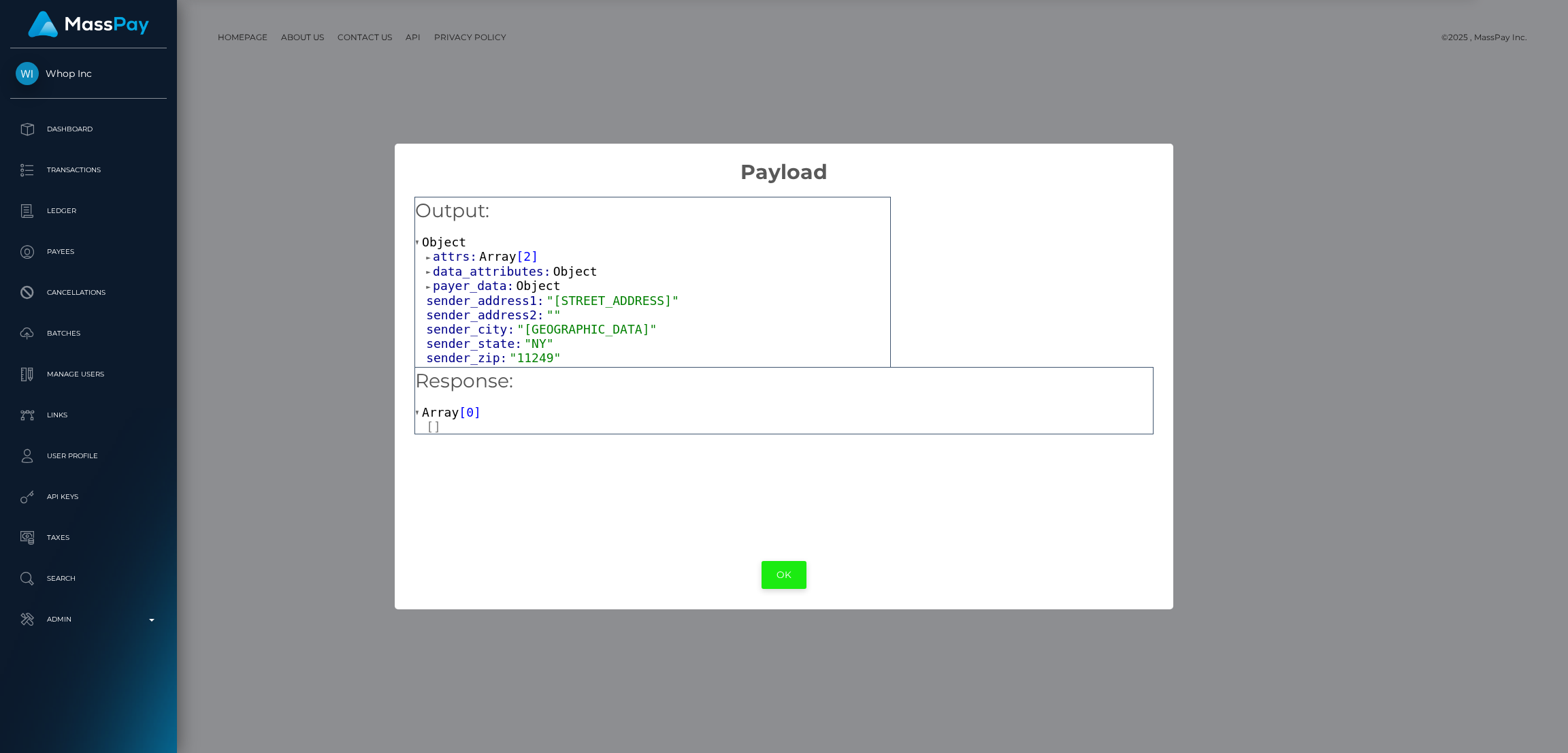
click at [786, 568] on button "OK" at bounding box center [784, 575] width 45 height 28
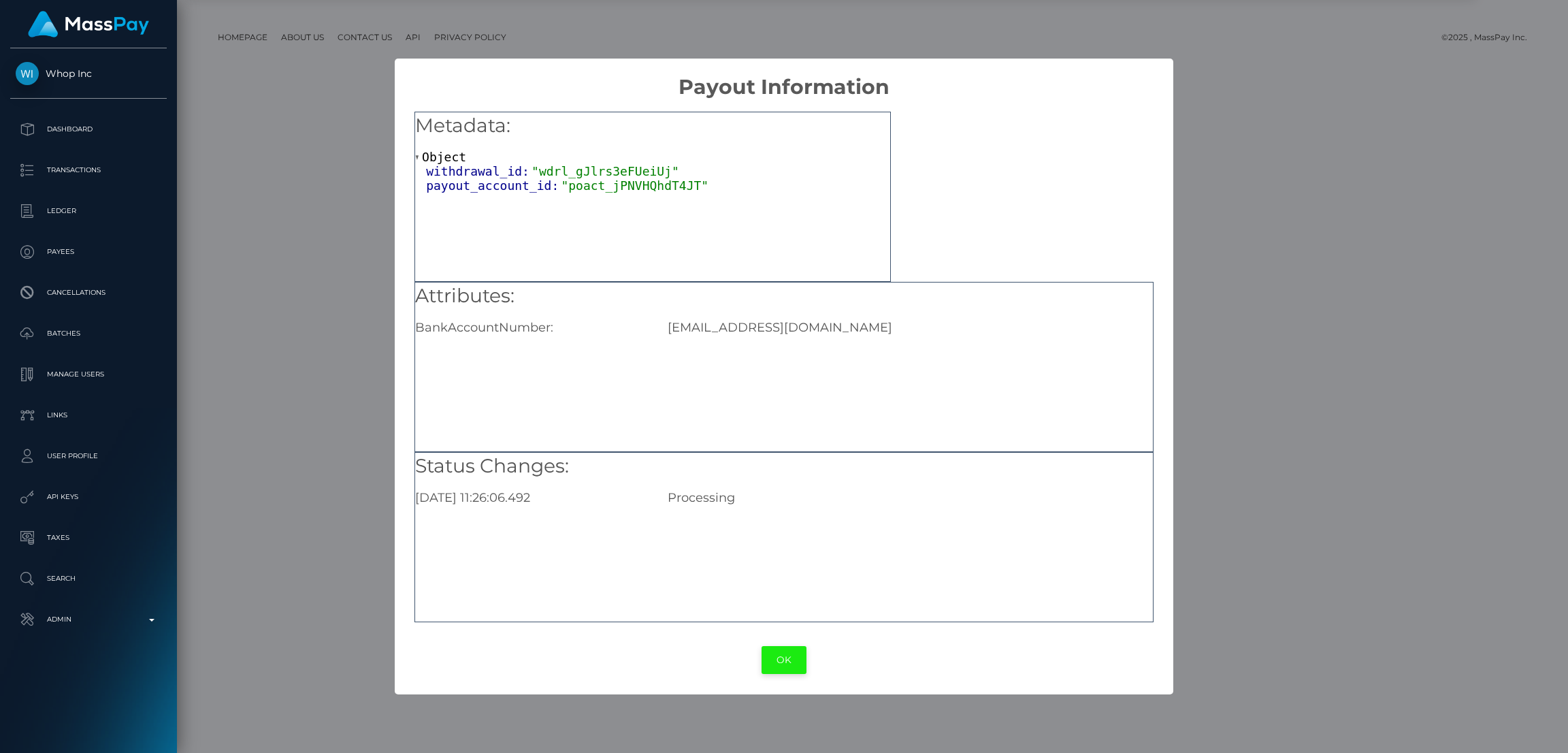
click at [775, 657] on button "OK" at bounding box center [784, 660] width 45 height 28
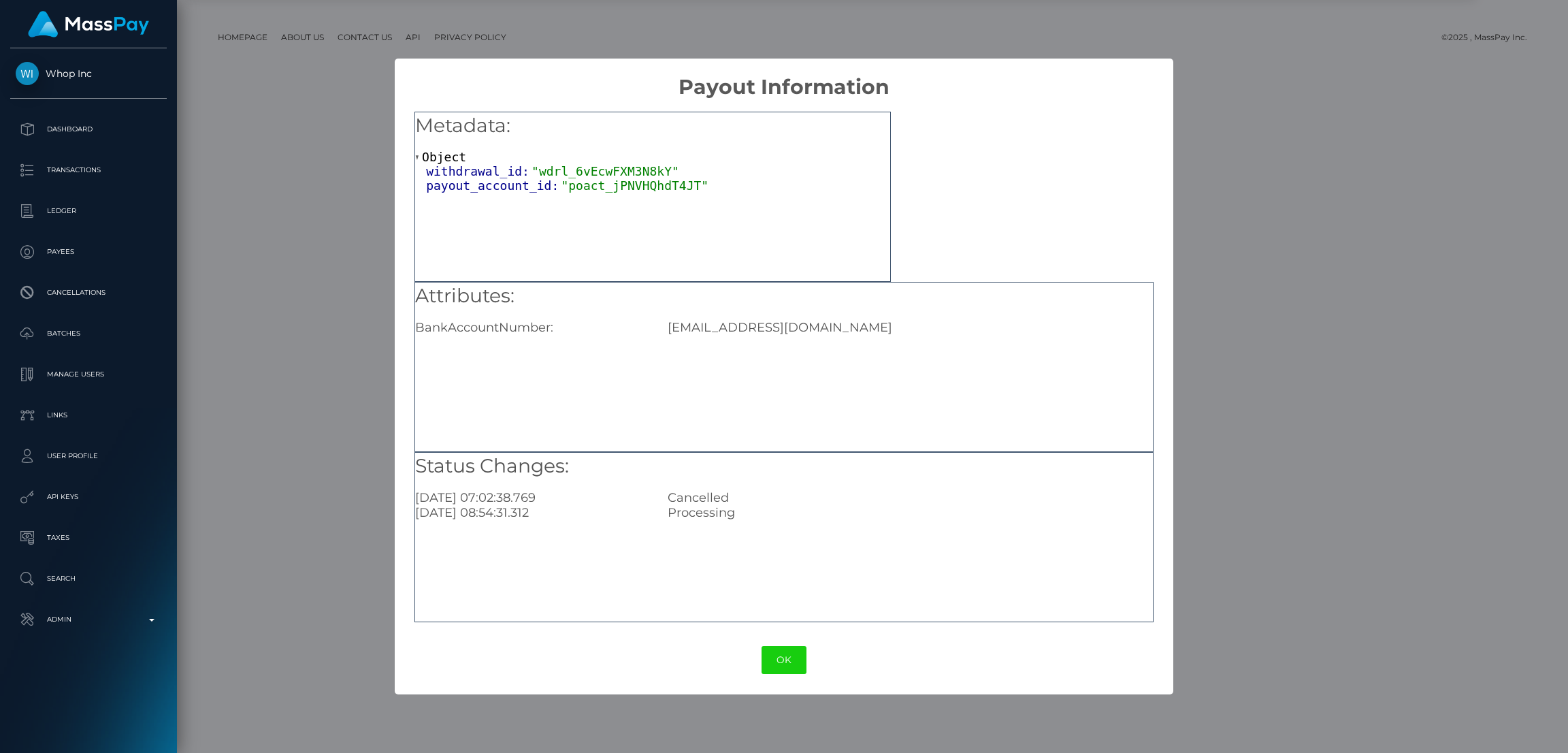
click at [676, 692] on div at bounding box center [783, 693] width 778 height 3
click at [683, 719] on div "× Payout Information Metadata: Object withdrawal_id: "wdrl_6vEcwFXM3N8kY" payou…" at bounding box center [784, 376] width 1568 height 753
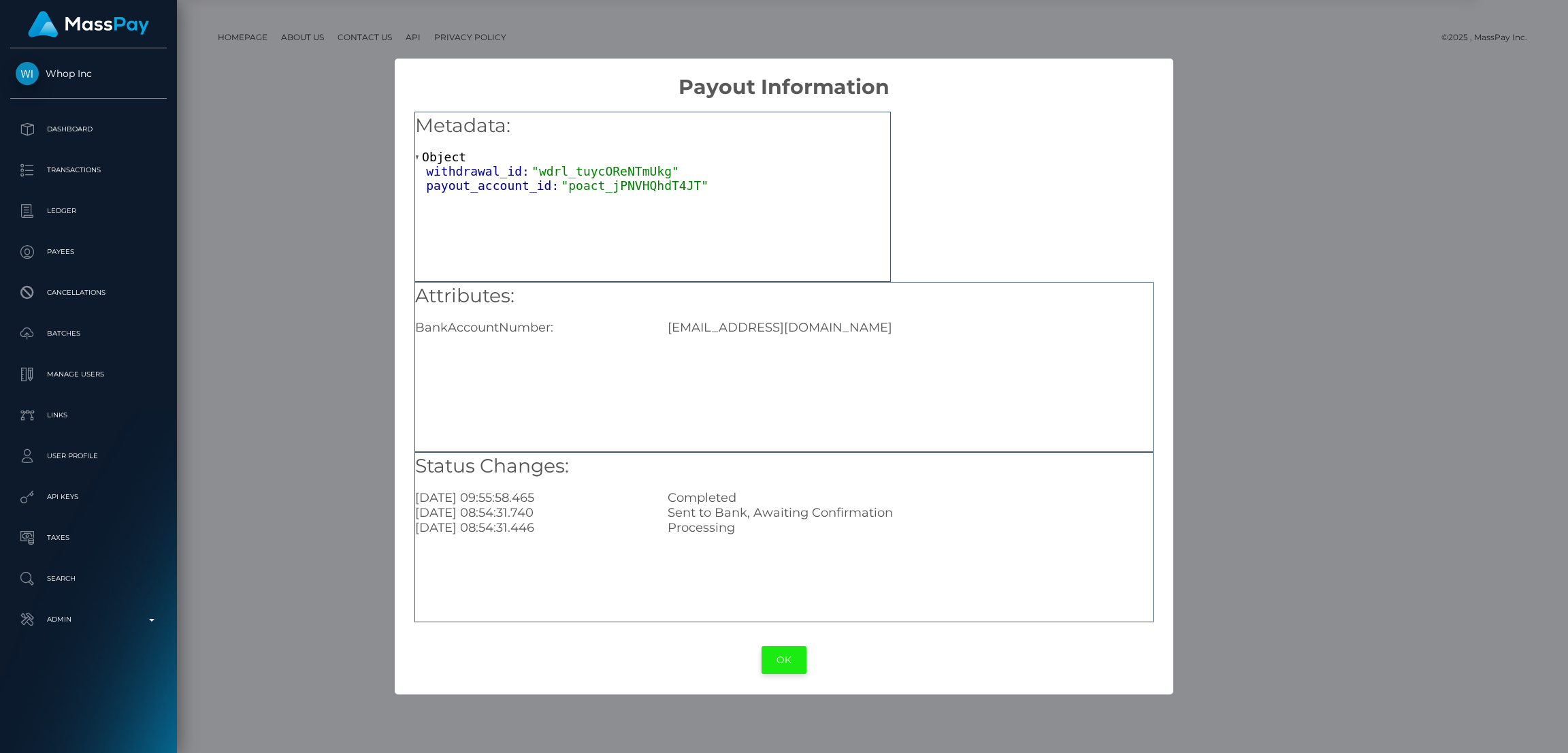
click at [777, 665] on button "OK" at bounding box center [784, 660] width 45 height 28
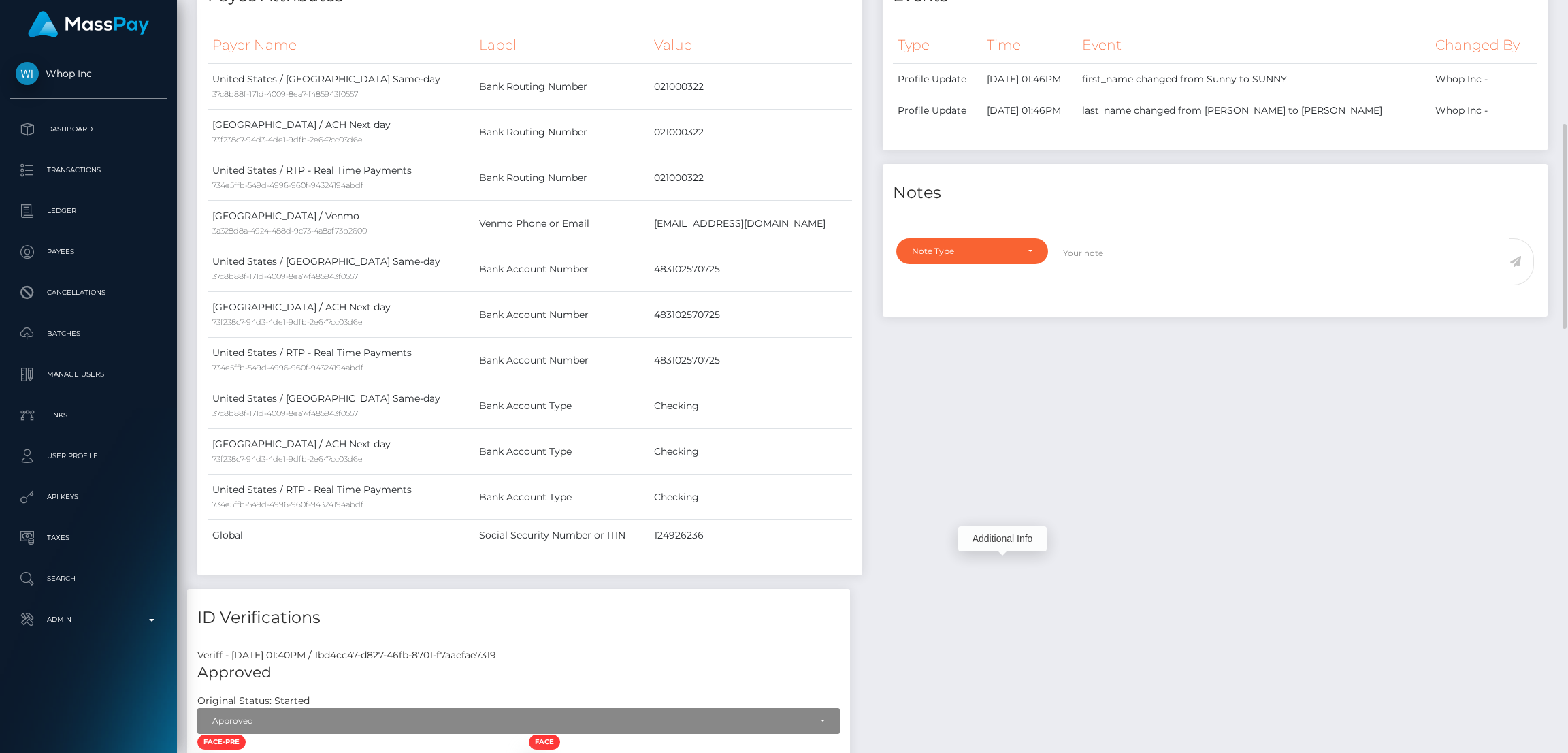
scroll to position [0, 0]
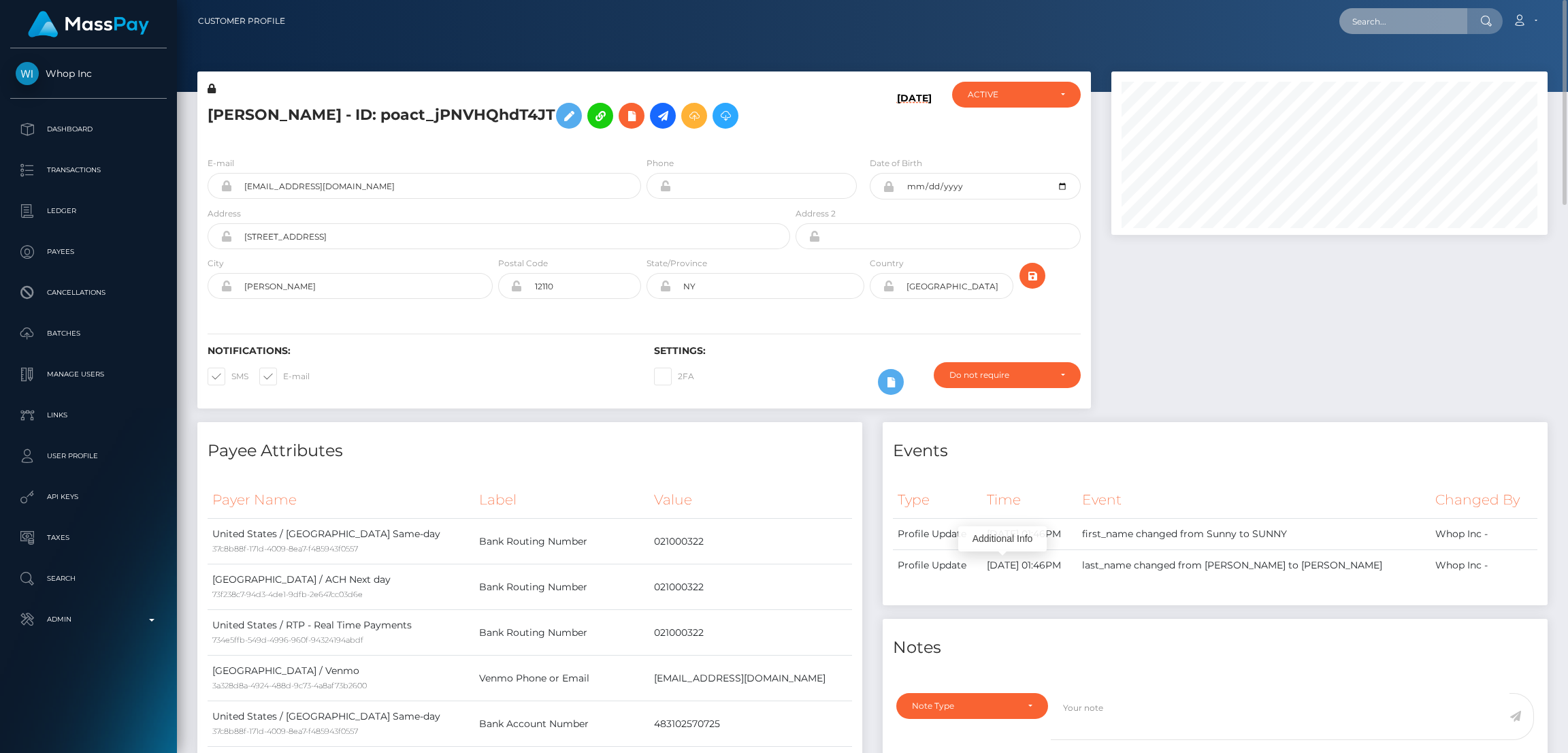
click at [1422, 20] on input "text" at bounding box center [1404, 21] width 128 height 26
paste input "pout_SlTerFa0xWOEa"
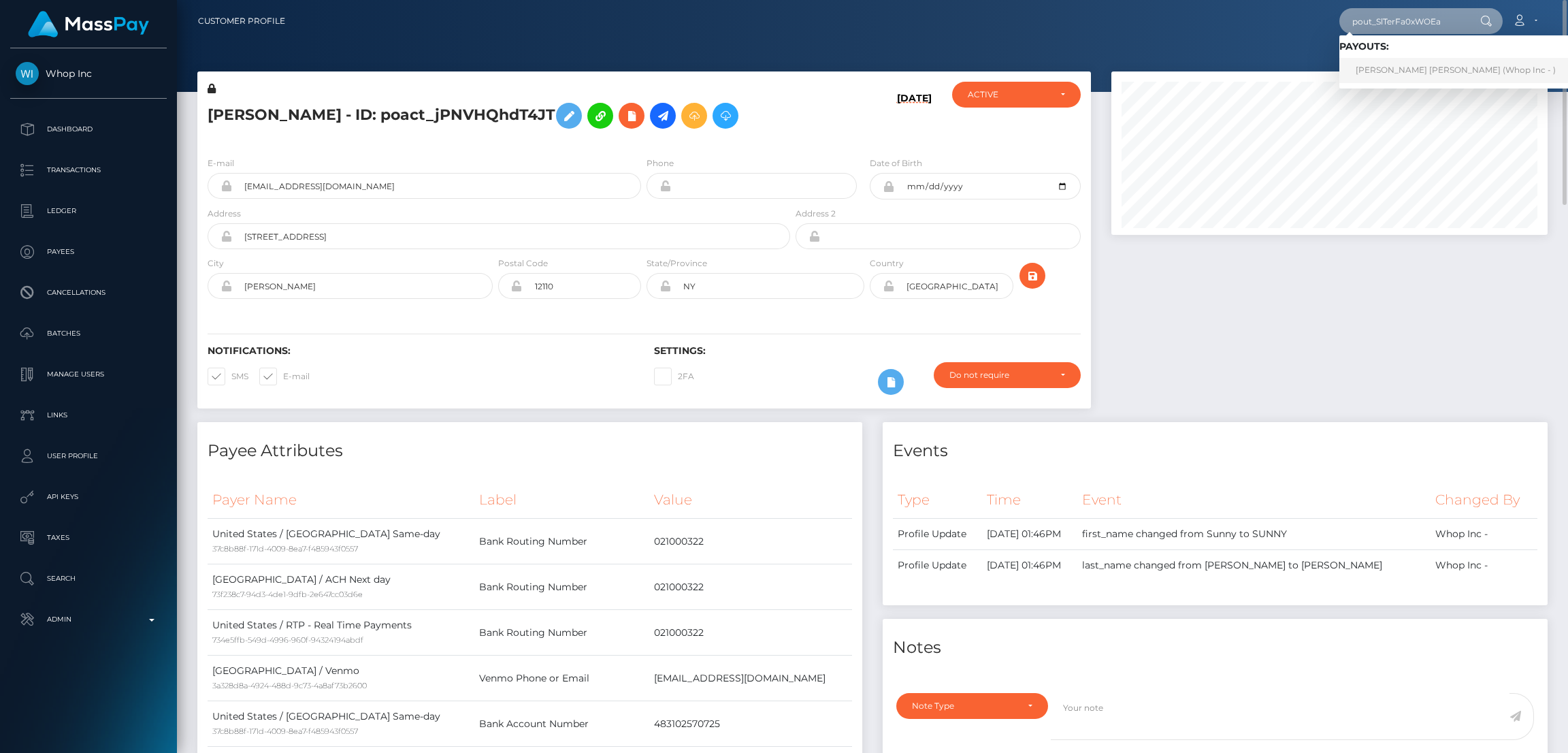
type input "pout_SlTerFa0xWOEa"
click at [1404, 66] on link "JOHANA MARIA ECHAVARRIA LONDONO (Whop Inc - )" at bounding box center [1456, 70] width 233 height 26
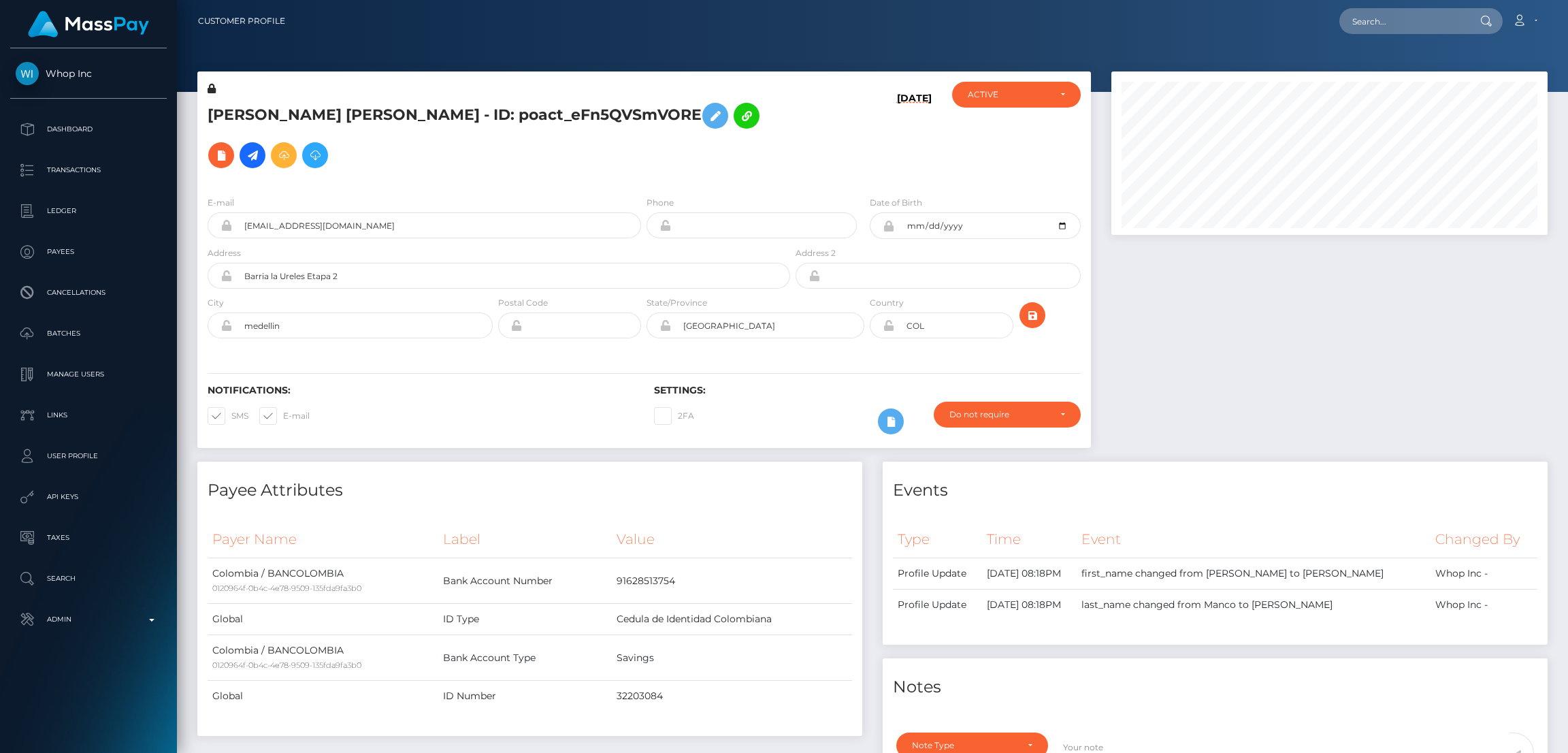
scroll to position [163, 436]
